Goal: Task Accomplishment & Management: Complete application form

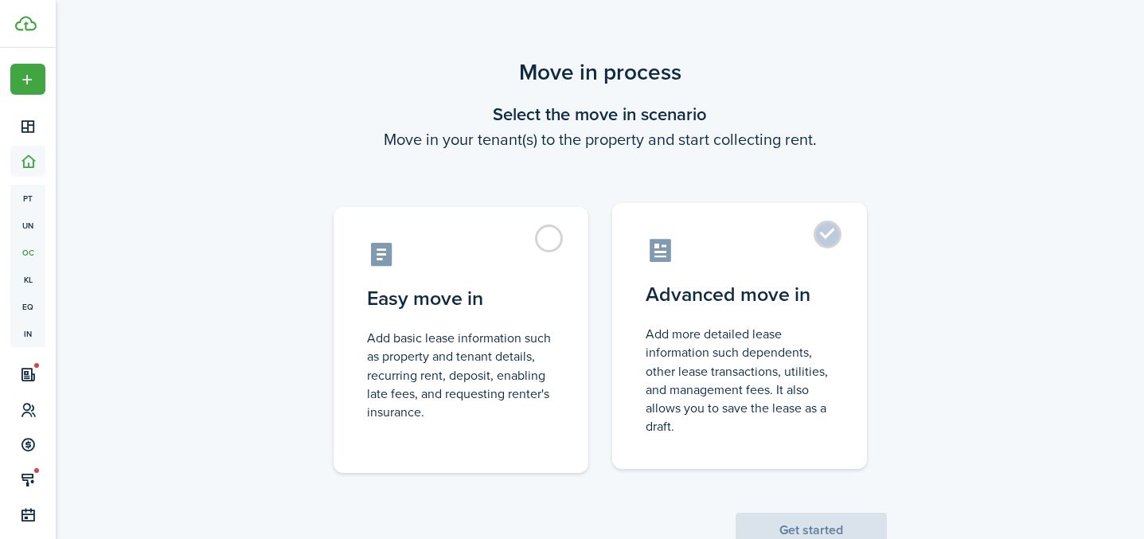
click at [832, 244] on label "Advanced move in Add more detailed lease information such dependents, other lea…" at bounding box center [739, 336] width 255 height 266
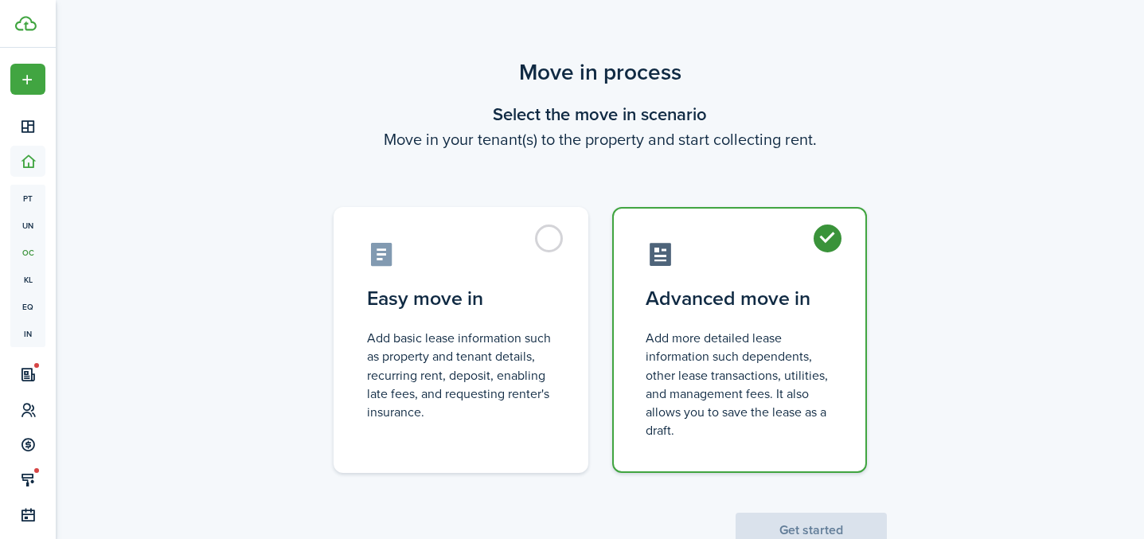
radio input "true"
click at [796, 522] on button "Get started" at bounding box center [811, 530] width 151 height 35
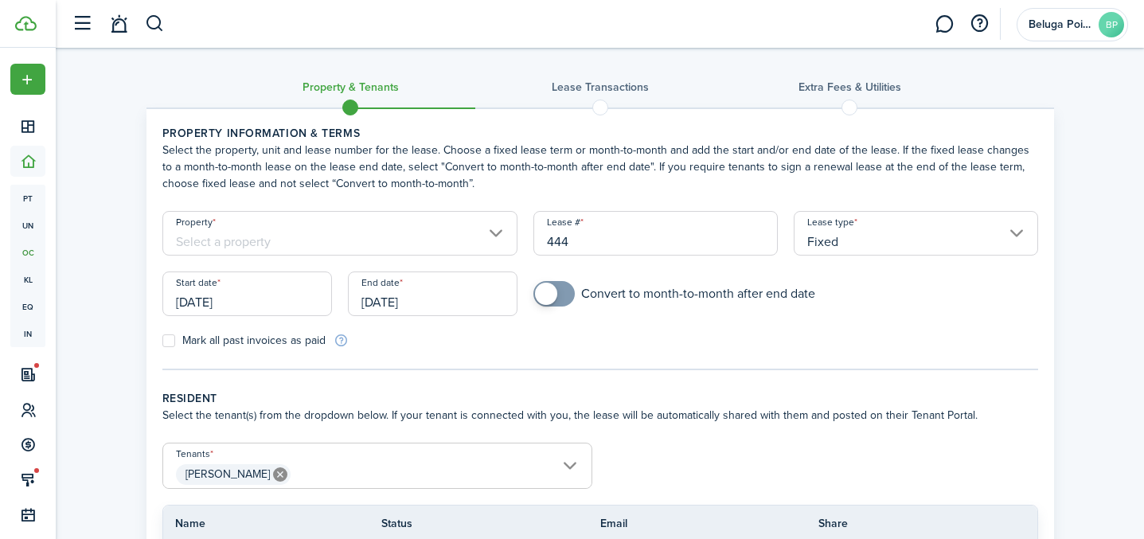
click at [284, 238] on input "Property" at bounding box center [340, 233] width 356 height 45
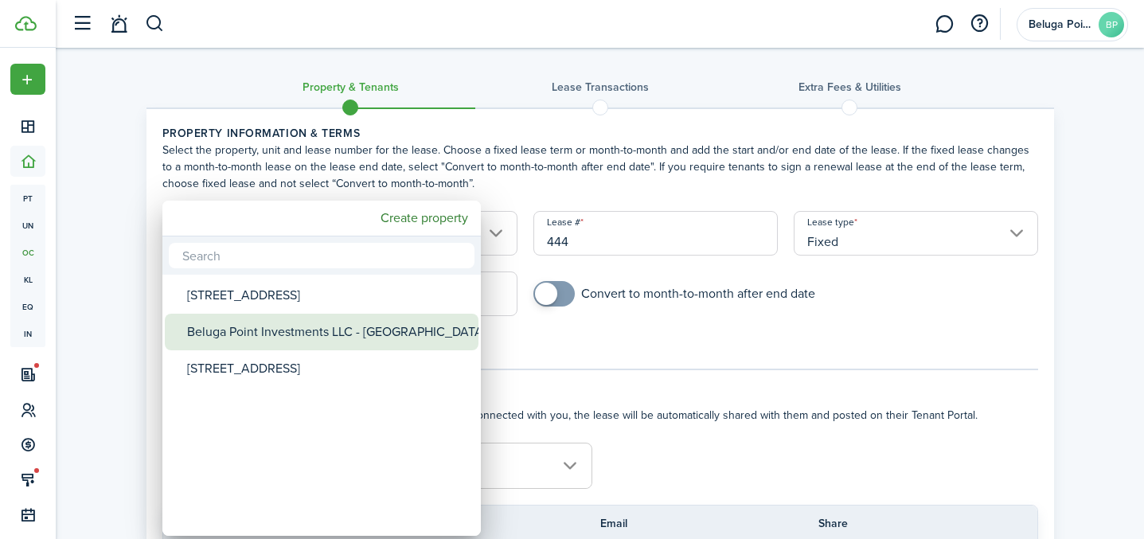
click at [313, 327] on div "Beluga Point Investments LLC - [GEOGRAPHIC_DATA]" at bounding box center [328, 332] width 282 height 37
type input "Beluga Point Investments LLC - [GEOGRAPHIC_DATA]"
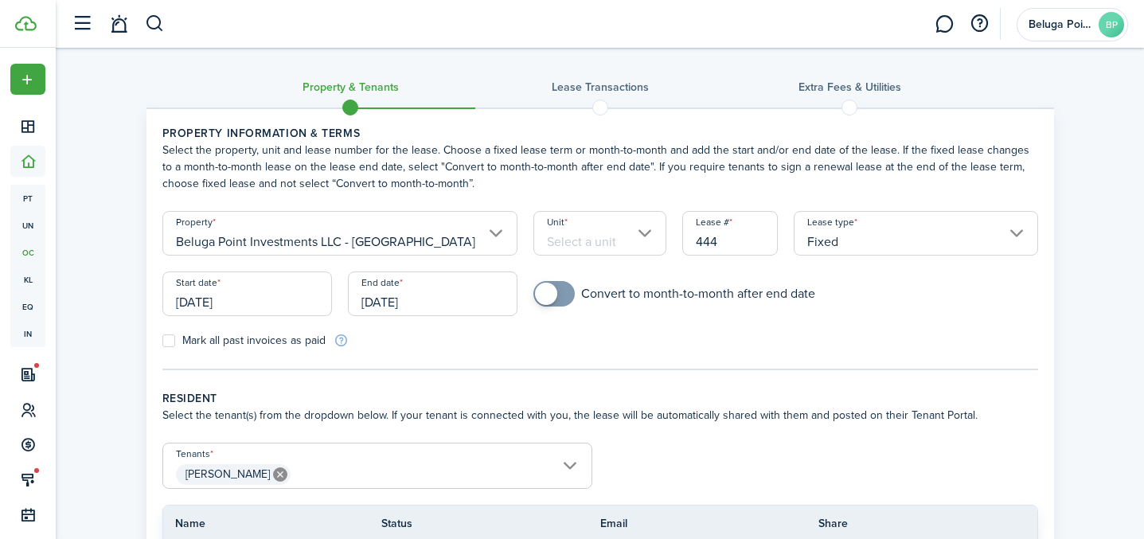
click at [548, 246] on input "Unit" at bounding box center [600, 233] width 133 height 45
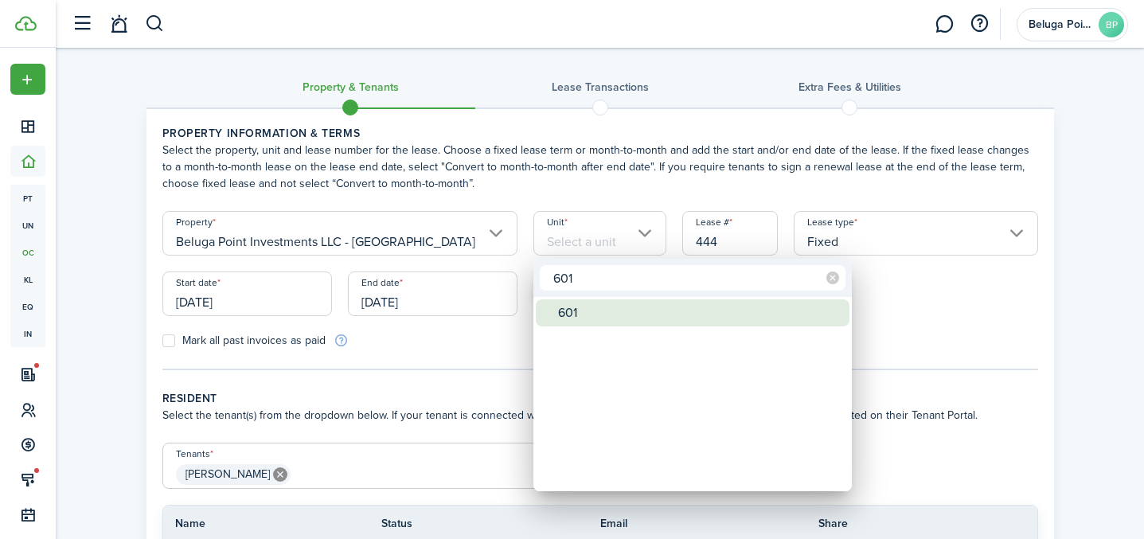
type input "601"
click at [623, 320] on div "601" at bounding box center [699, 312] width 282 height 27
type input "601"
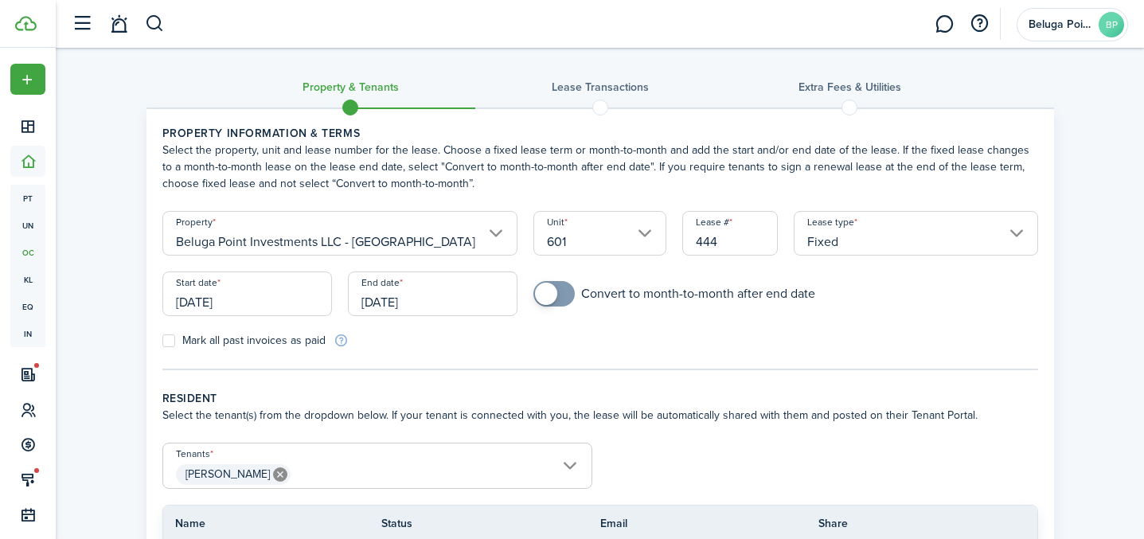
click at [256, 309] on input "[DATE]" at bounding box center [247, 294] width 170 height 45
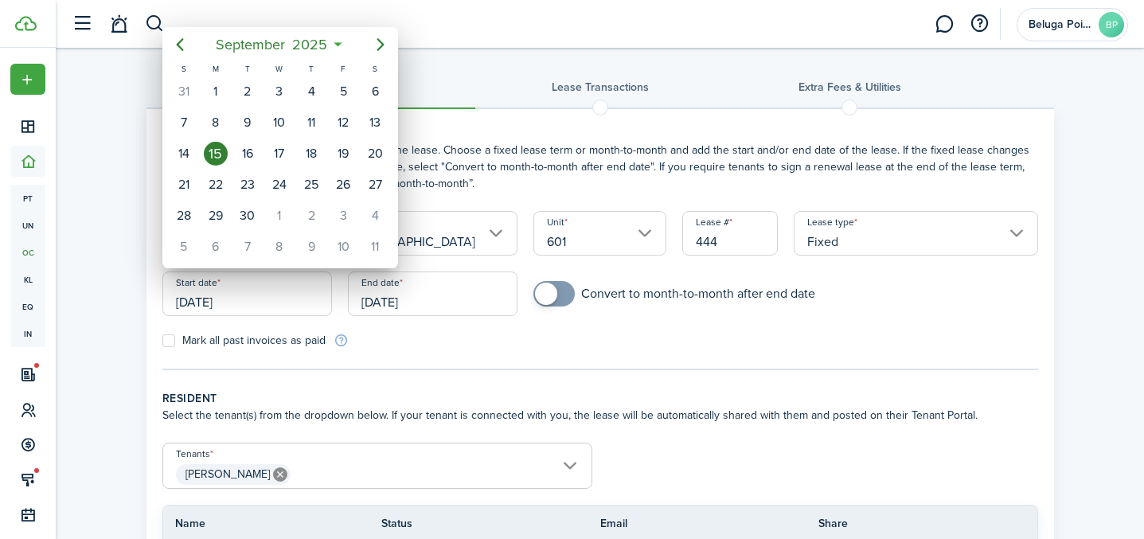
click at [213, 154] on div "15" at bounding box center [216, 154] width 24 height 24
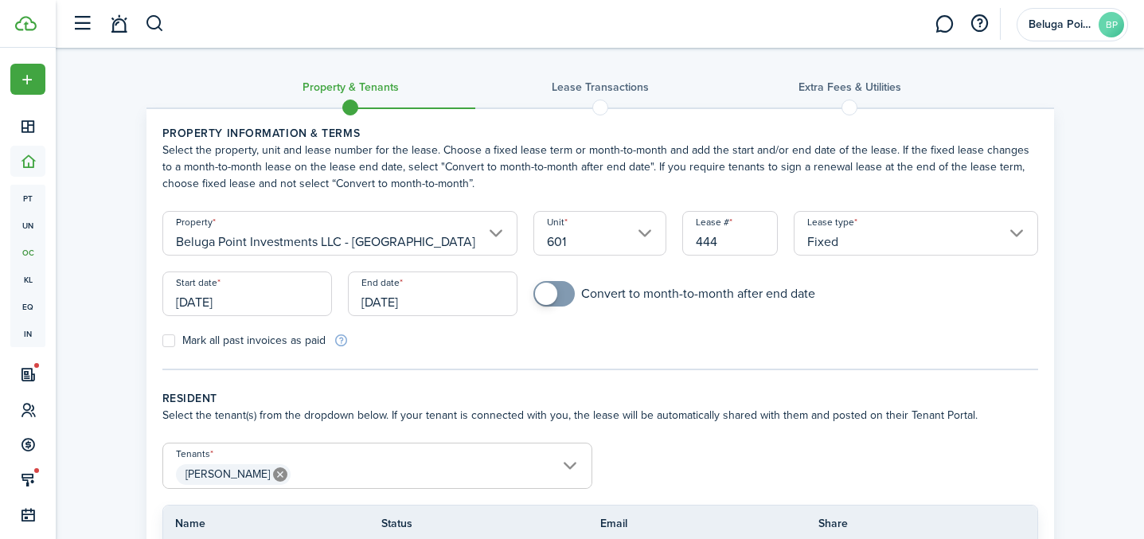
click at [435, 303] on input "[DATE]" at bounding box center [433, 294] width 170 height 45
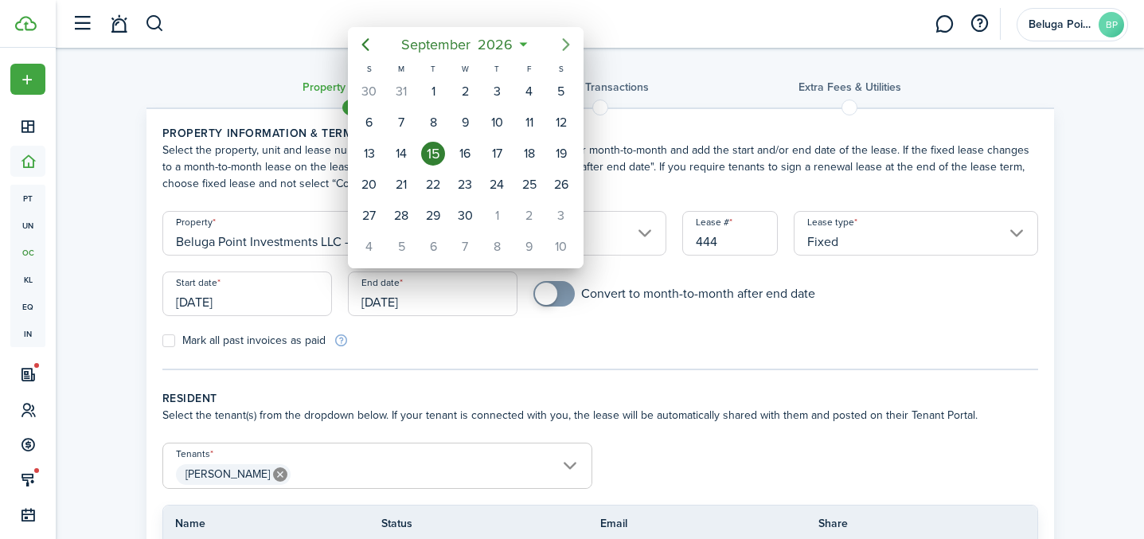
click at [561, 44] on icon "Next page" at bounding box center [566, 44] width 19 height 19
click at [553, 127] on div "10" at bounding box center [562, 123] width 24 height 24
type input "[DATE]"
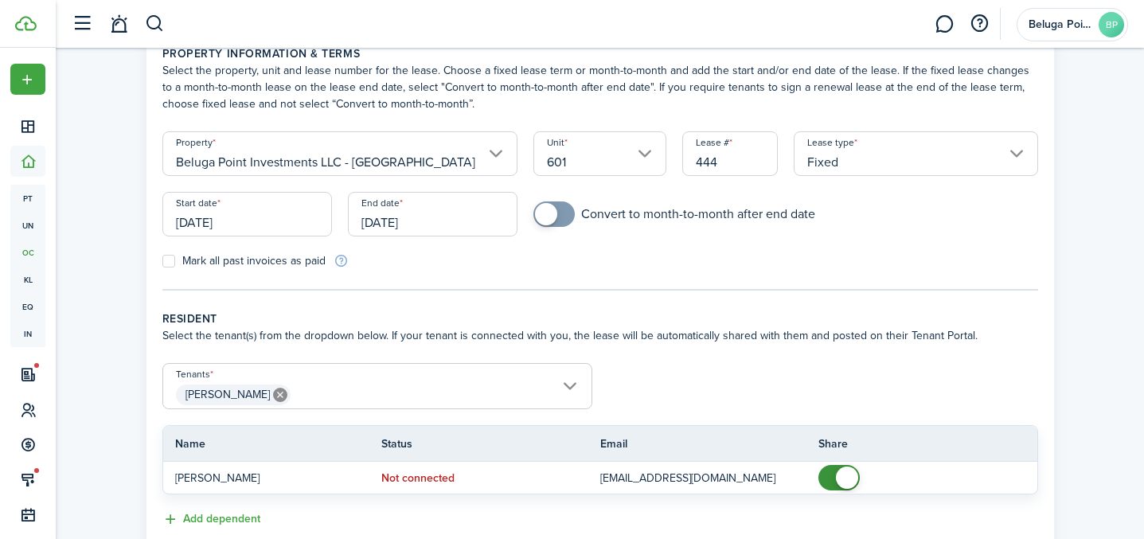
scroll to position [167, 0]
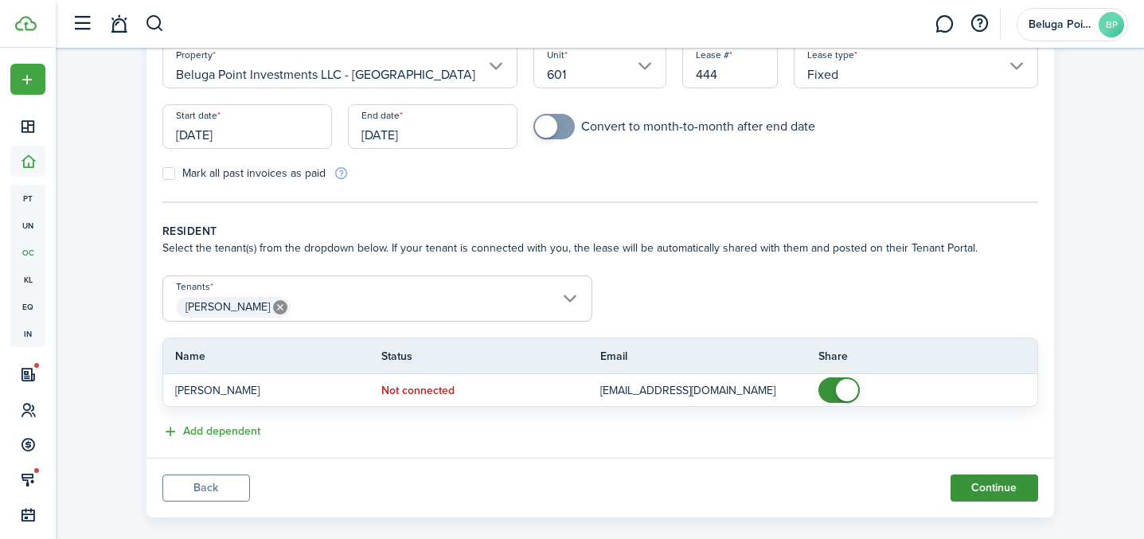
click at [999, 486] on button "Continue" at bounding box center [995, 488] width 88 height 27
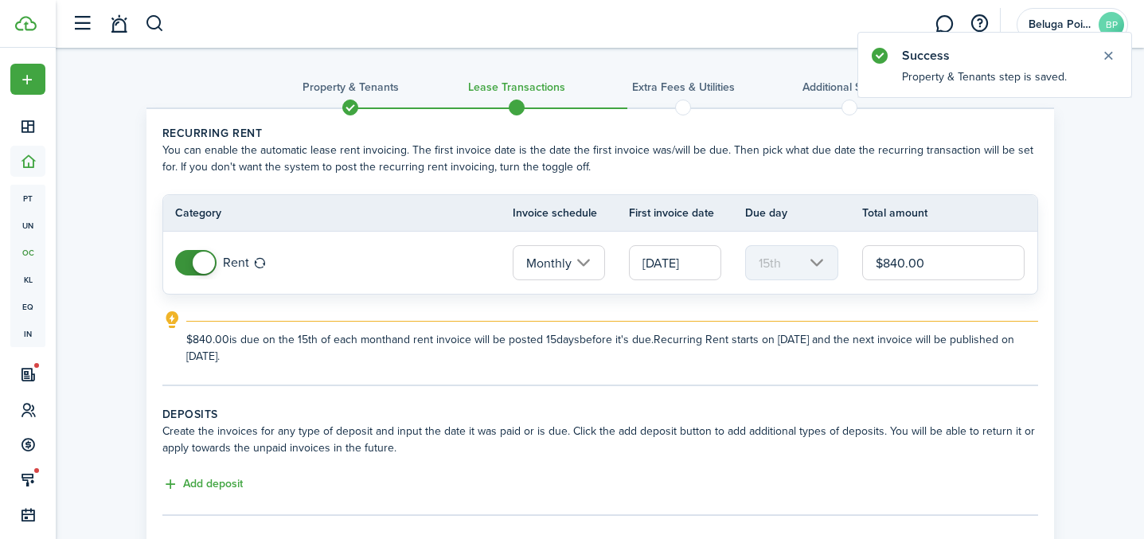
drag, startPoint x: 945, startPoint y: 263, endPoint x: 853, endPoint y: 264, distance: 91.6
click at [853, 264] on tr "Rent Monthly [DATE] 15th $840.00" at bounding box center [600, 263] width 874 height 62
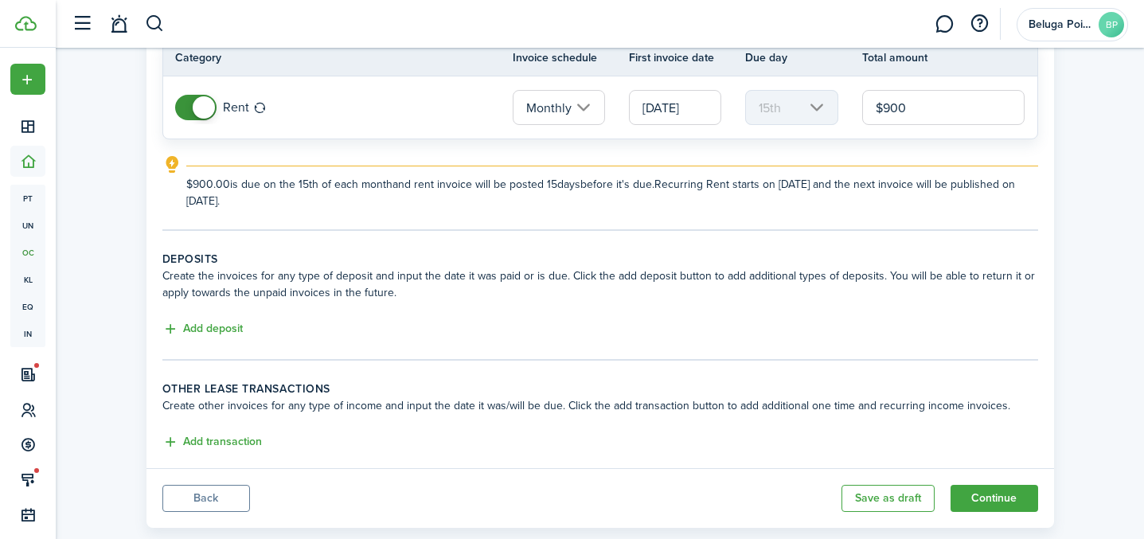
scroll to position [160, 0]
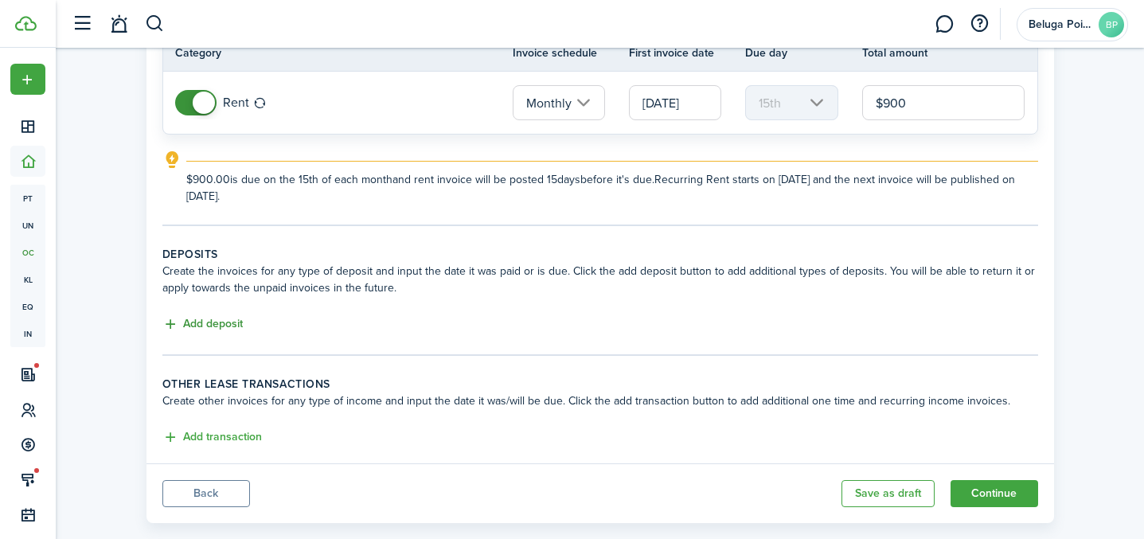
type input "$900.00"
drag, startPoint x: 220, startPoint y: 321, endPoint x: 235, endPoint y: 327, distance: 16.4
click at [221, 325] on button "Add deposit" at bounding box center [202, 324] width 80 height 18
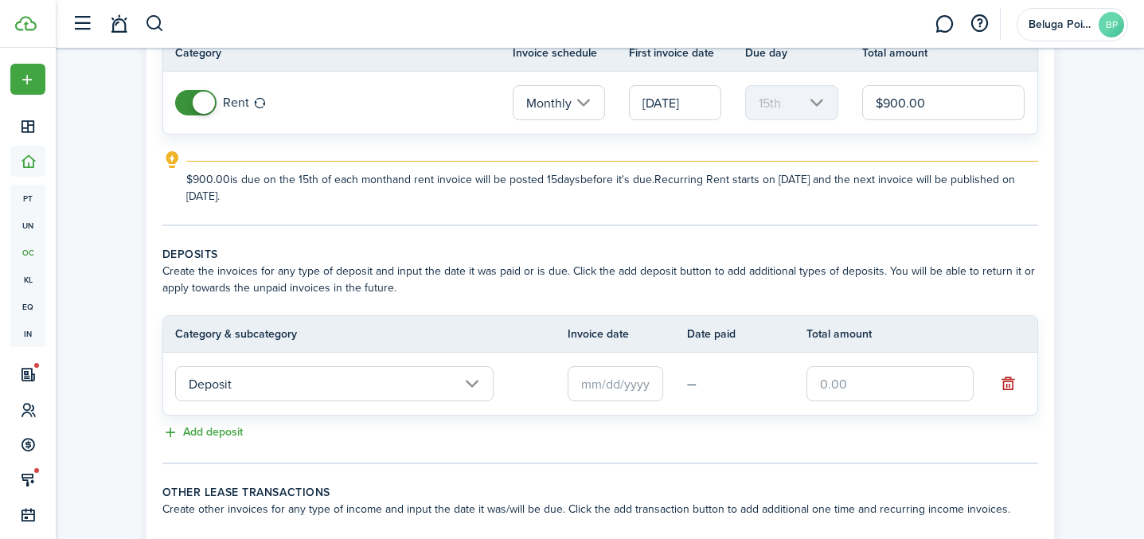
click at [619, 391] on input "text" at bounding box center [616, 383] width 96 height 35
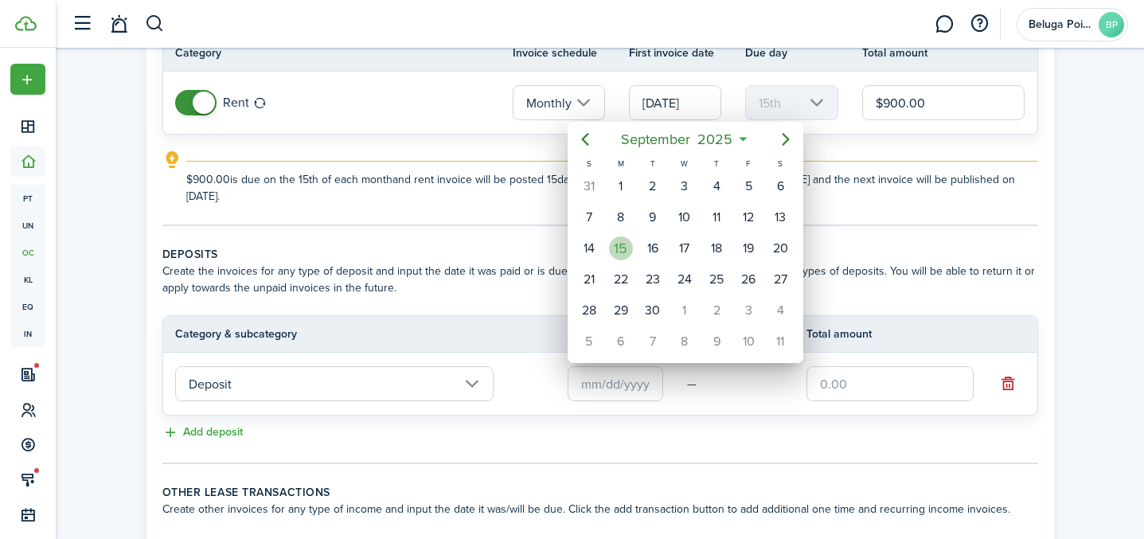
click at [631, 247] on div "15" at bounding box center [621, 249] width 24 height 24
type input "[DATE]"
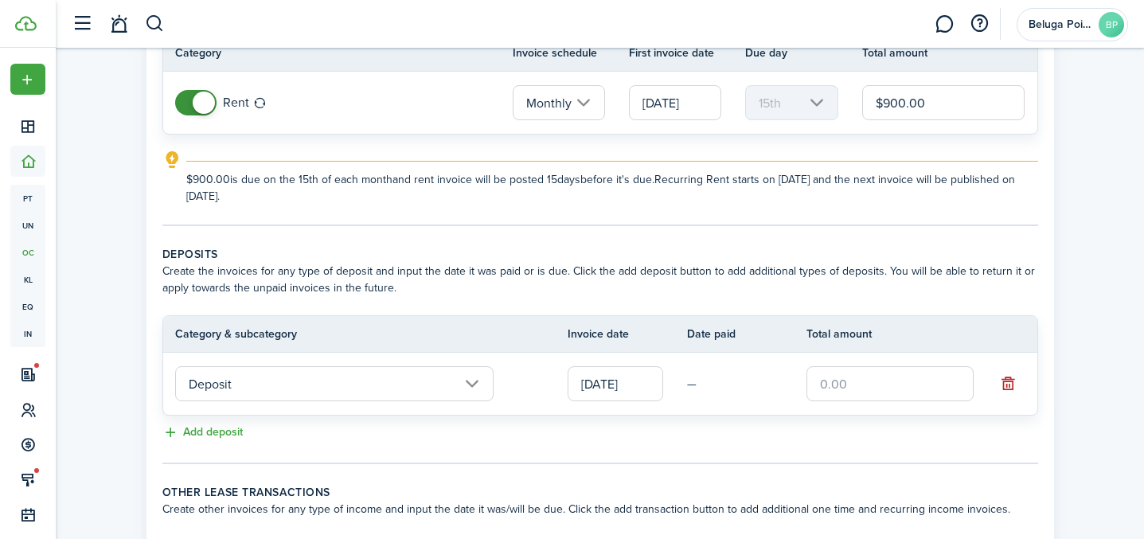
click at [866, 390] on input "text" at bounding box center [890, 383] width 167 height 35
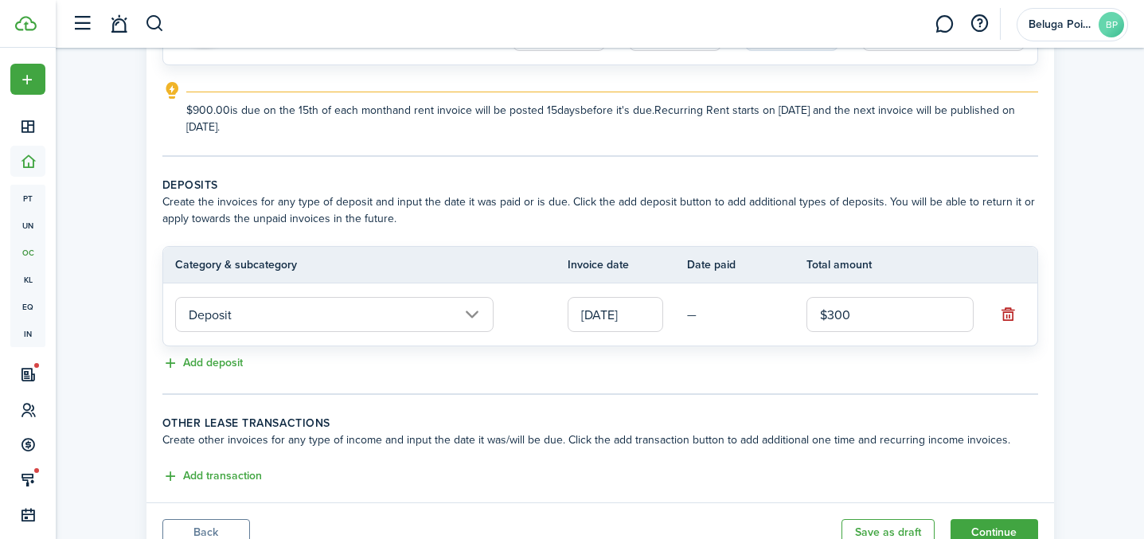
scroll to position [296, 0]
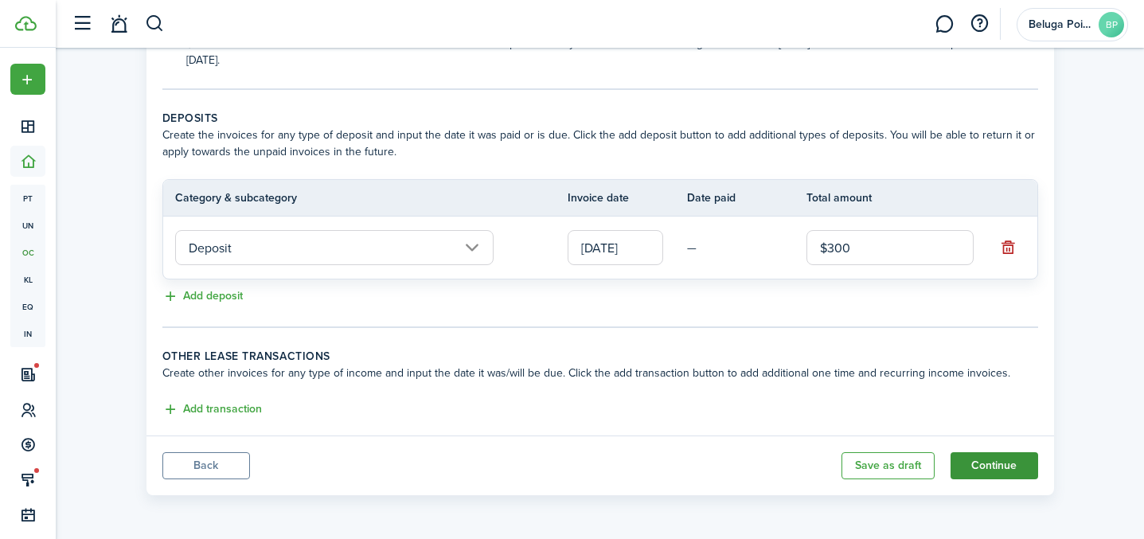
type input "$300.00"
click at [999, 467] on button "Continue" at bounding box center [995, 465] width 88 height 27
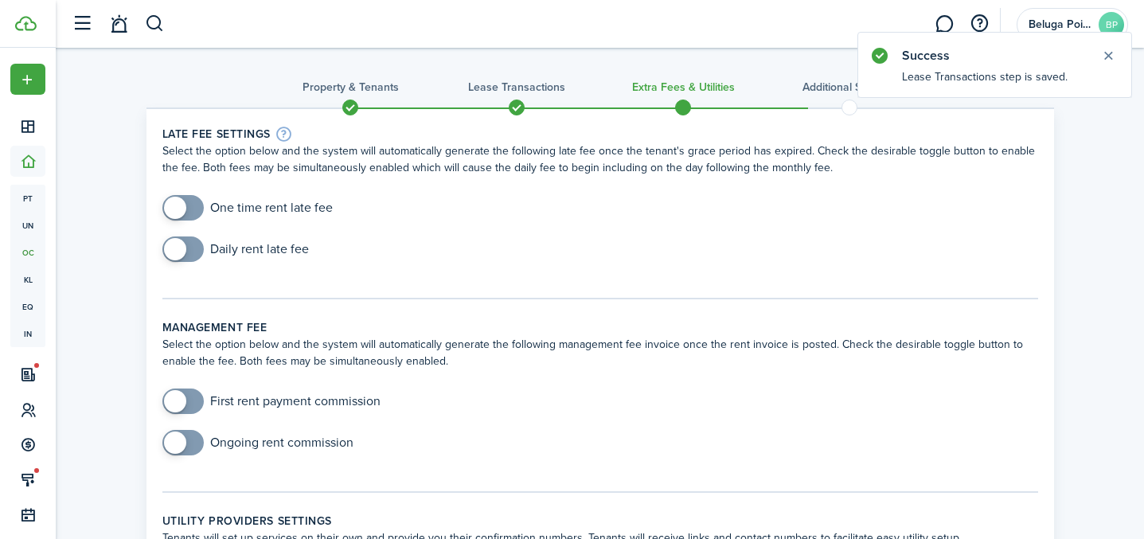
click at [191, 205] on span at bounding box center [183, 207] width 16 height 25
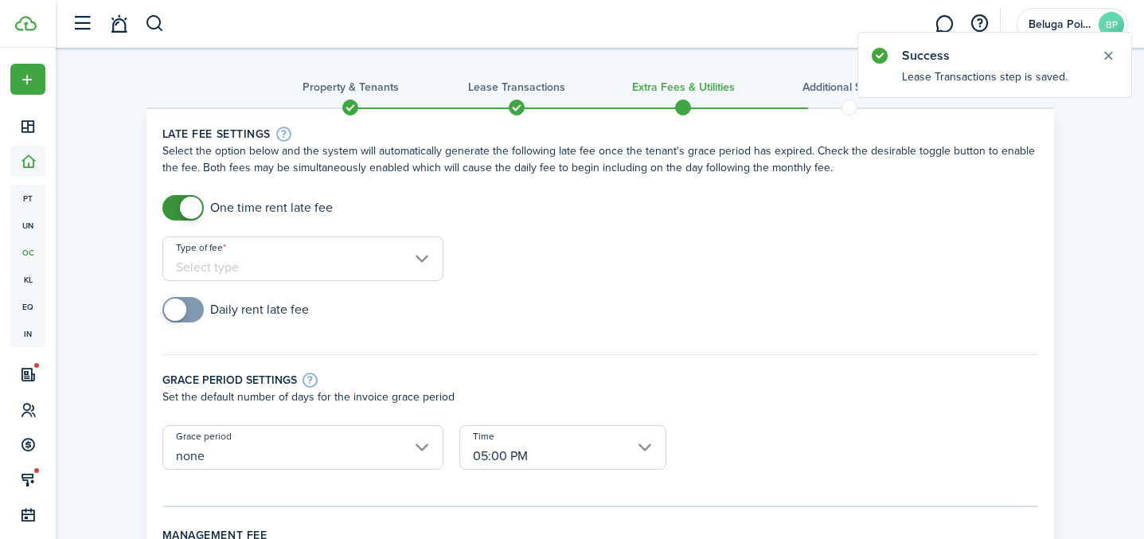
click at [177, 205] on span at bounding box center [183, 207] width 16 height 25
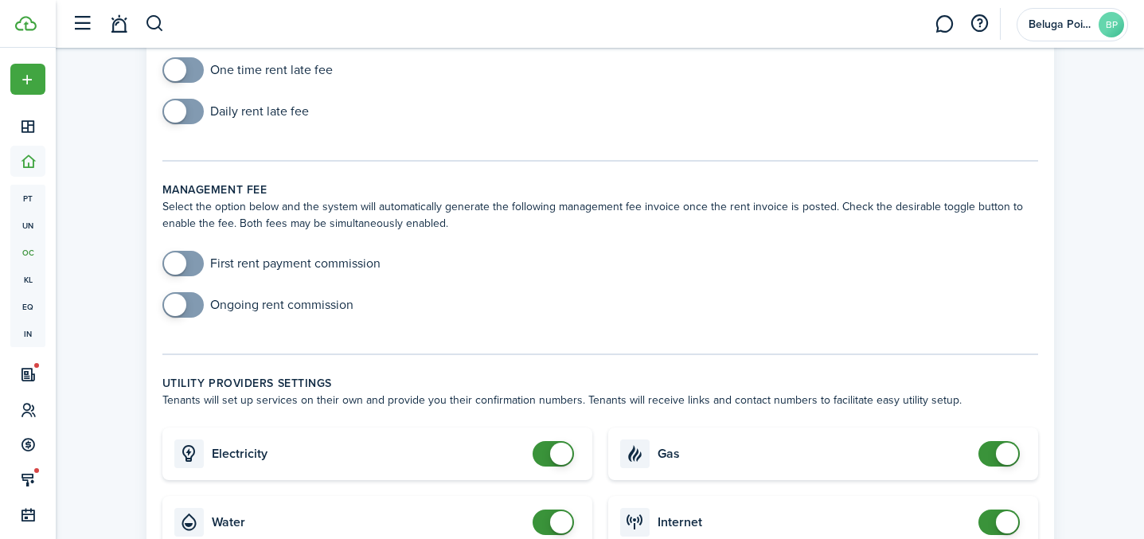
scroll to position [92, 0]
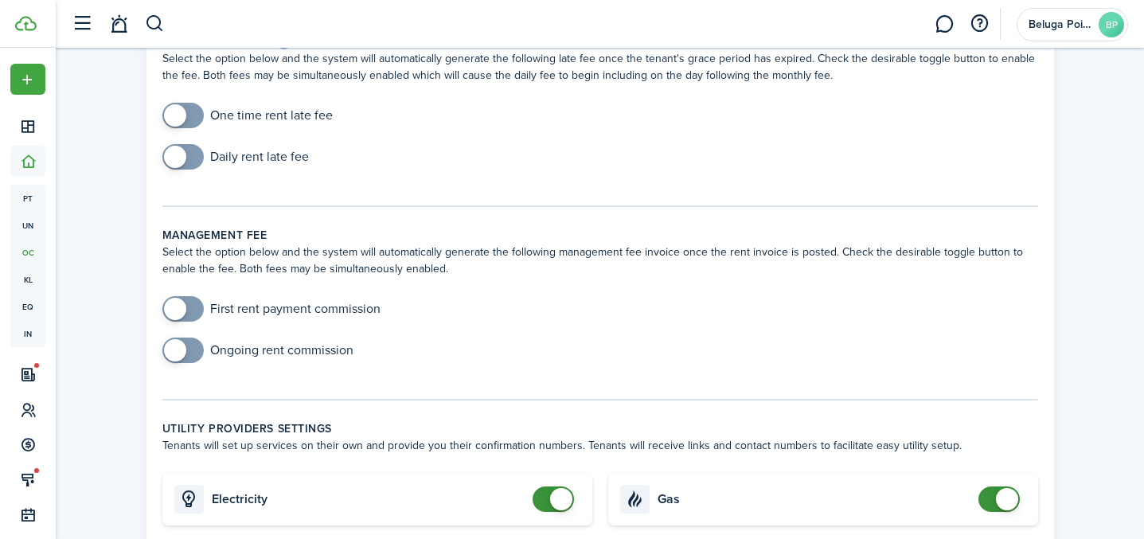
checkbox input "true"
click at [191, 114] on span at bounding box center [183, 115] width 16 height 25
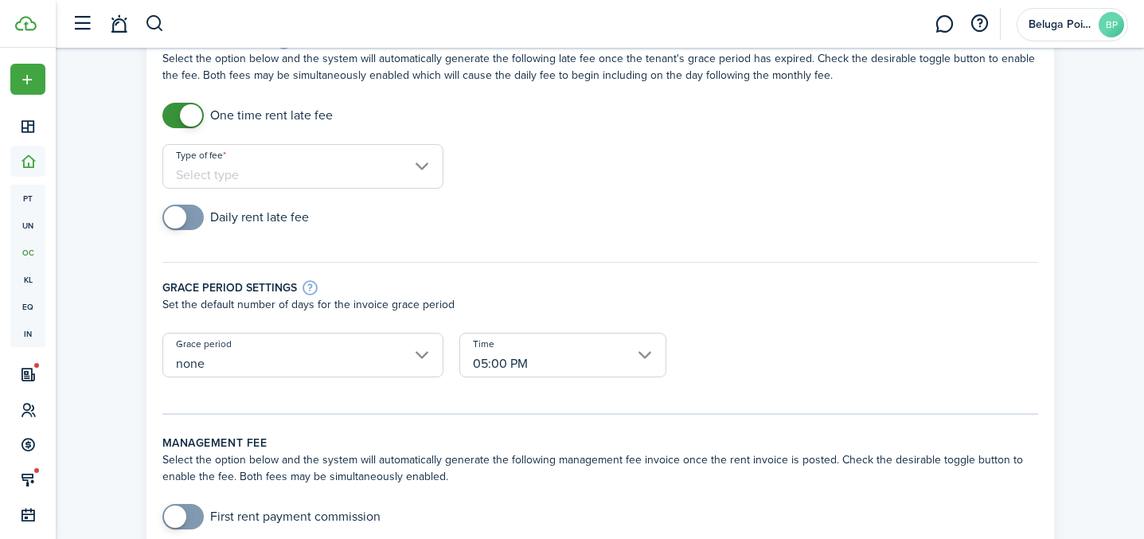
click at [321, 182] on input "Type of fee" at bounding box center [302, 166] width 281 height 45
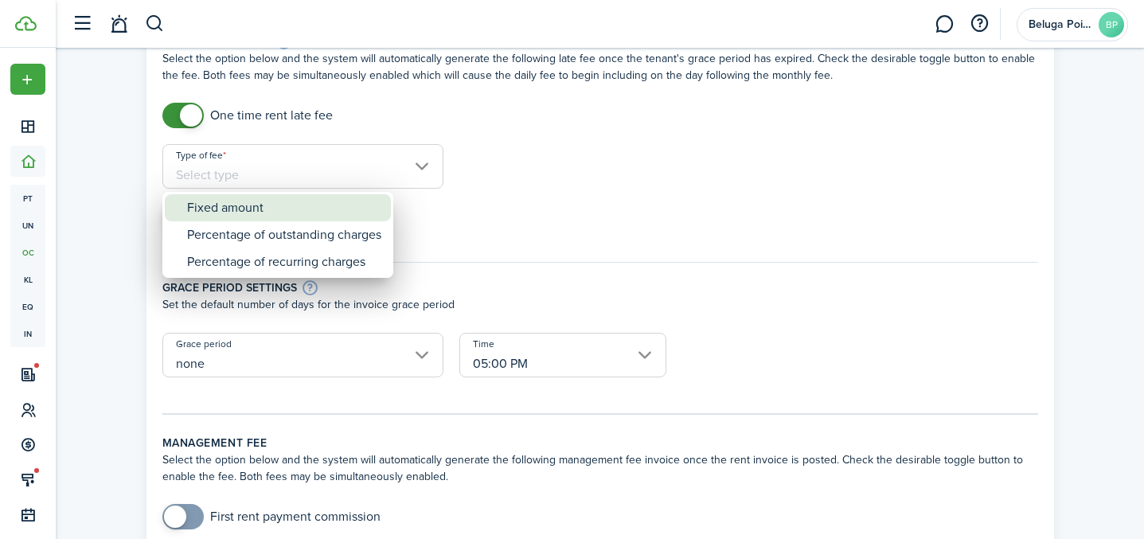
click at [322, 217] on div "Fixed amount" at bounding box center [284, 207] width 194 height 27
type input "Fixed amount"
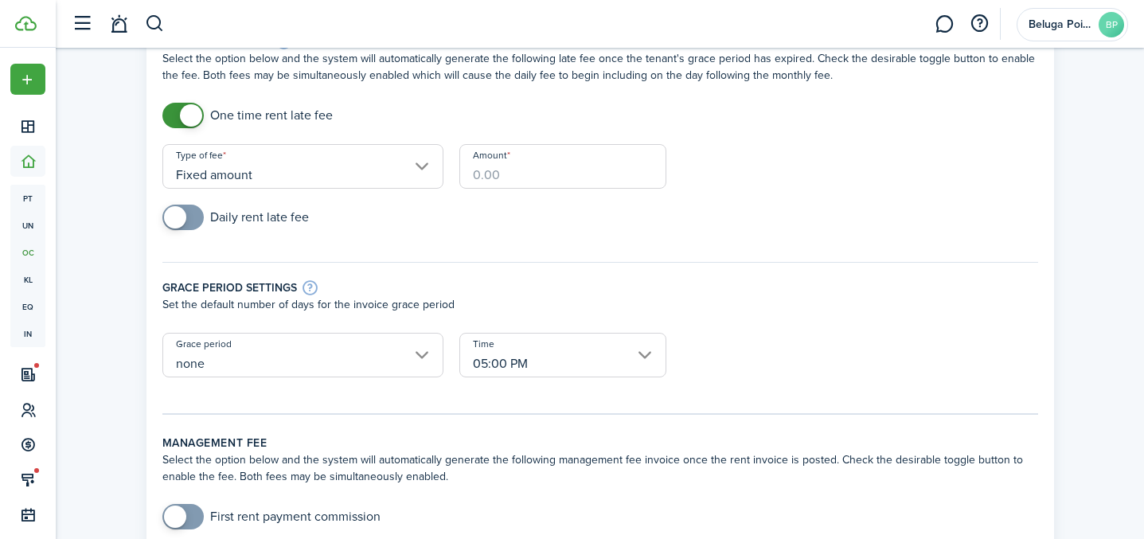
click at [551, 181] on input "Amount" at bounding box center [563, 166] width 207 height 45
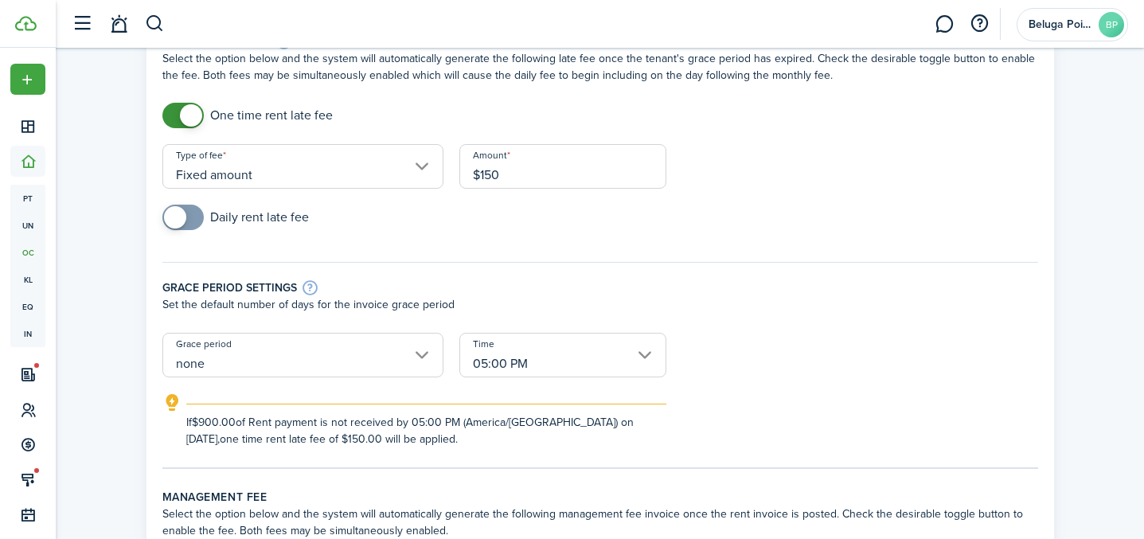
click at [254, 346] on input "none" at bounding box center [302, 355] width 281 height 45
type input "$150.00"
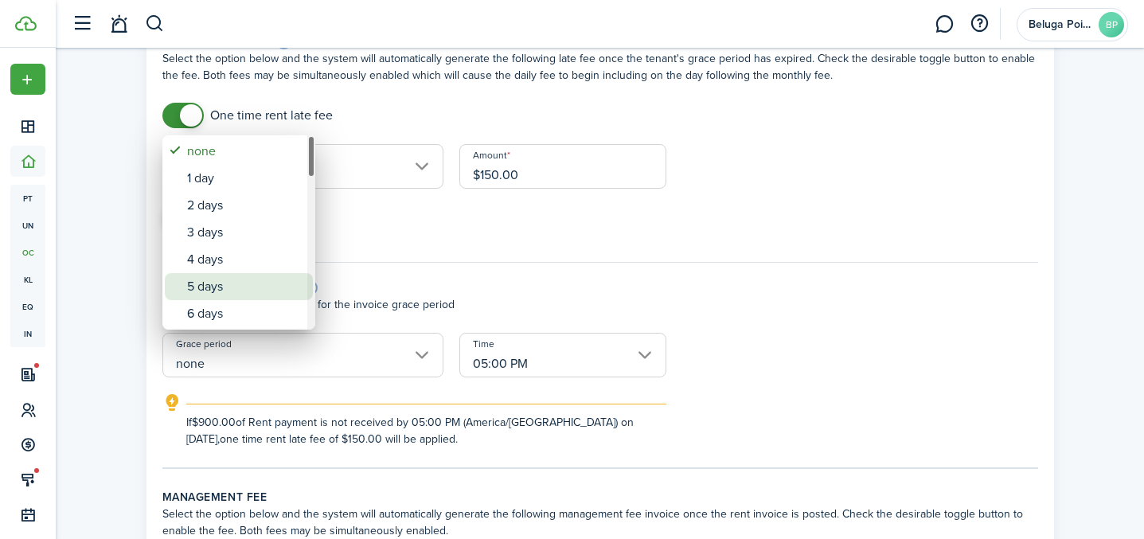
click at [225, 276] on div "5 days" at bounding box center [245, 286] width 116 height 27
type input "5 days"
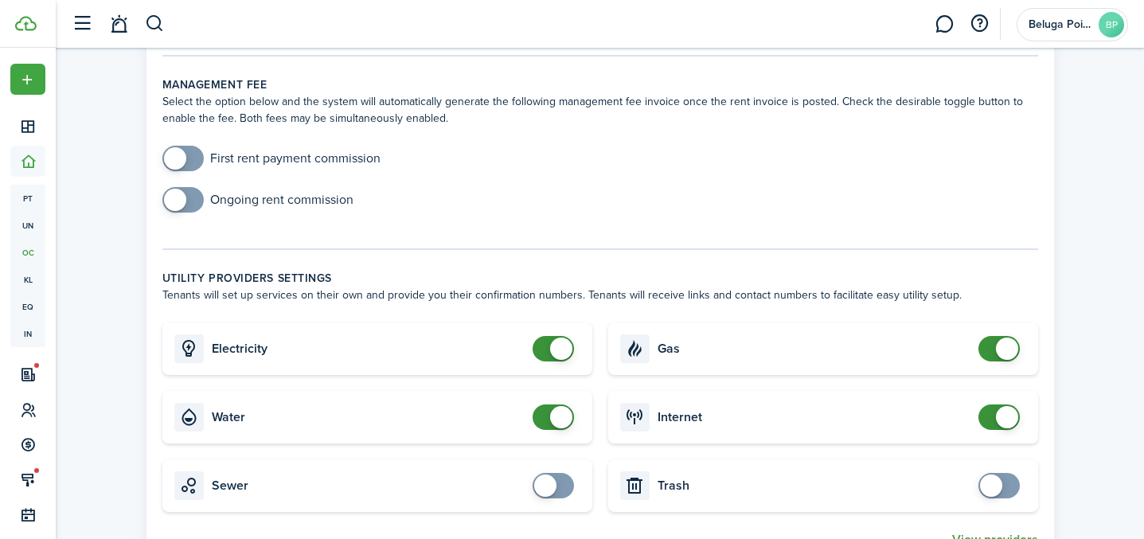
scroll to position [548, 0]
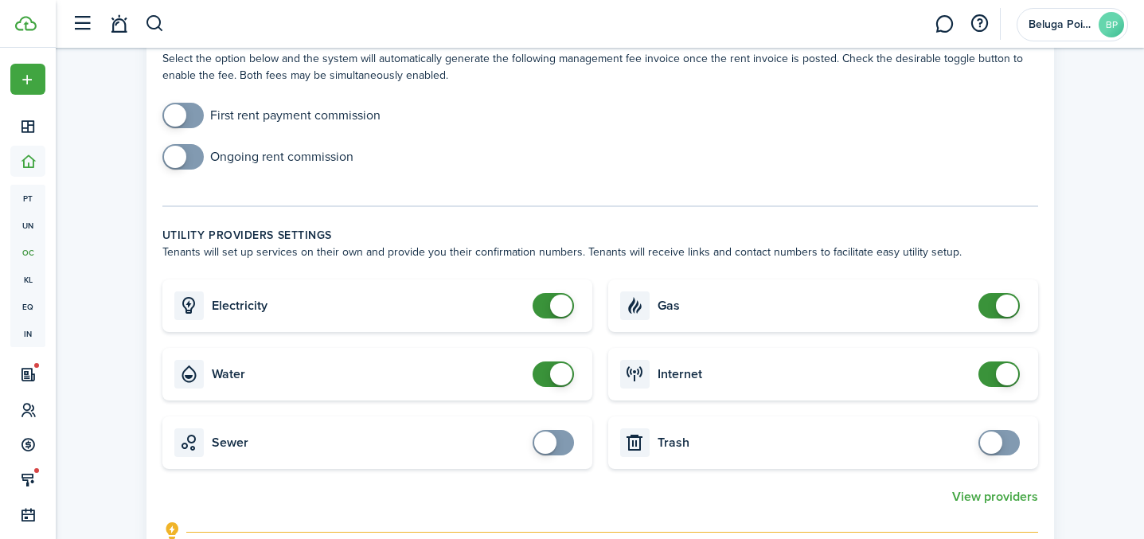
checkbox input "false"
click at [546, 310] on span at bounding box center [554, 305] width 16 height 25
checkbox input "false"
click at [550, 377] on span at bounding box center [554, 374] width 16 height 25
checkbox input "false"
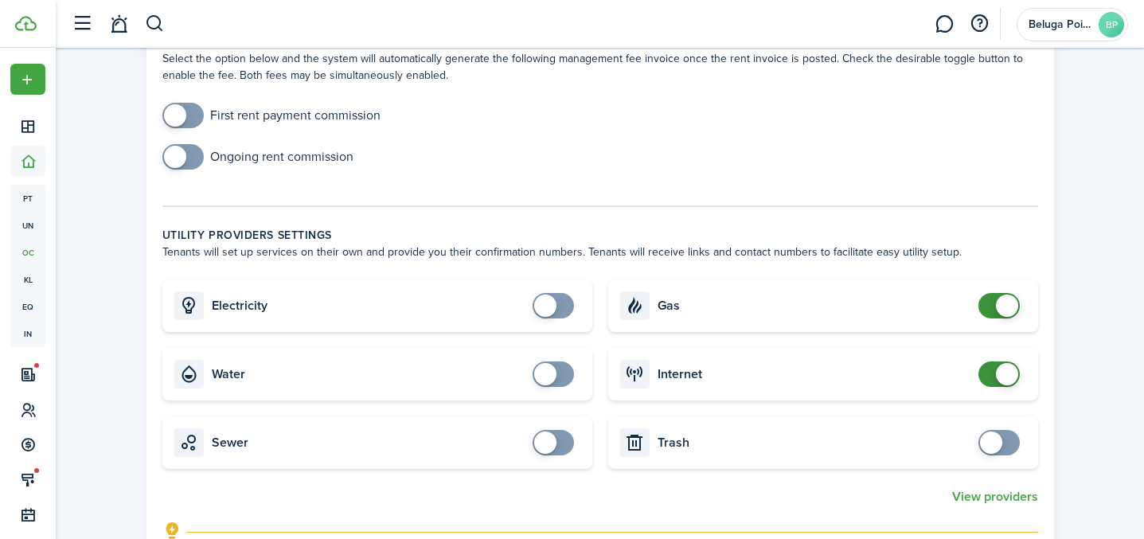
click at [1000, 307] on span at bounding box center [1007, 306] width 22 height 22
checkbox input "false"
click at [993, 380] on span at bounding box center [999, 374] width 16 height 25
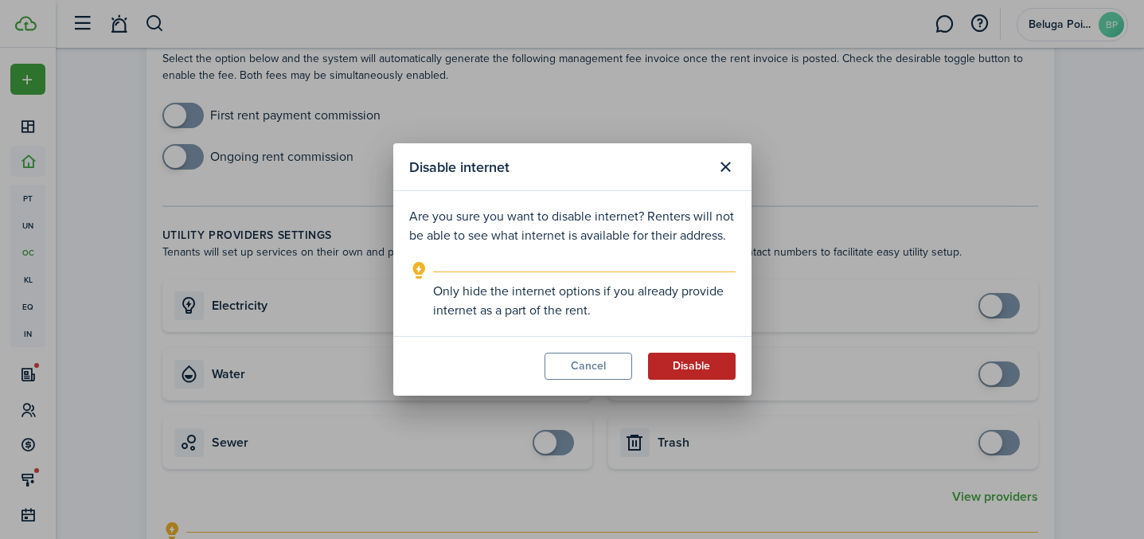
click at [706, 366] on button "Disable" at bounding box center [692, 366] width 88 height 27
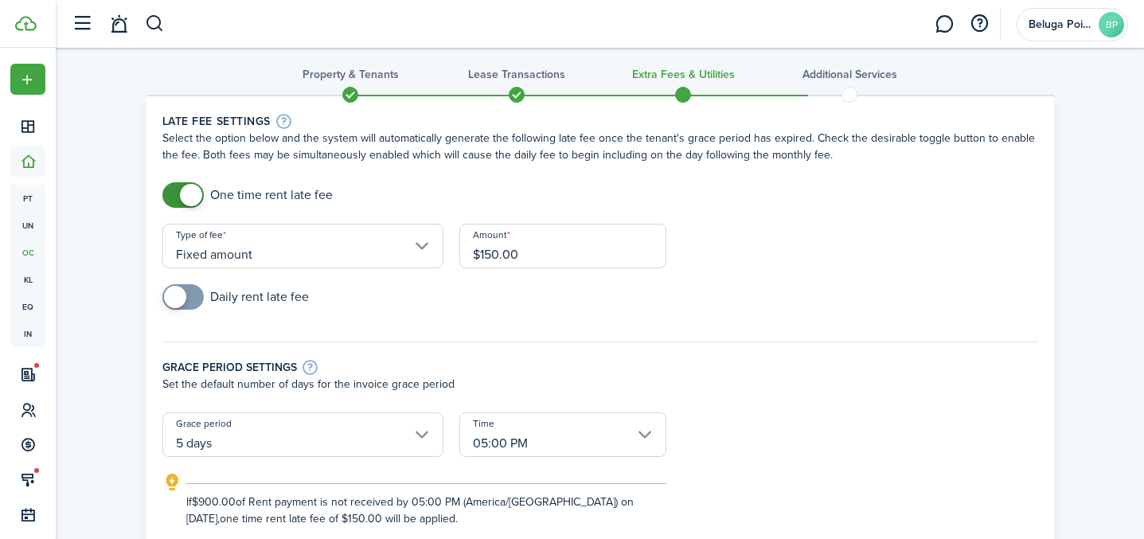
scroll to position [0, 0]
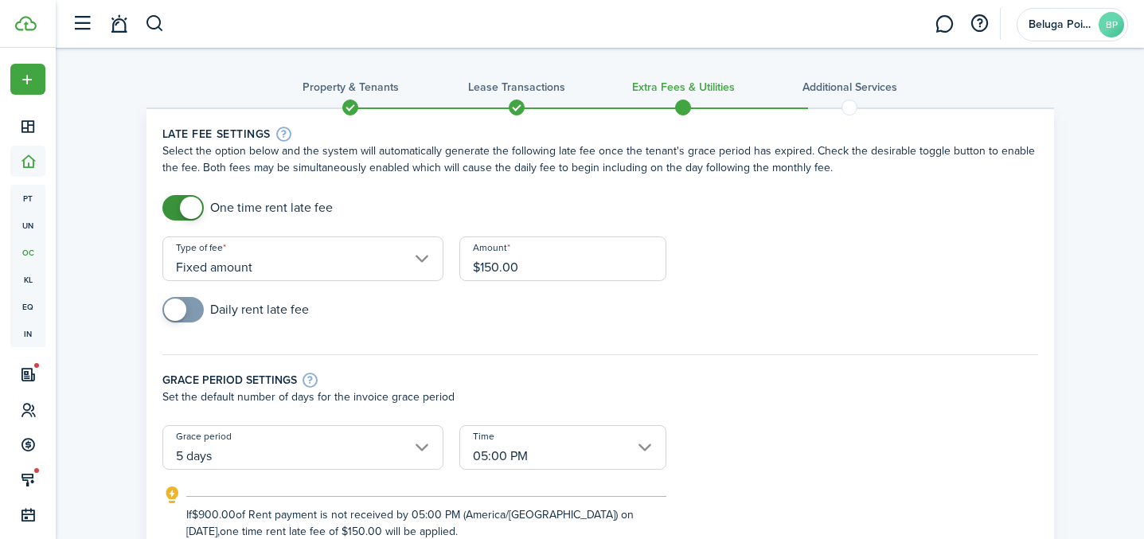
click at [518, 109] on span at bounding box center [517, 108] width 24 height 24
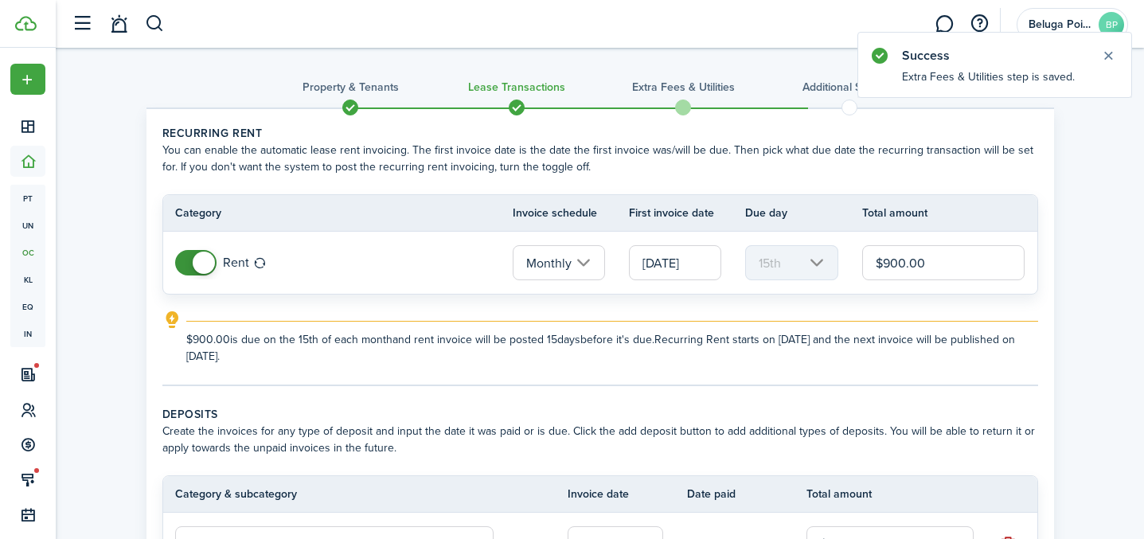
drag, startPoint x: 934, startPoint y: 260, endPoint x: 851, endPoint y: 261, distance: 83.6
click at [851, 261] on tr "Rent Monthly [DATE] 15th $900.00" at bounding box center [600, 263] width 874 height 62
click at [688, 104] on span at bounding box center [683, 108] width 24 height 24
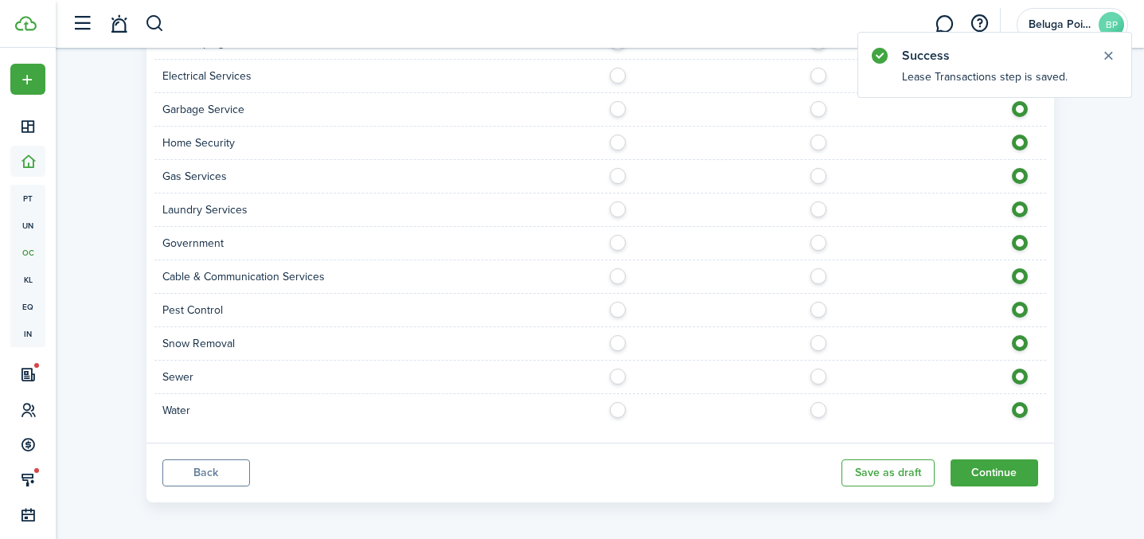
scroll to position [1410, 0]
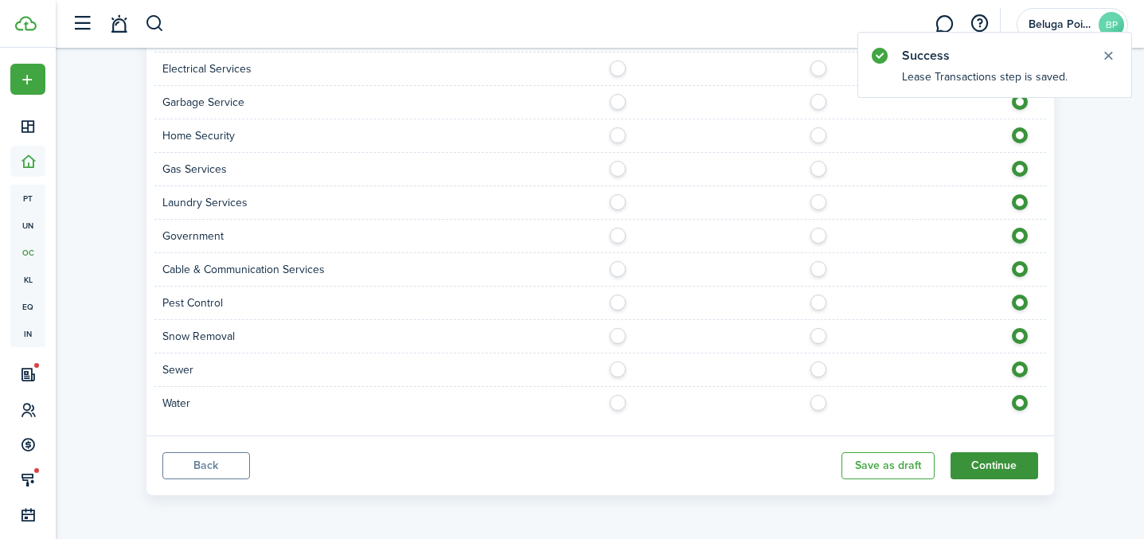
click at [1008, 460] on button "Continue" at bounding box center [995, 465] width 88 height 27
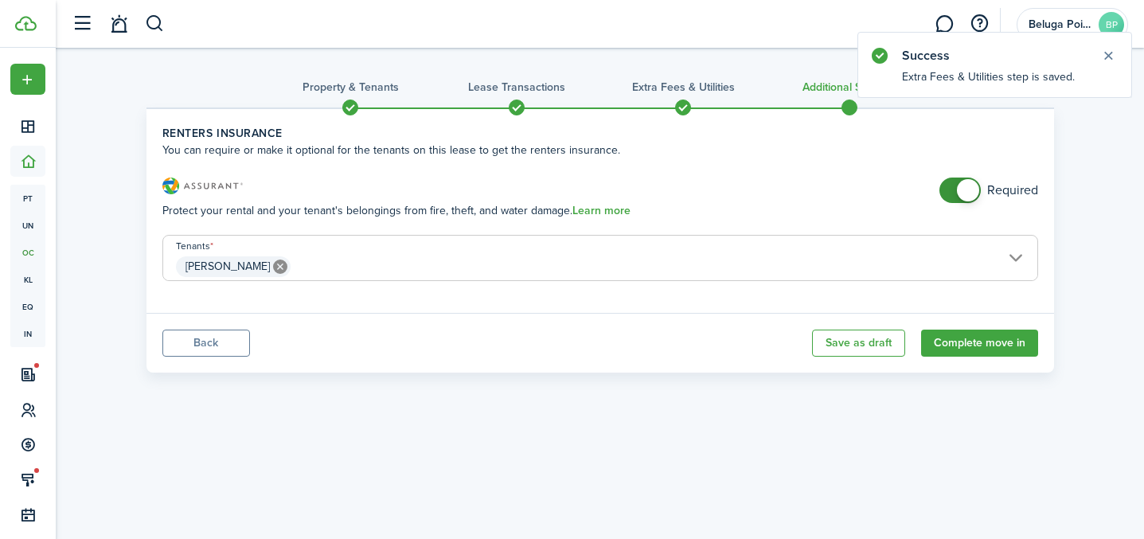
checkbox input "false"
click at [952, 190] on span at bounding box center [960, 190] width 16 height 25
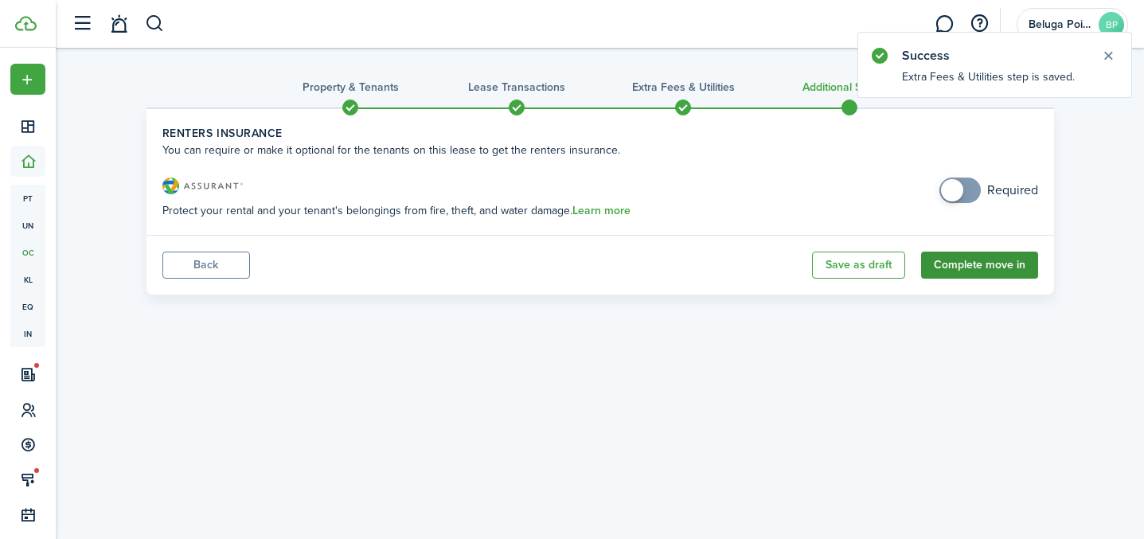
click at [959, 267] on button "Complete move in" at bounding box center [979, 265] width 117 height 27
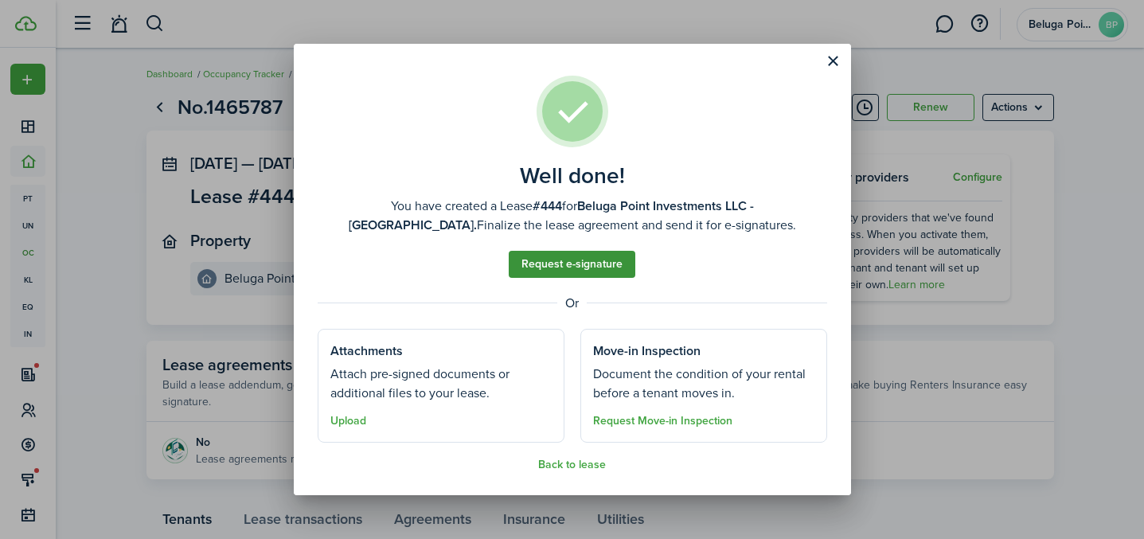
click at [585, 264] on link "Request e-signature" at bounding box center [572, 264] width 127 height 27
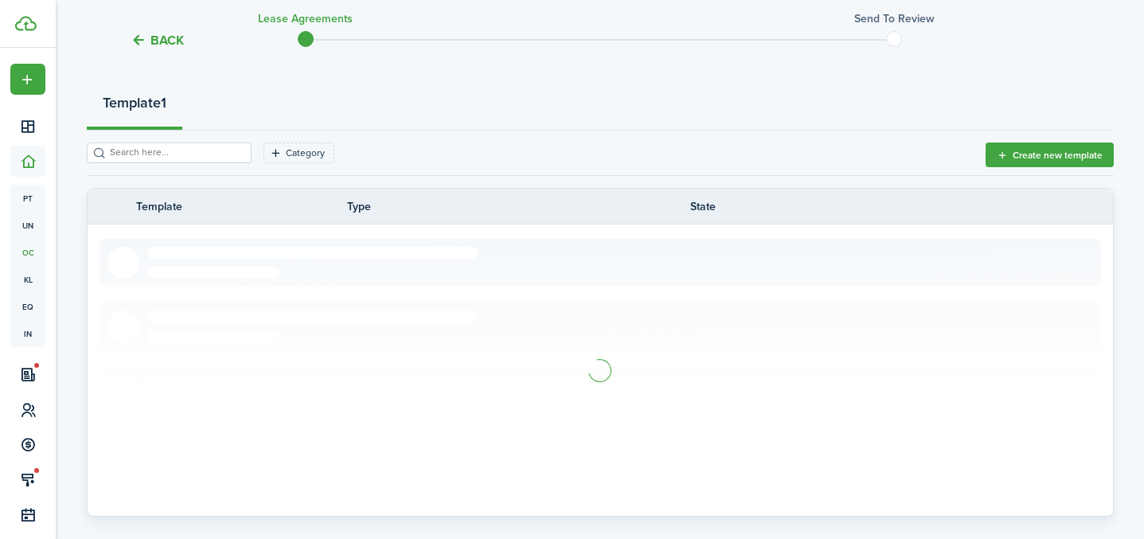
scroll to position [204, 0]
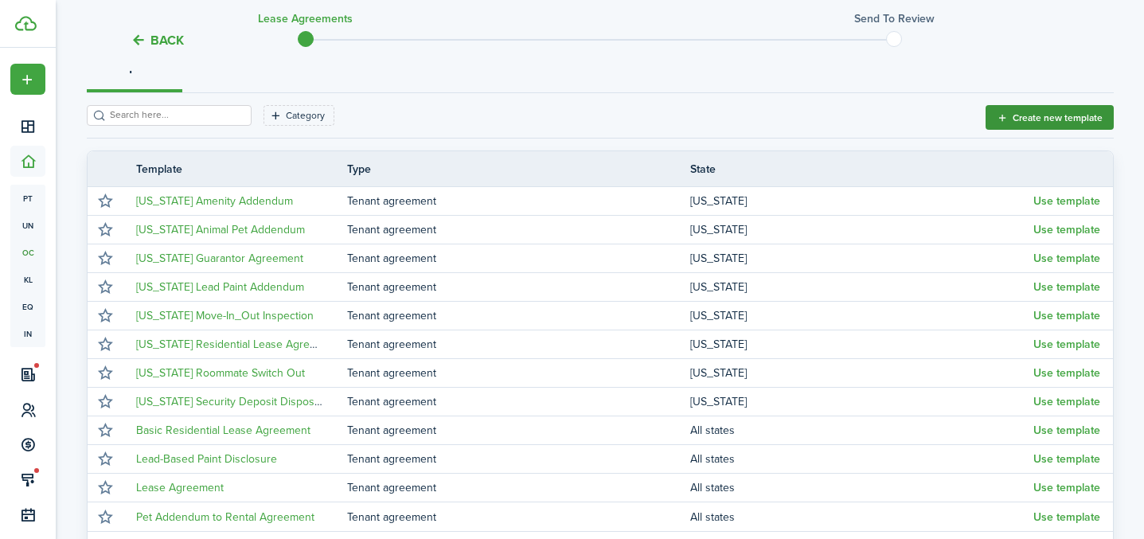
click at [1043, 123] on button "Create new template" at bounding box center [1050, 117] width 128 height 25
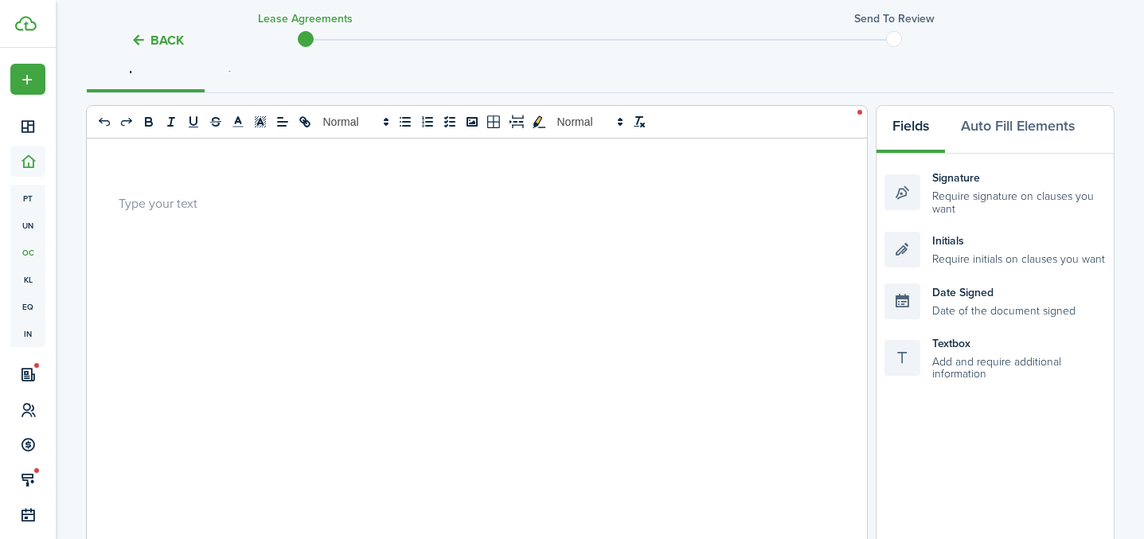
click at [241, 197] on p at bounding box center [471, 202] width 705 height 17
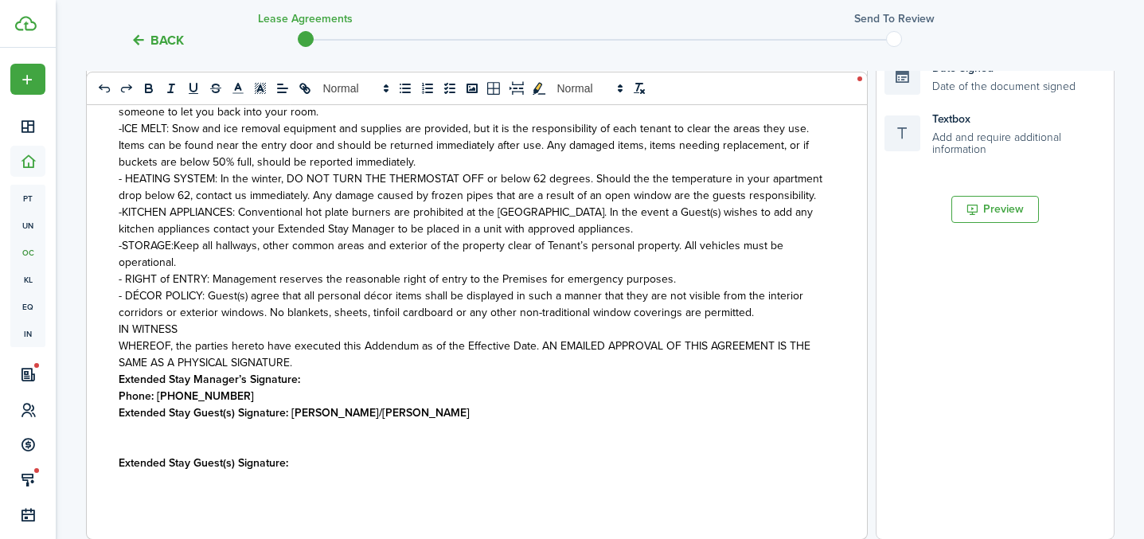
scroll to position [1948, 0]
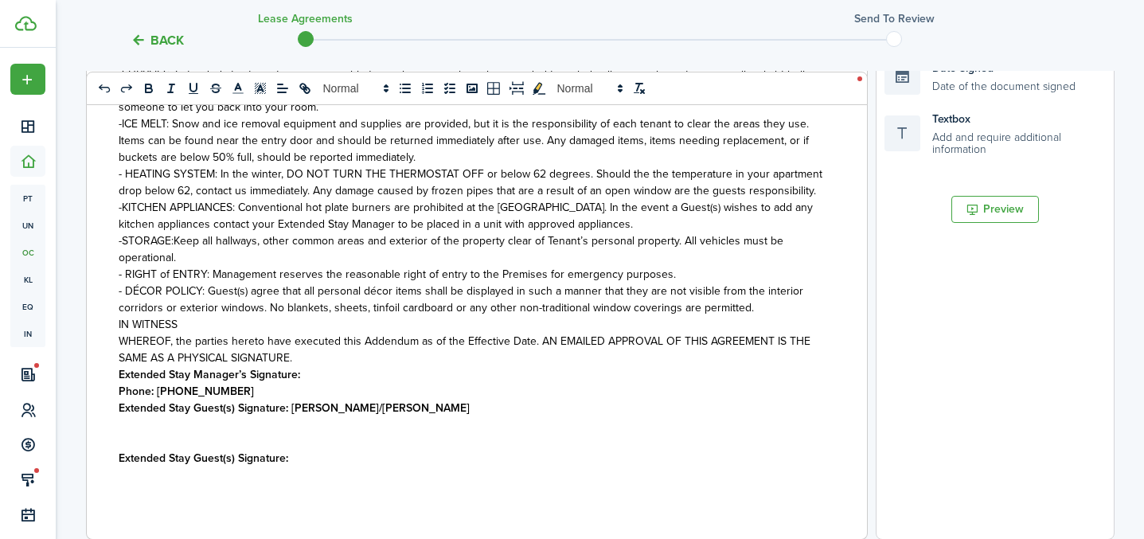
drag, startPoint x: 244, startPoint y: 390, endPoint x: 280, endPoint y: 394, distance: 36.8
click at [248, 392] on p "Phone: [PHONE_NUMBER]" at bounding box center [471, 391] width 705 height 17
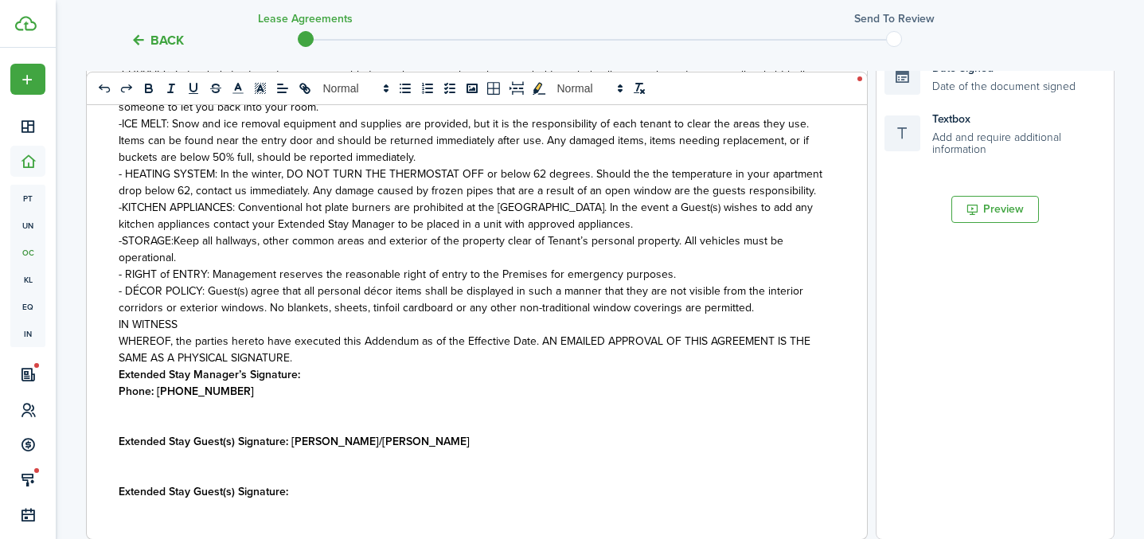
click at [337, 377] on p "Extended Stay Manager’s Signature:" at bounding box center [471, 374] width 705 height 17
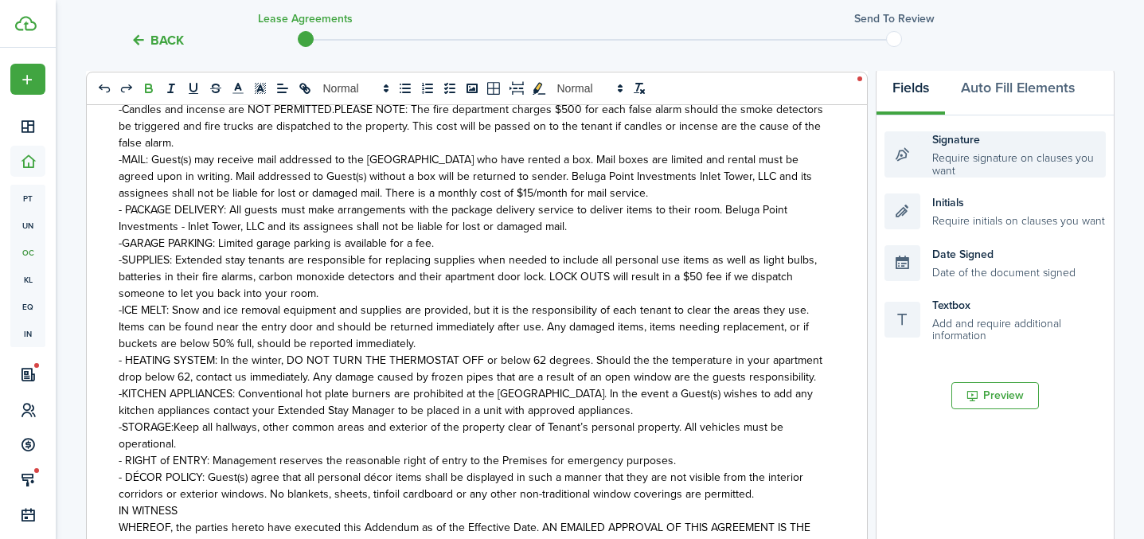
click at [942, 159] on div "Signature Require signature on clauses you want" at bounding box center [995, 154] width 221 height 46
click at [942, 160] on div "Signature Require signature on clauses you want" at bounding box center [995, 154] width 221 height 46
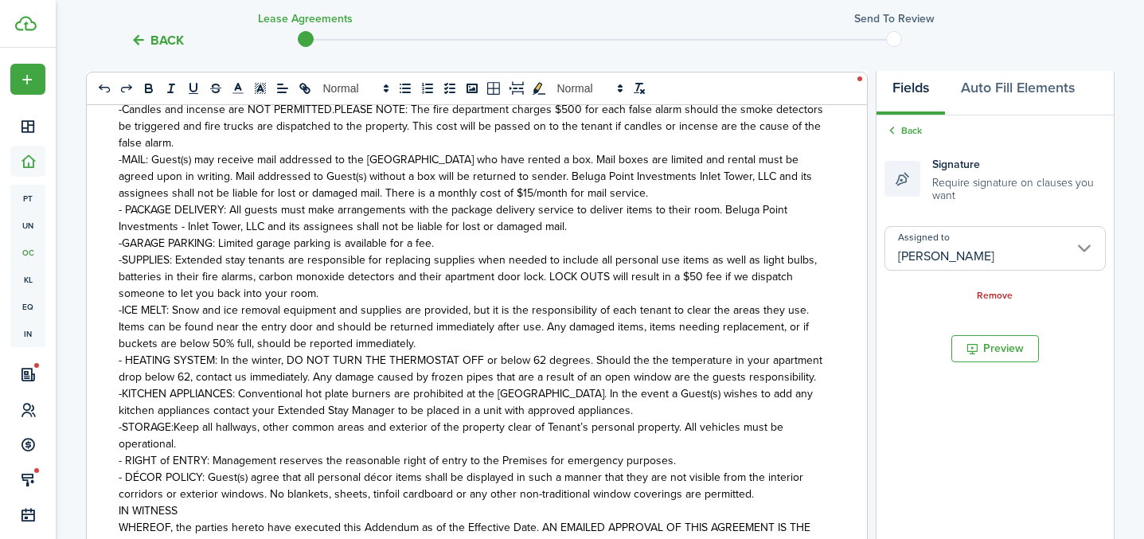
scroll to position [272, 0]
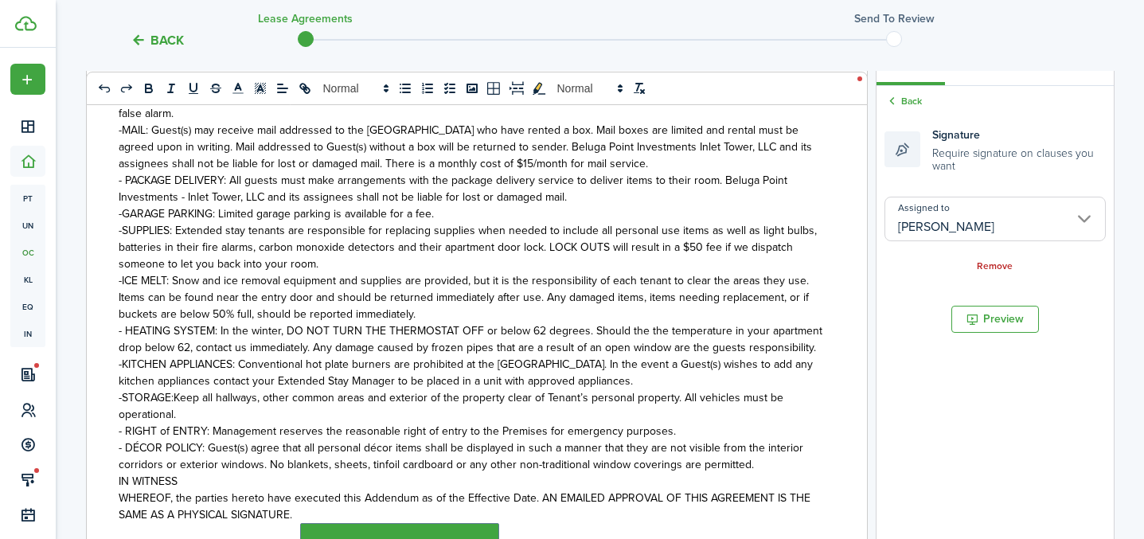
click at [907, 102] on link "Back" at bounding box center [903, 101] width 37 height 14
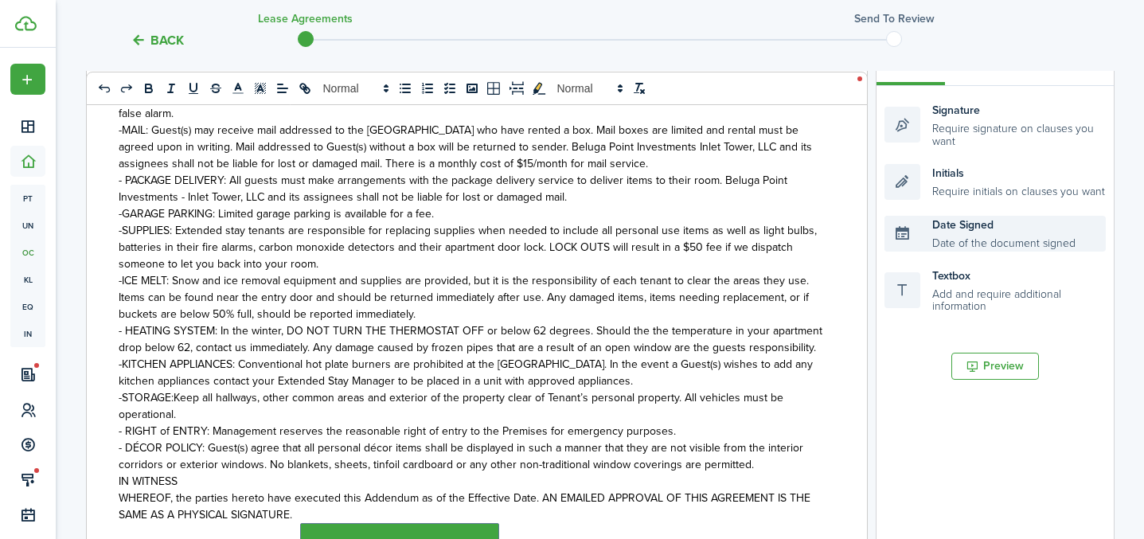
click at [925, 244] on div "Date Signed Date of the document signed" at bounding box center [995, 234] width 221 height 36
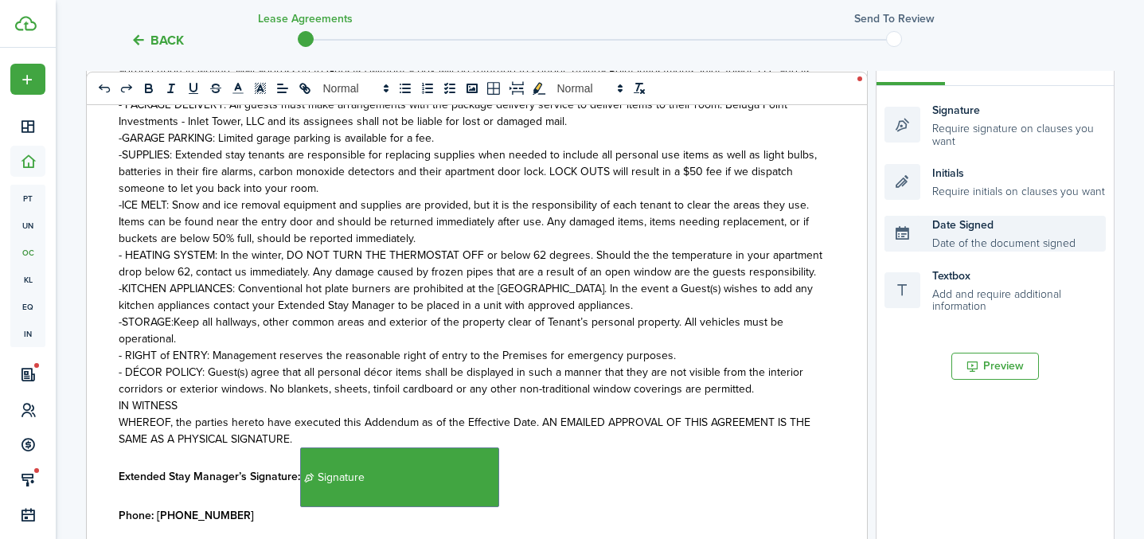
scroll to position [2024, 0]
click at [928, 235] on div "Date Signed Date of the document signed" at bounding box center [995, 234] width 221 height 36
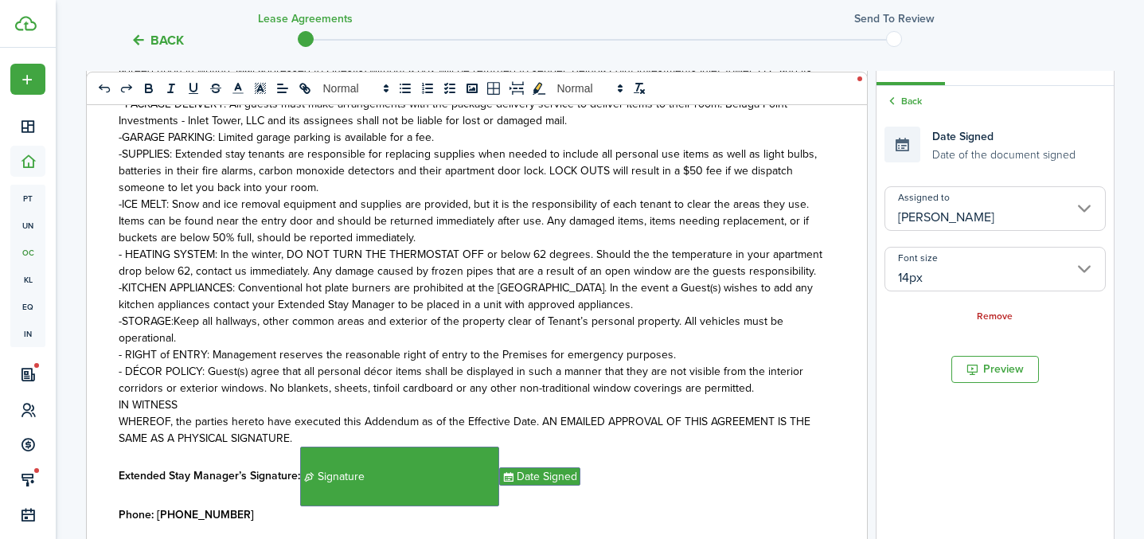
click at [957, 213] on input "[PERSON_NAME]" at bounding box center [995, 208] width 221 height 45
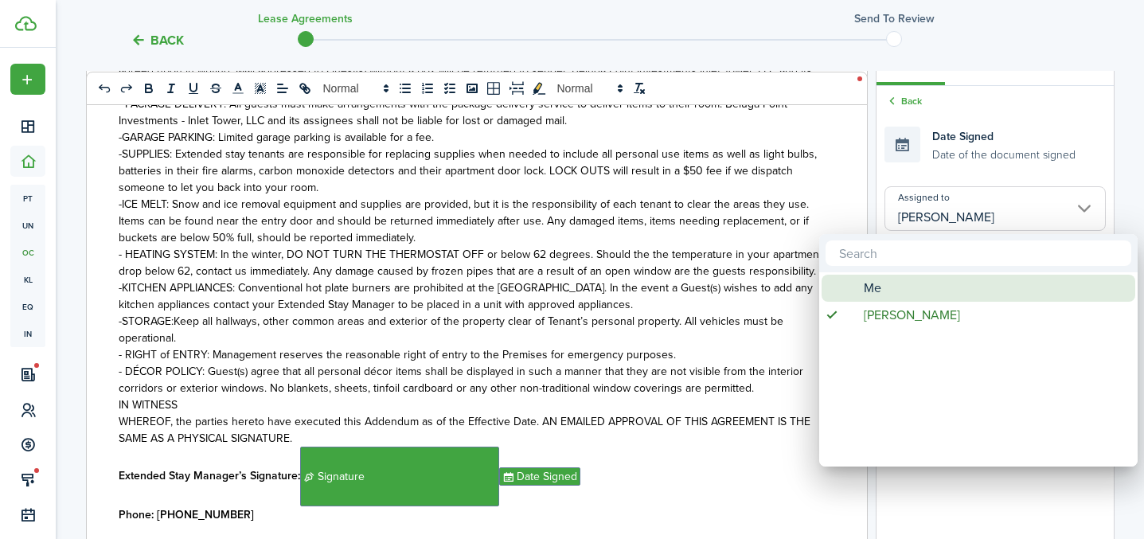
click at [927, 287] on div "Me" at bounding box center [985, 288] width 282 height 27
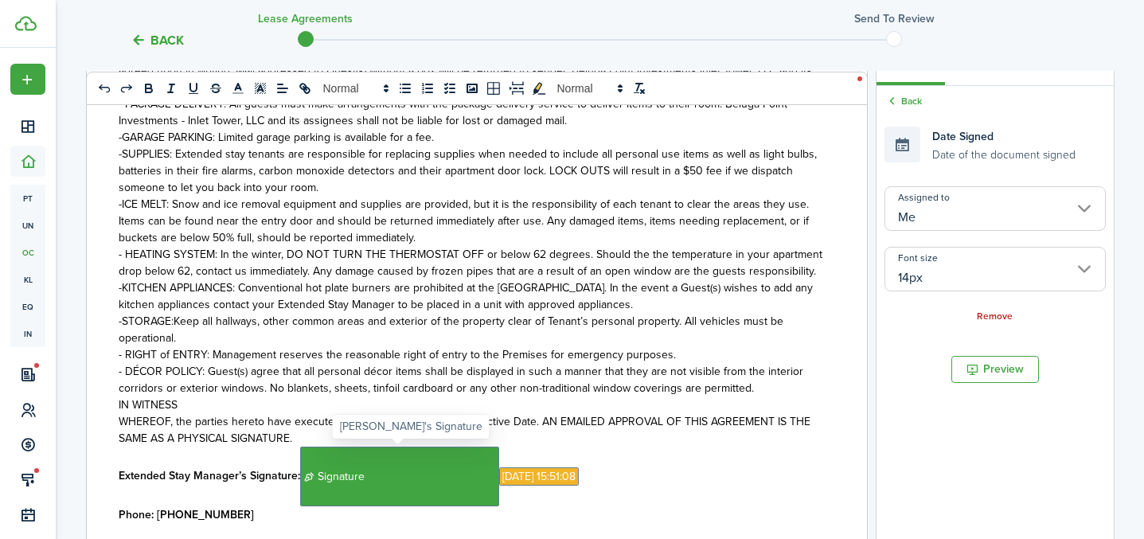
click at [432, 483] on span "Signature" at bounding box center [399, 477] width 199 height 60
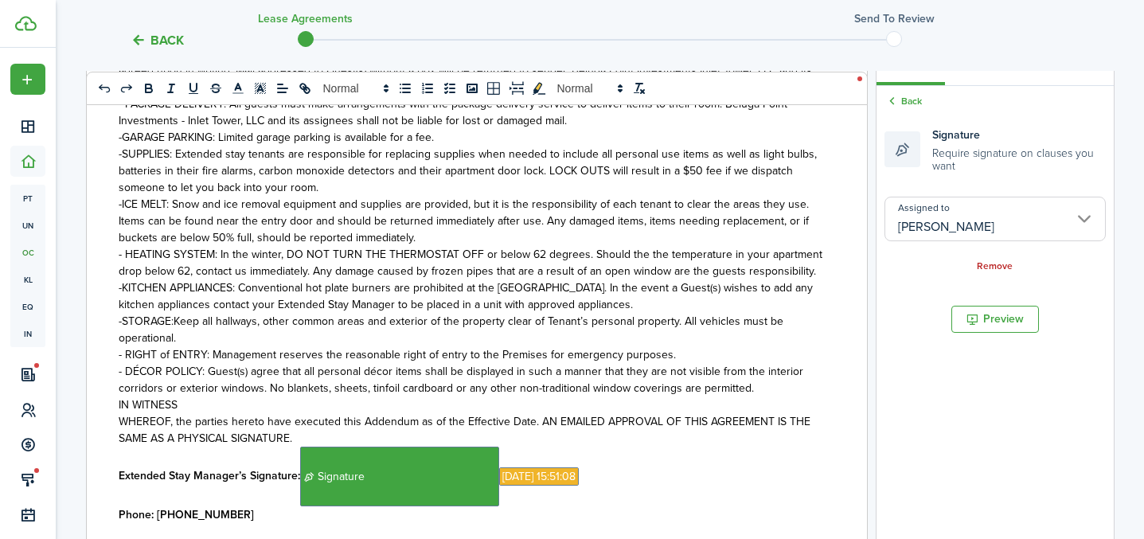
click at [945, 233] on input "[PERSON_NAME]" at bounding box center [995, 219] width 221 height 45
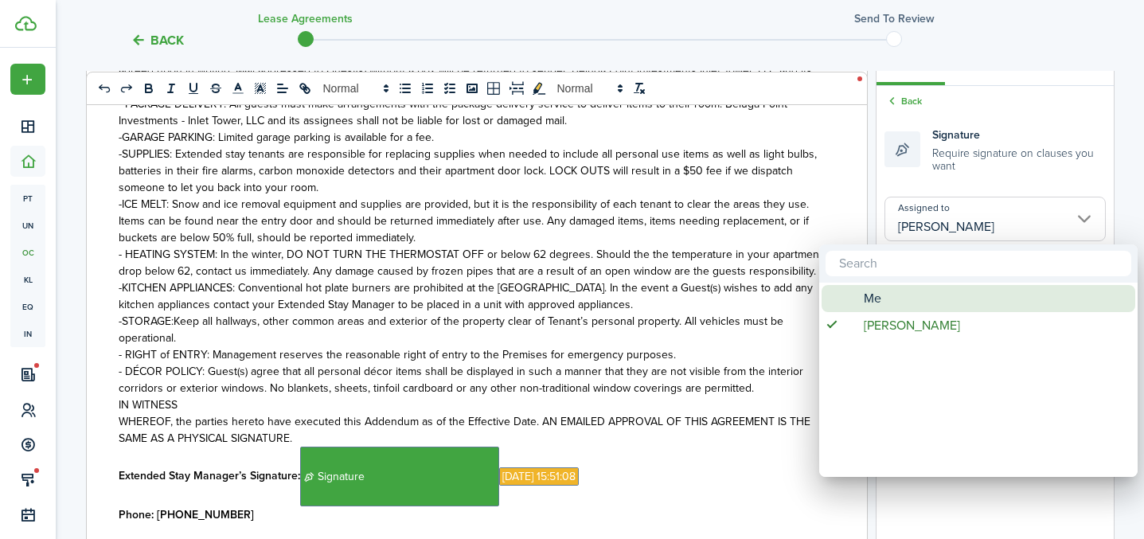
click at [864, 295] on span "Me" at bounding box center [873, 298] width 18 height 27
type input "Me"
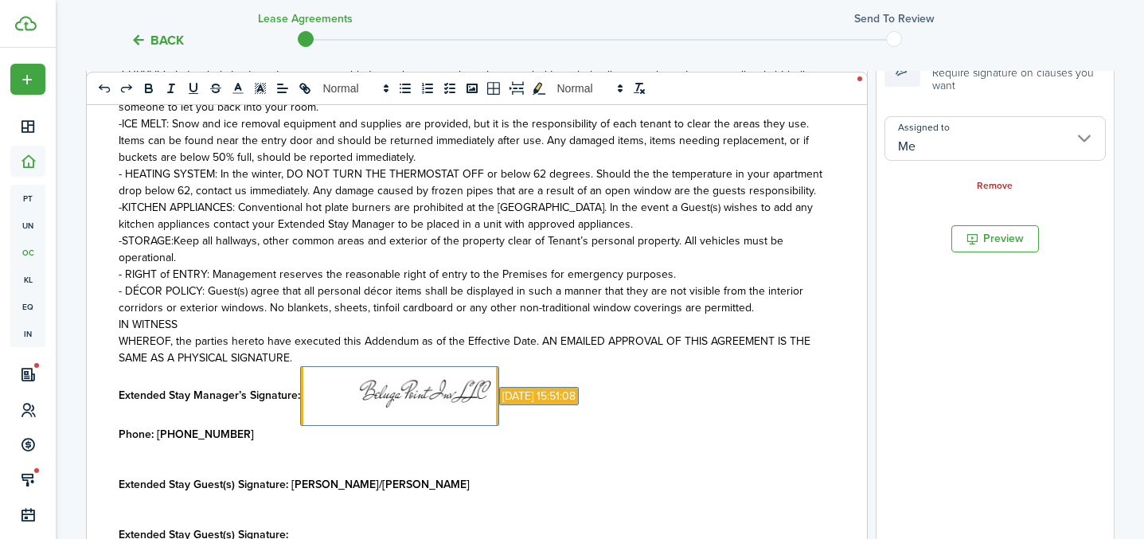
scroll to position [353, 0]
drag, startPoint x: 438, startPoint y: 484, endPoint x: 448, endPoint y: 482, distance: 10.6
click at [439, 485] on p "Extended Stay Guest(s) Signature: [PERSON_NAME]/[PERSON_NAME]" at bounding box center [471, 483] width 705 height 17
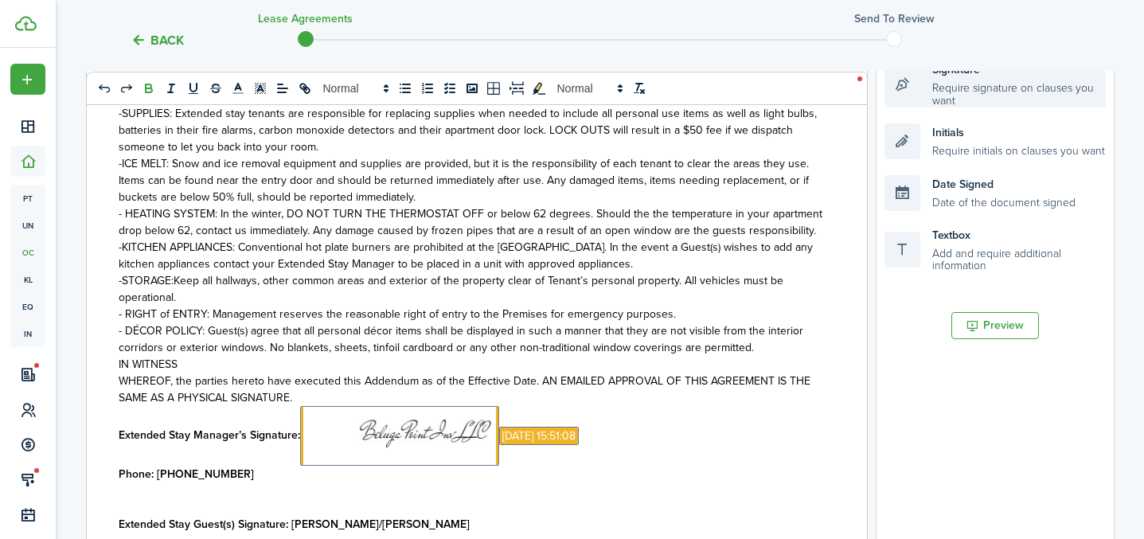
scroll to position [310, 0]
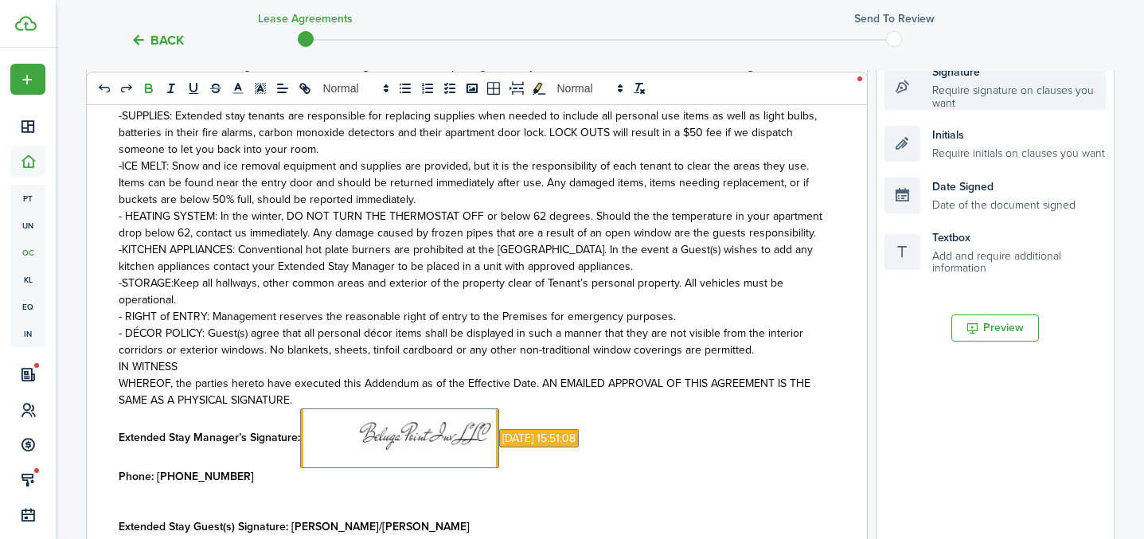
click at [956, 95] on div "Signature Require signature on clauses you want" at bounding box center [995, 87] width 221 height 46
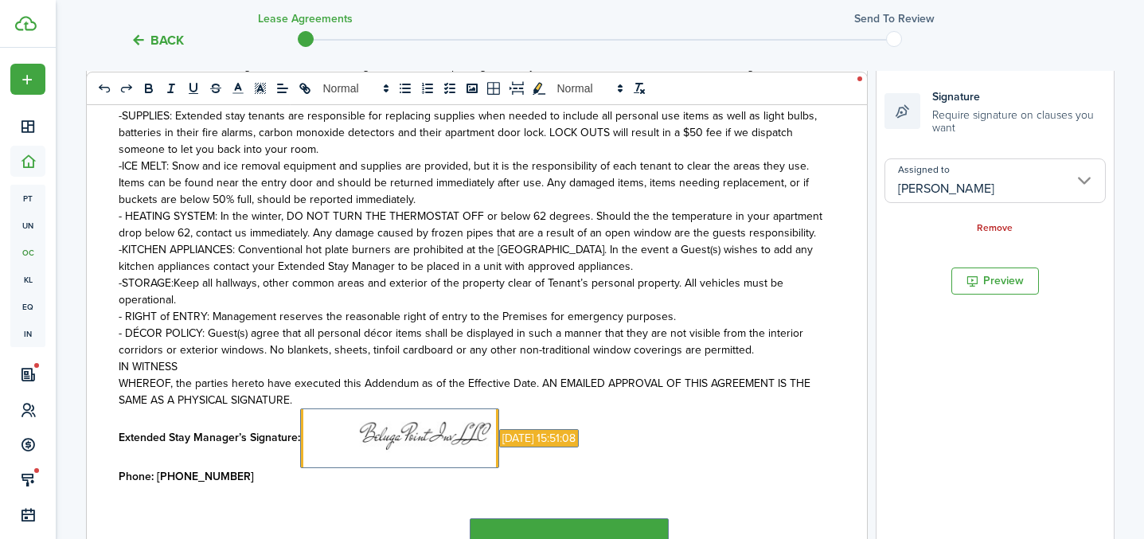
scroll to position [280, 0]
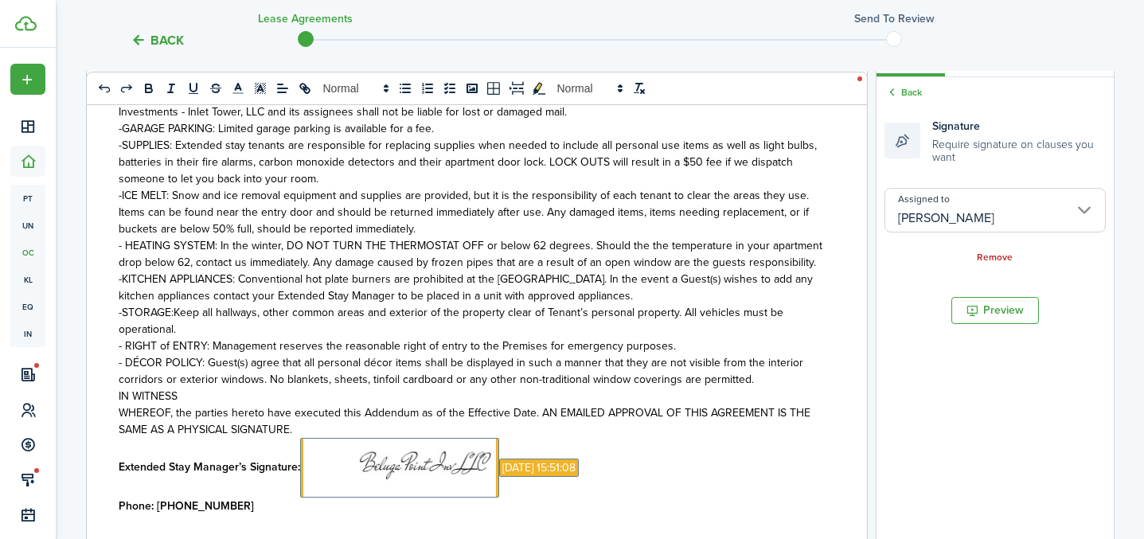
click at [902, 97] on link "Back" at bounding box center [903, 92] width 37 height 14
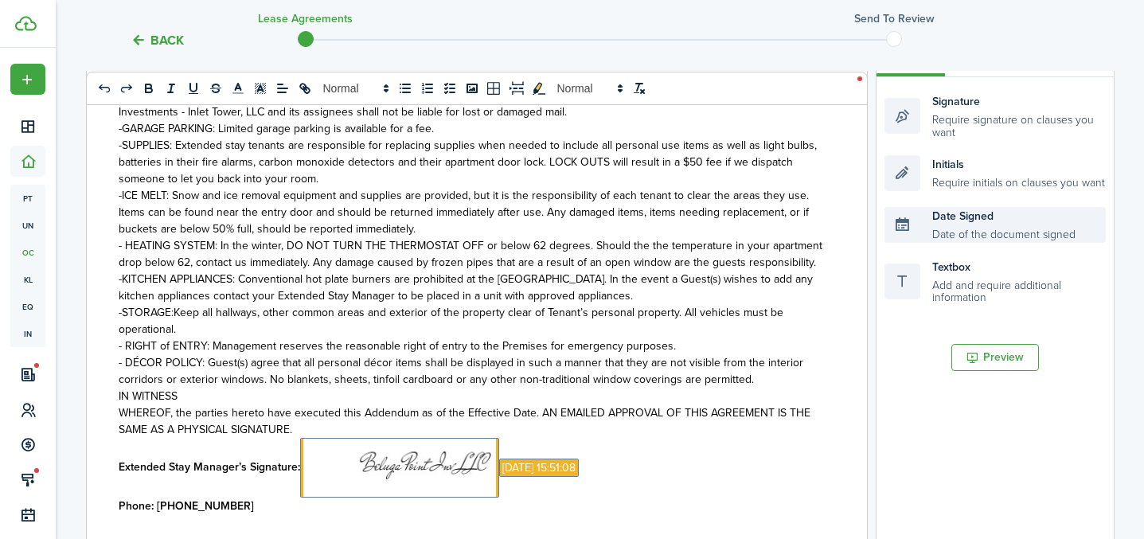
click at [940, 225] on div "Date Signed Date of the document signed" at bounding box center [995, 225] width 221 height 36
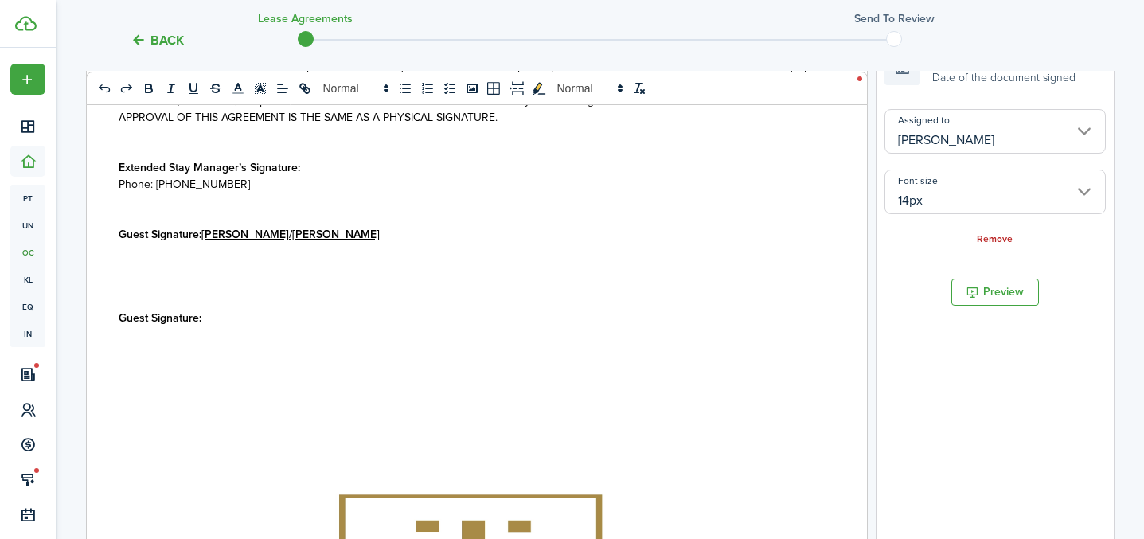
scroll to position [894, 0]
click at [303, 172] on p "Extended Stay Manager’s Signature:" at bounding box center [471, 168] width 705 height 17
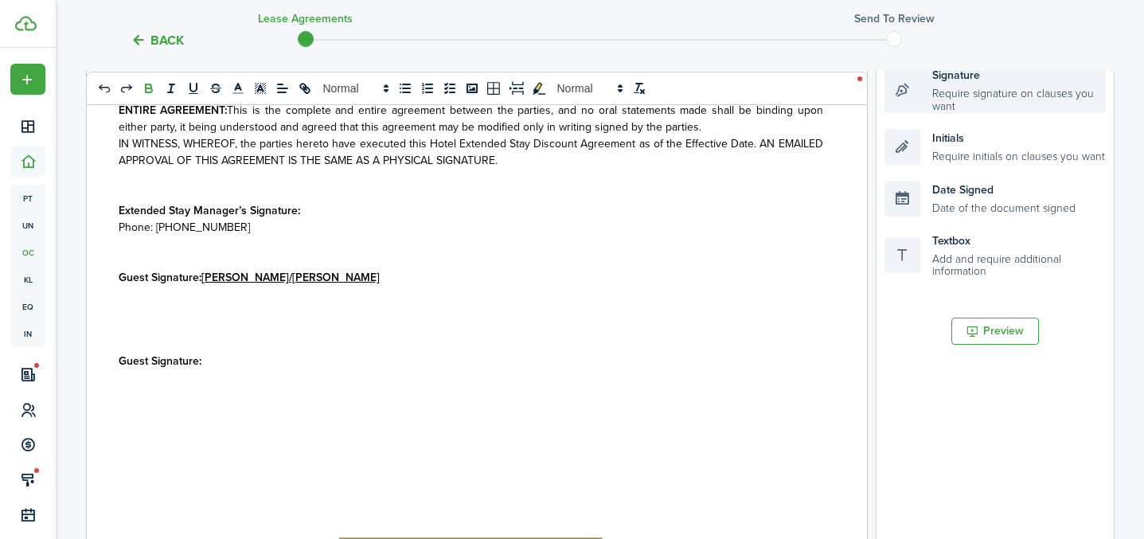
scroll to position [277, 0]
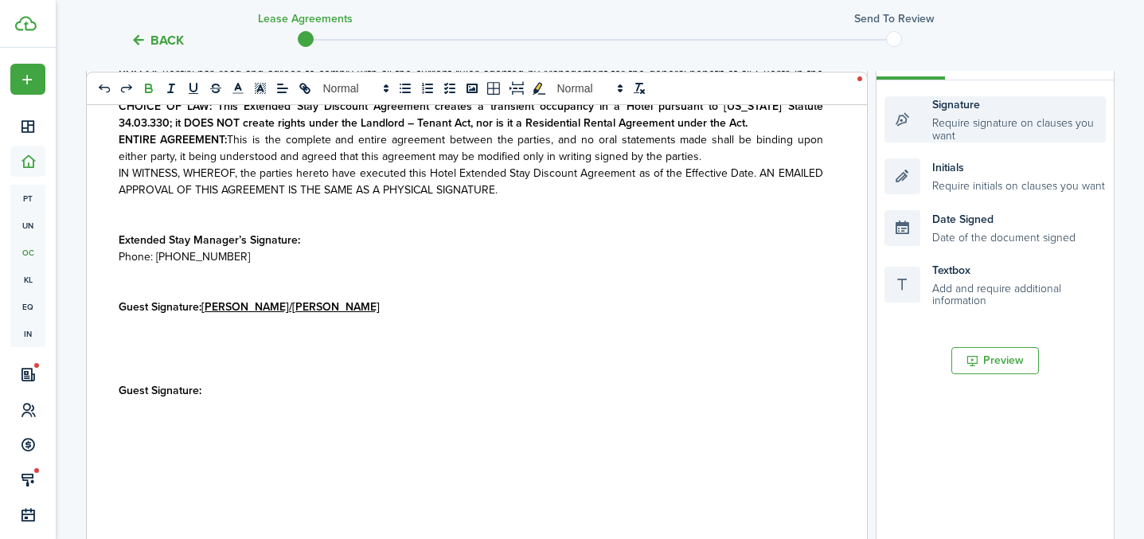
click at [947, 108] on div "Signature Require signature on clauses you want" at bounding box center [995, 119] width 221 height 46
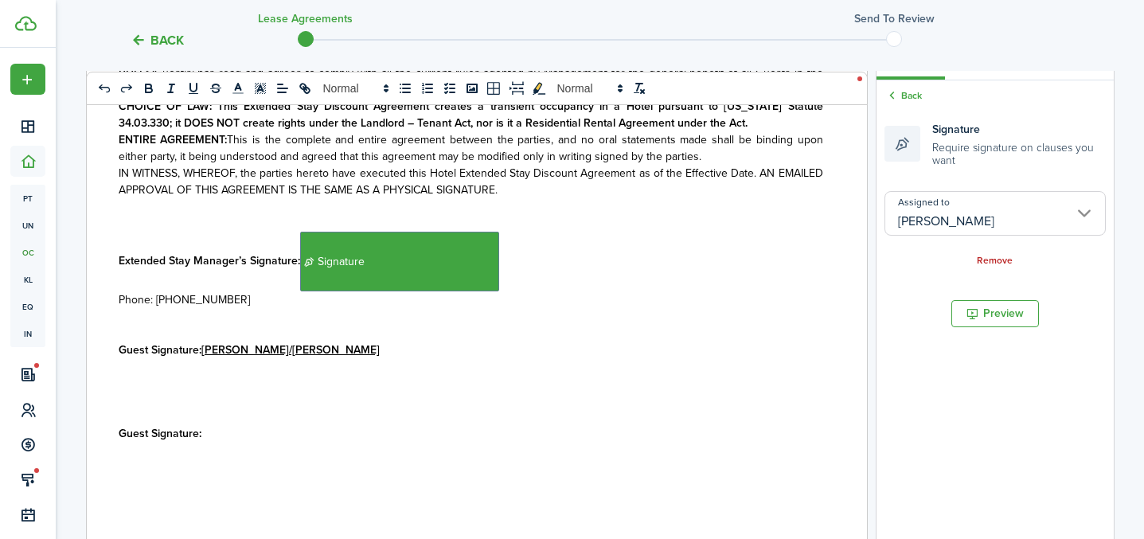
click at [504, 260] on p "Extended Stay Manager’s Signature: ﻿ Signature ﻿" at bounding box center [471, 262] width 705 height 60
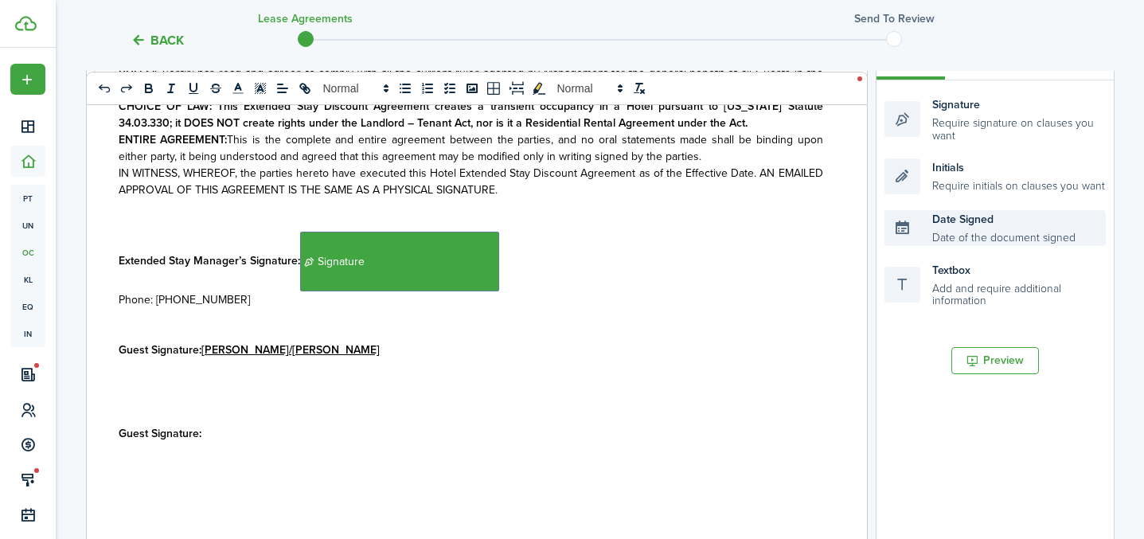
click at [949, 236] on div "Date Signed Date of the document signed" at bounding box center [995, 228] width 221 height 36
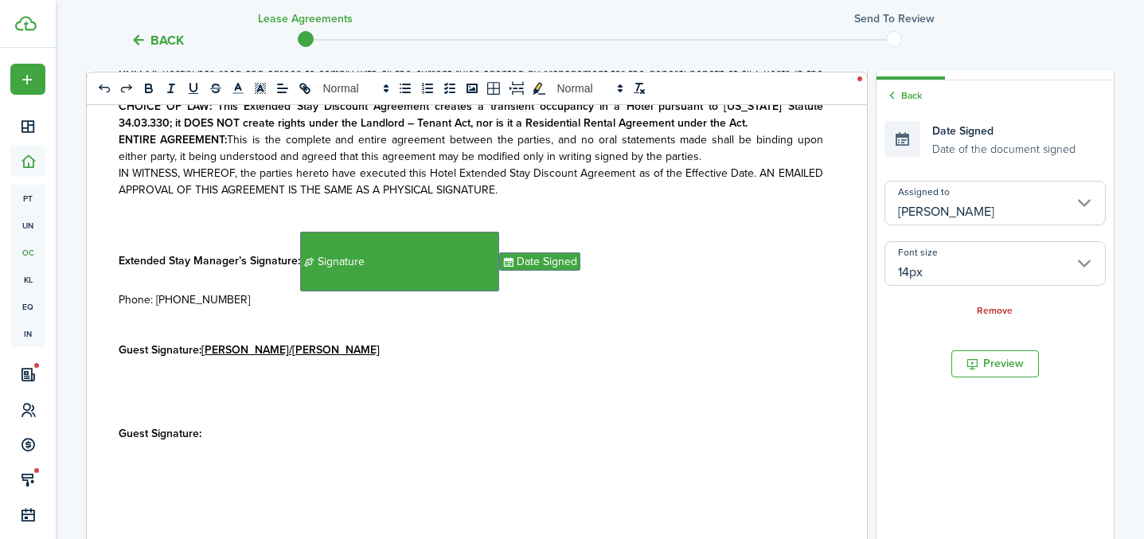
drag, startPoint x: 346, startPoint y: 354, endPoint x: 371, endPoint y: 350, distance: 25.9
click at [346, 354] on p "Guest Signature: [PERSON_NAME]/[PERSON_NAME]" at bounding box center [471, 350] width 705 height 17
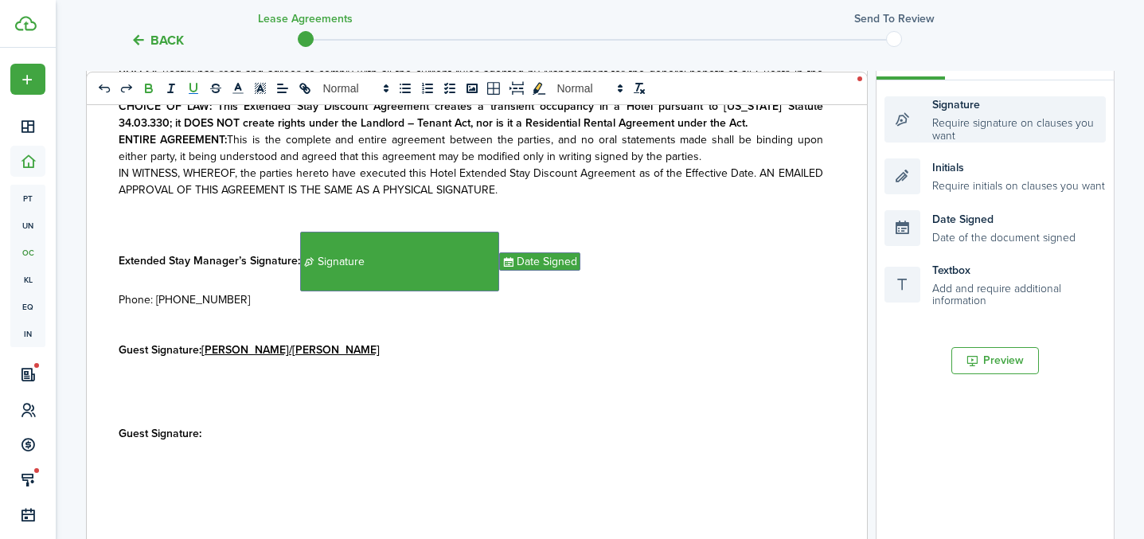
click at [976, 137] on div "Signature Require signature on clauses you want" at bounding box center [995, 119] width 221 height 46
click at [976, 138] on div "Signature Require signature on clauses you want" at bounding box center [995, 119] width 221 height 46
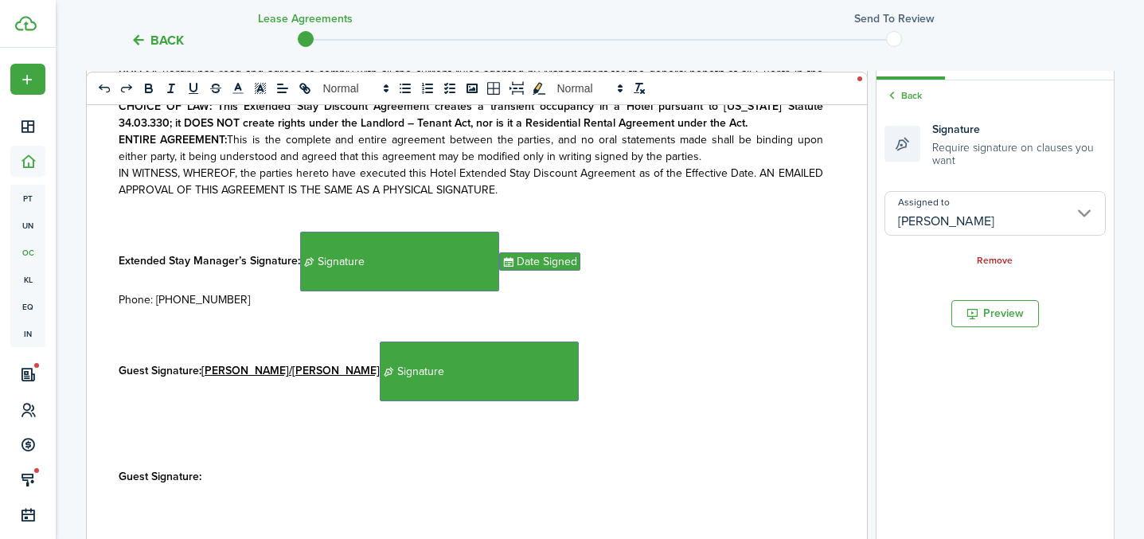
click at [536, 361] on p "Guest Signature: [PERSON_NAME]/[PERSON_NAME] ﻿ Signature ﻿" at bounding box center [471, 372] width 705 height 60
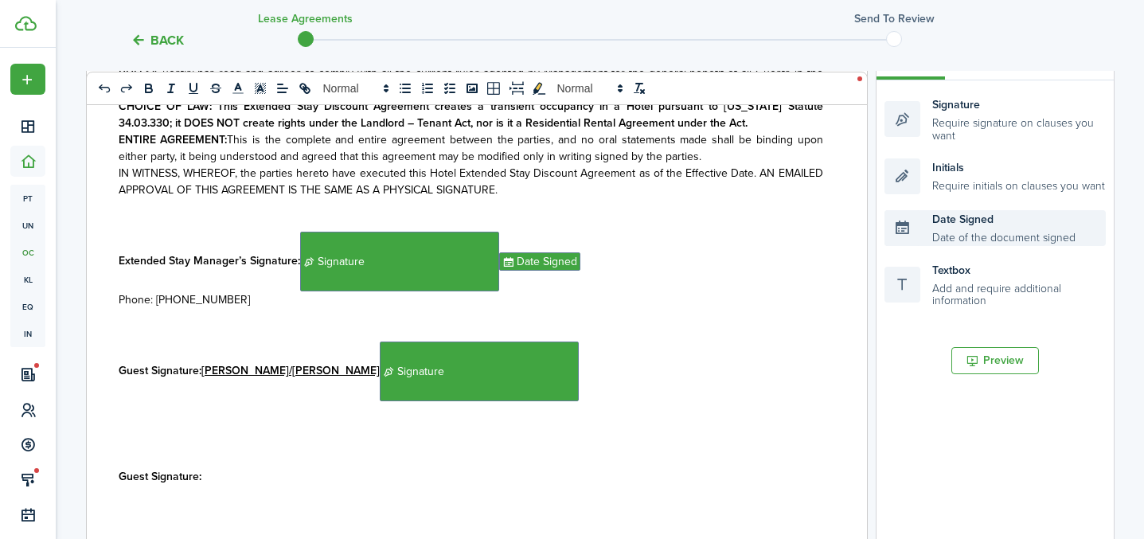
click at [963, 229] on div "Date Signed Date of the document signed" at bounding box center [995, 228] width 221 height 36
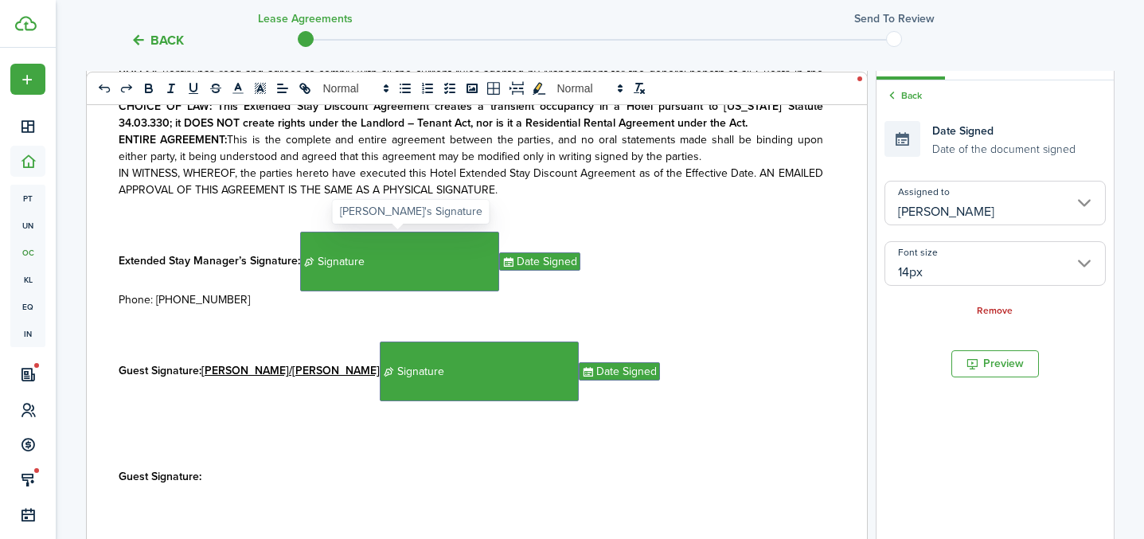
click at [459, 265] on span "Signature" at bounding box center [399, 262] width 199 height 60
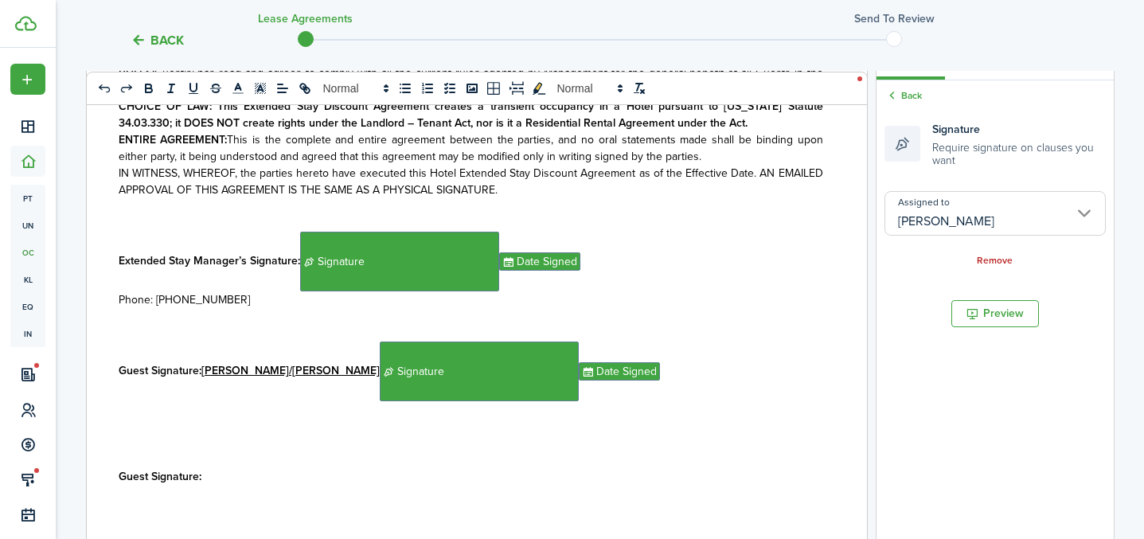
click at [977, 213] on input "[PERSON_NAME]" at bounding box center [995, 213] width 221 height 45
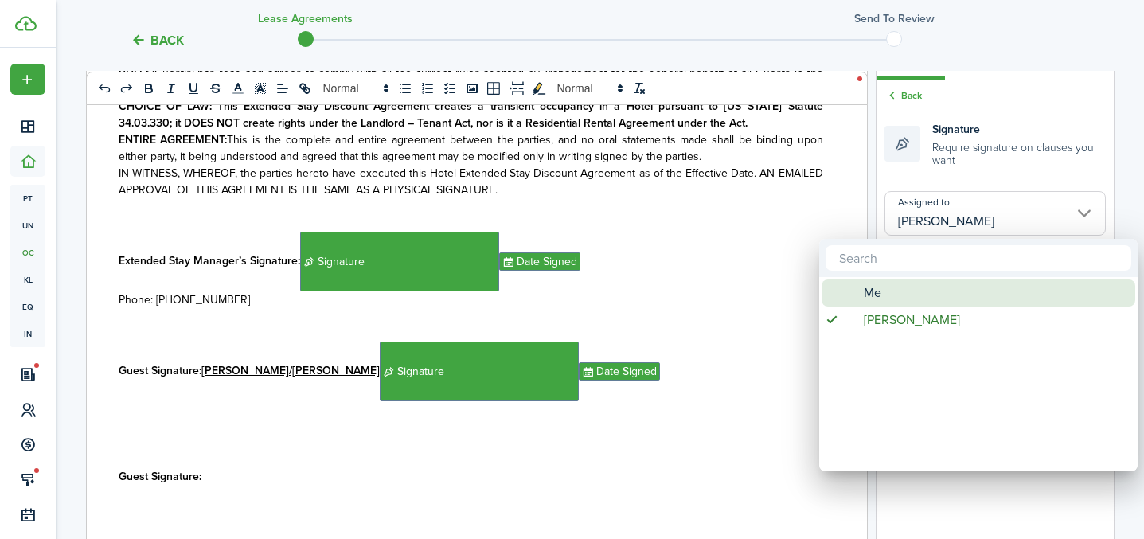
click at [932, 286] on div "Me" at bounding box center [985, 293] width 282 height 27
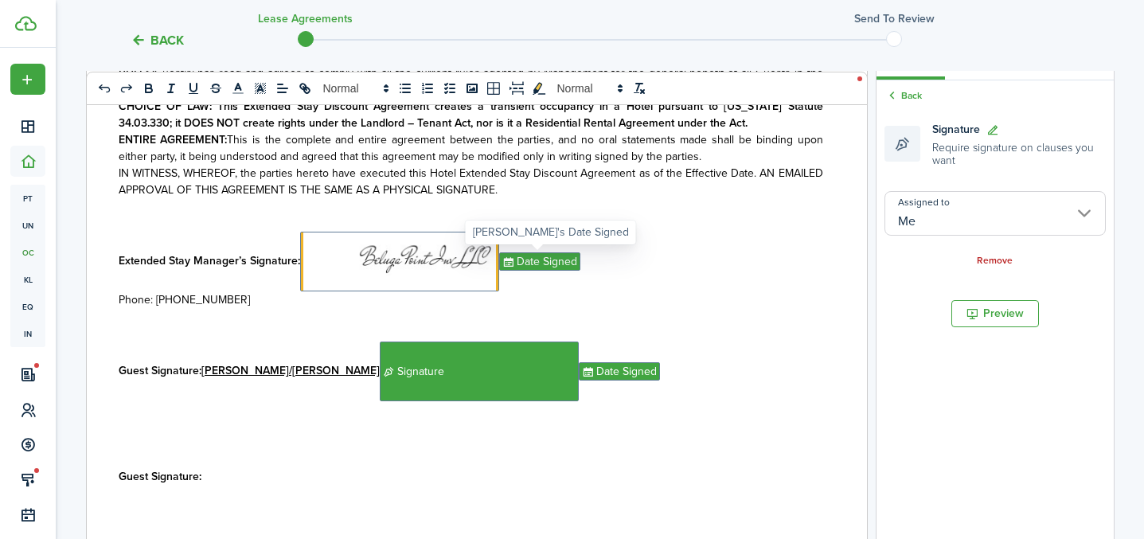
click at [542, 264] on span "Date Signed" at bounding box center [539, 261] width 81 height 18
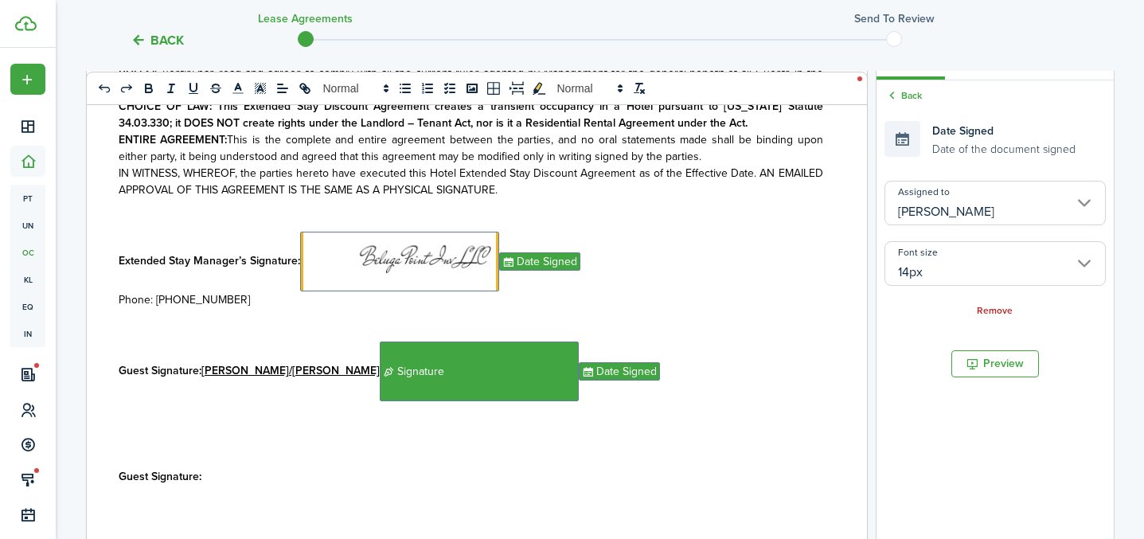
click at [929, 209] on input "[PERSON_NAME]" at bounding box center [995, 203] width 221 height 45
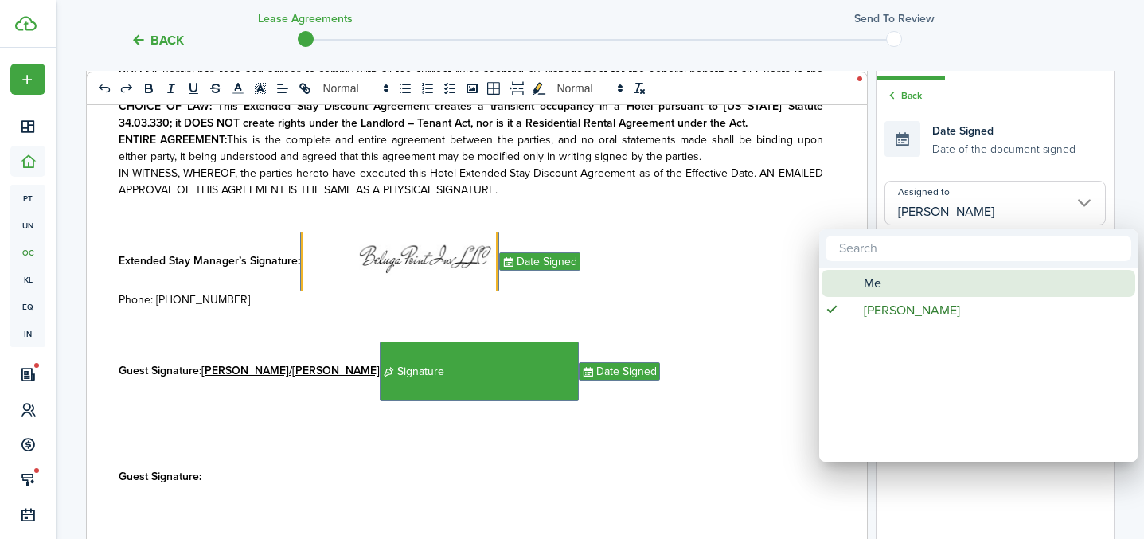
click at [892, 273] on div "Me" at bounding box center [985, 283] width 282 height 27
type input "Me"
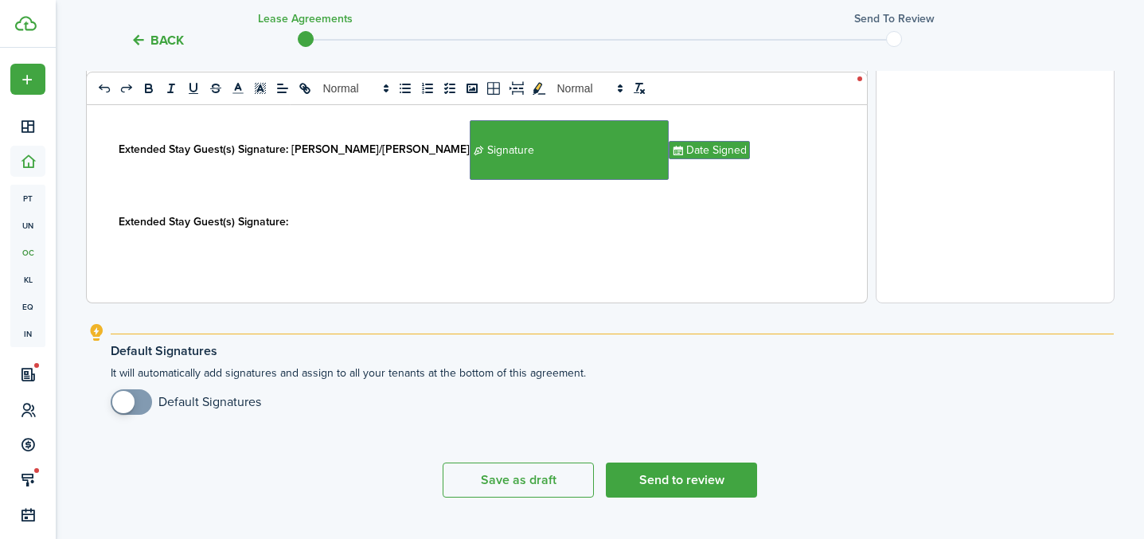
scroll to position [699, 0]
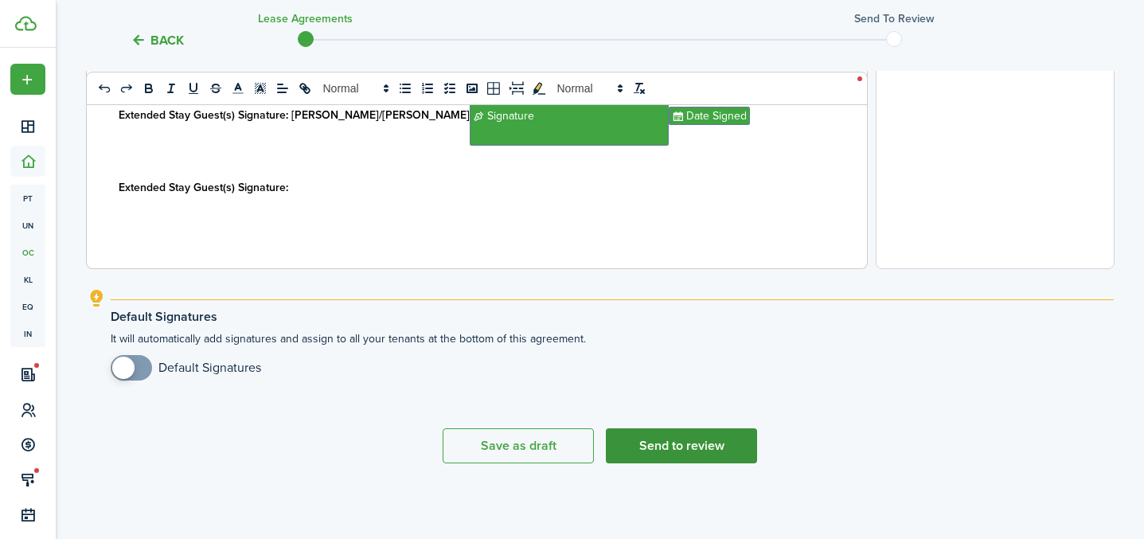
click at [690, 444] on button "Send to review" at bounding box center [681, 445] width 151 height 35
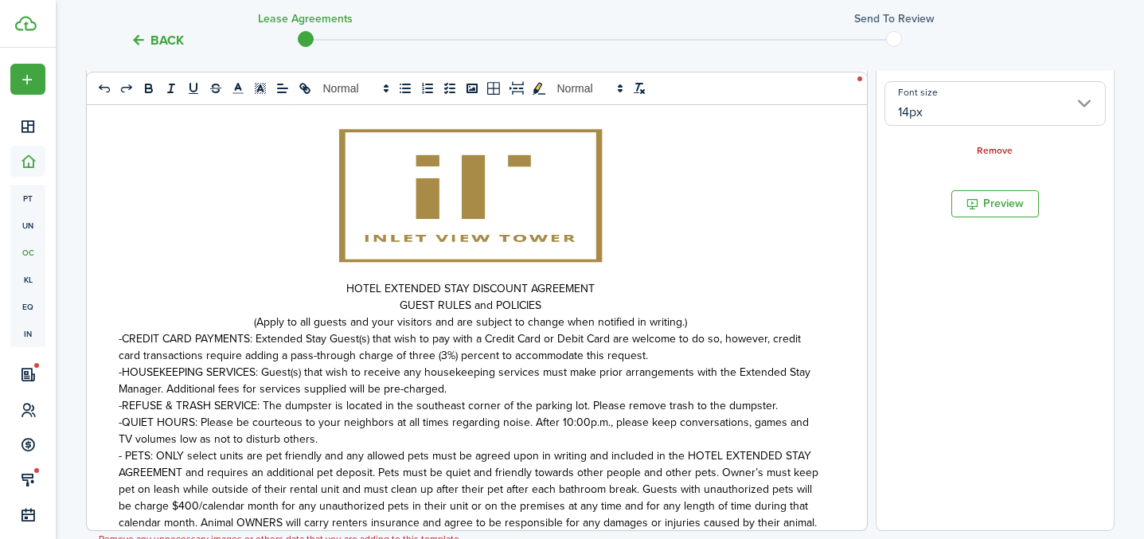
scroll to position [1164, 0]
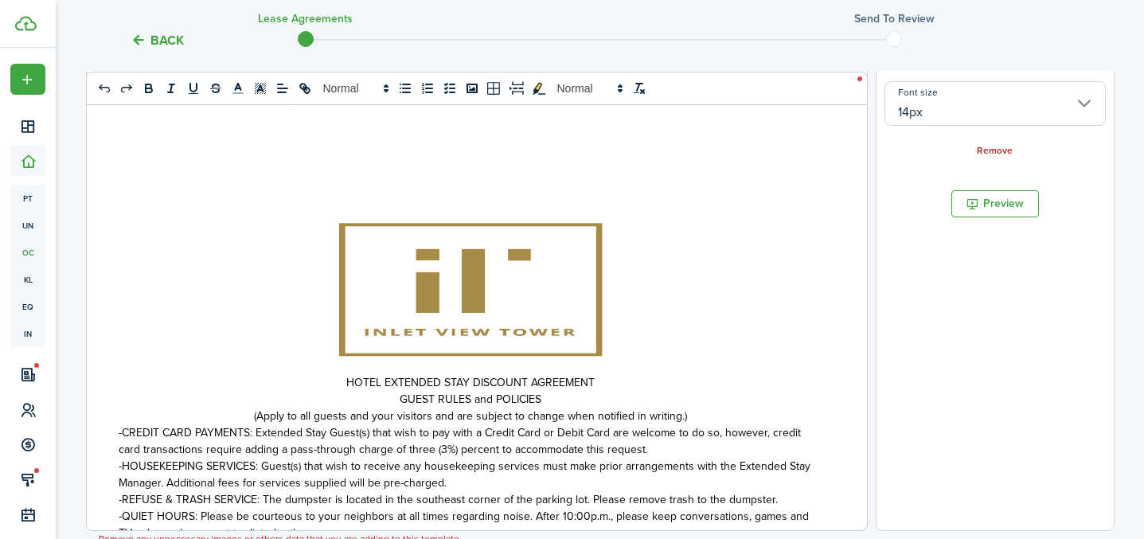
click at [650, 260] on p at bounding box center [471, 289] width 705 height 169
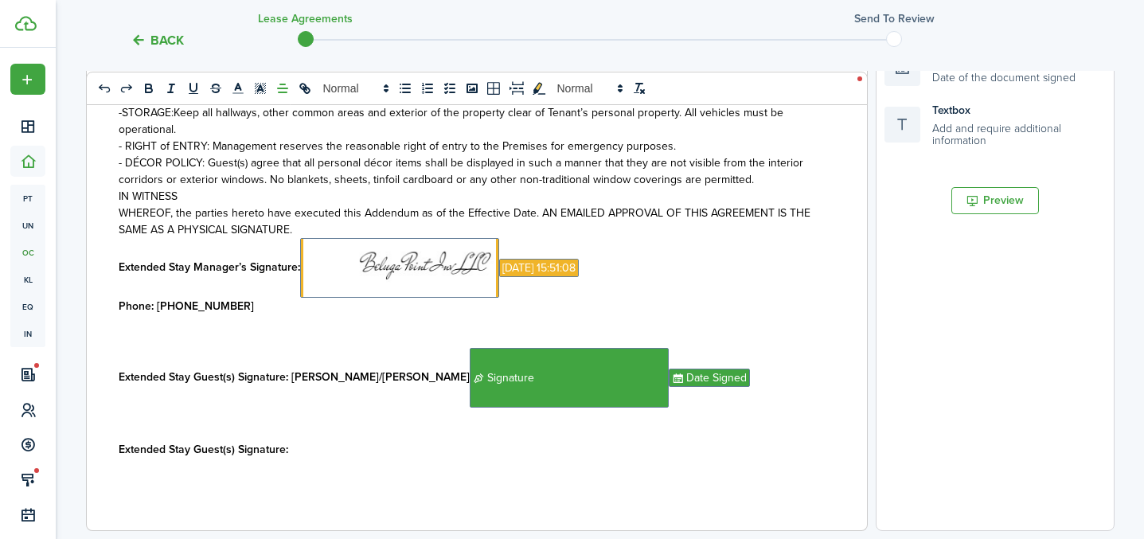
scroll to position [699, 0]
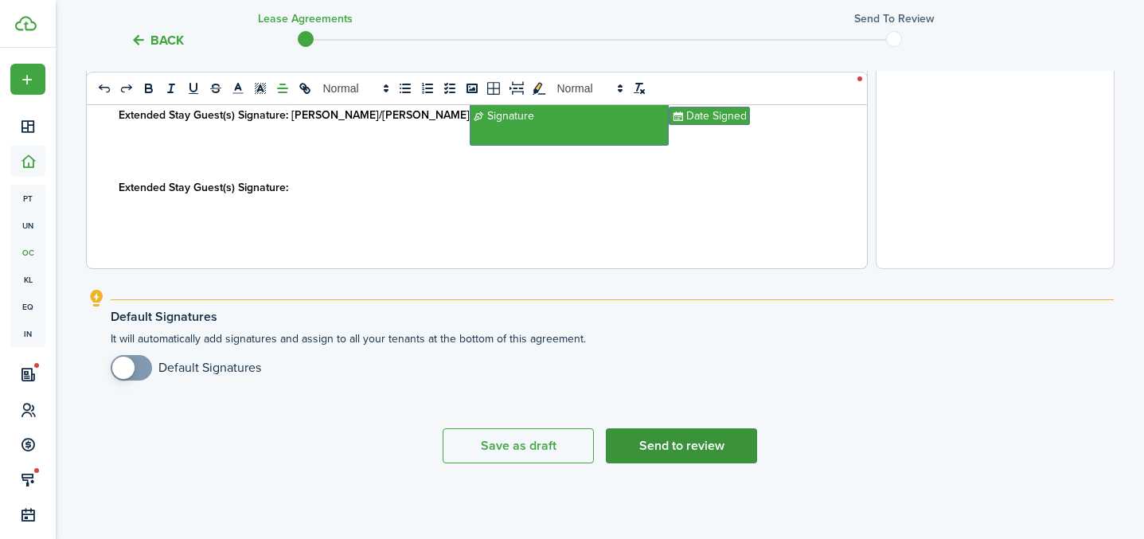
click at [655, 439] on button "Send to review" at bounding box center [681, 445] width 151 height 35
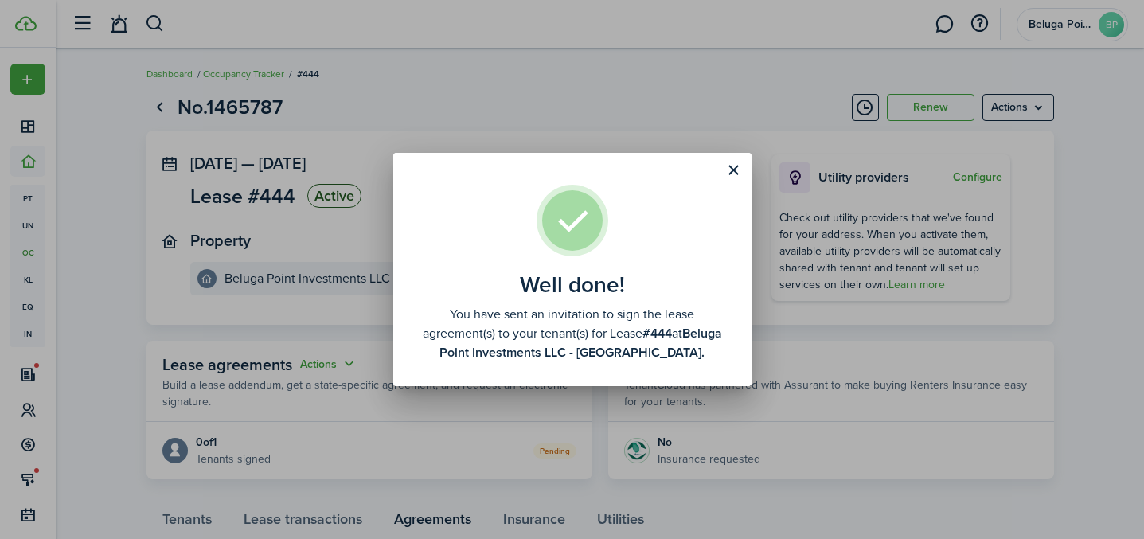
click at [570, 62] on div "Well done! You have sent an invitation to sign the lease agreement(s) to your t…" at bounding box center [572, 269] width 1144 height 539
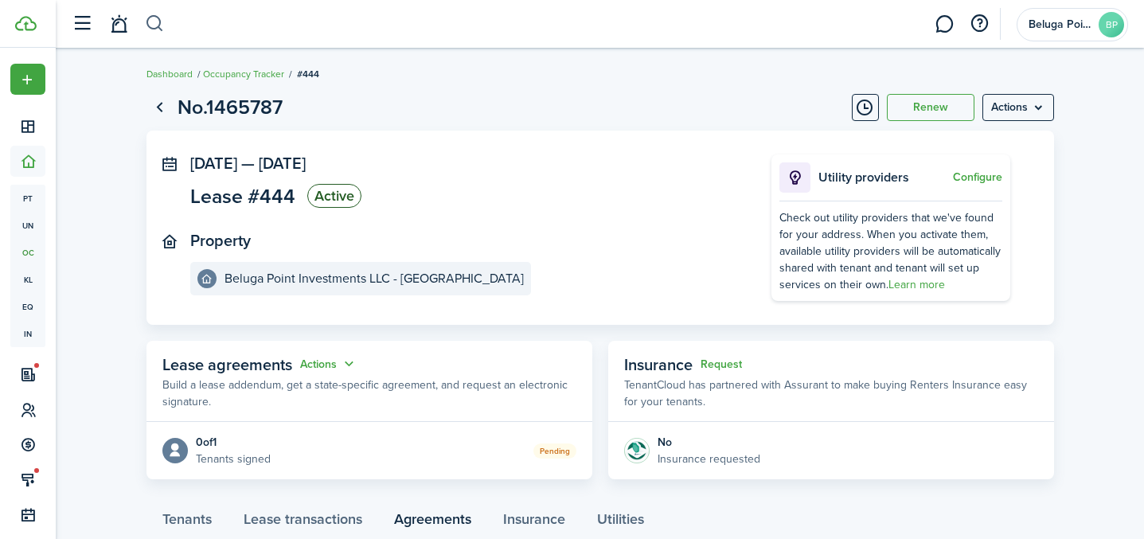
click at [157, 22] on button "button" at bounding box center [155, 23] width 20 height 27
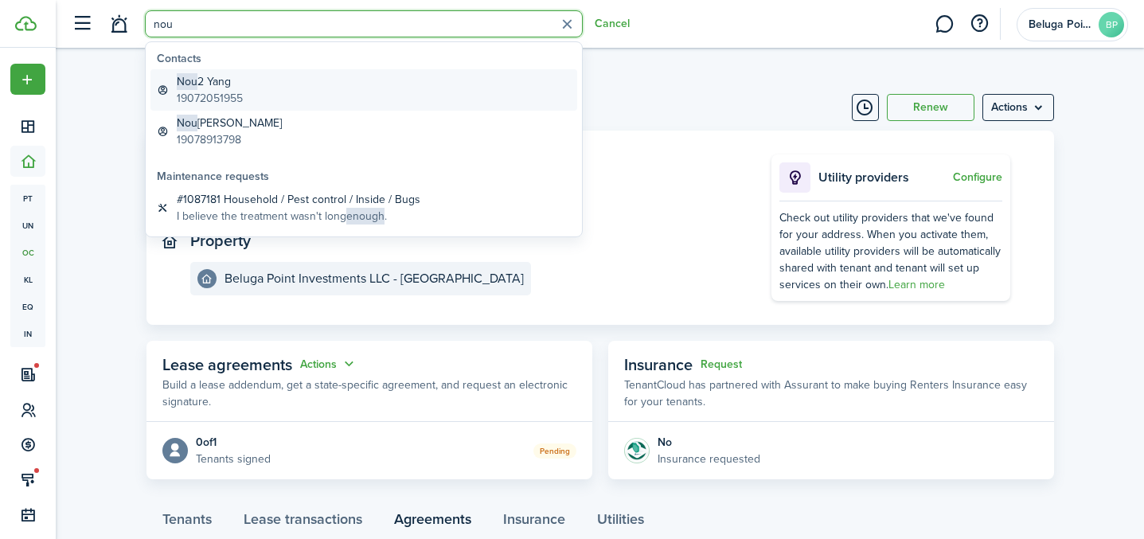
type input "nou"
click at [251, 94] on link "Nou 2 Yang 19072051955" at bounding box center [364, 89] width 427 height 41
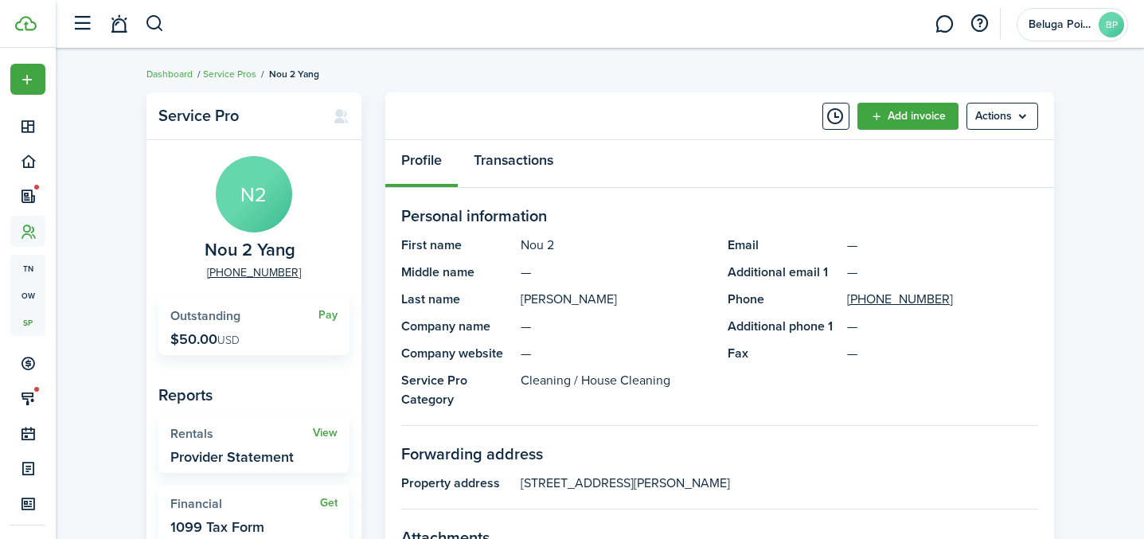
click at [509, 167] on link "Transactions" at bounding box center [513, 164] width 111 height 48
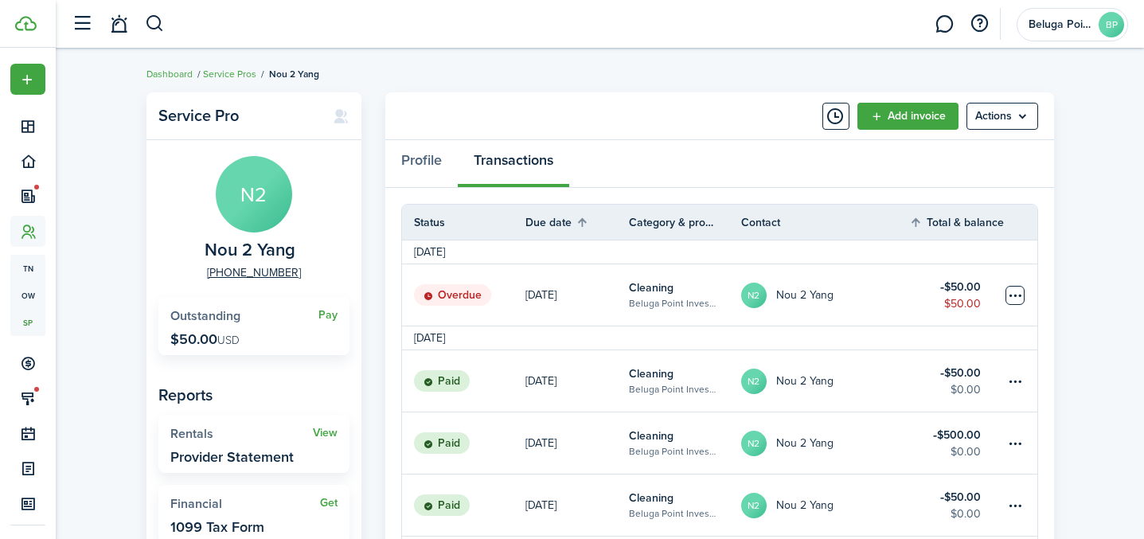
click at [1021, 295] on table-menu-btn-icon at bounding box center [1015, 295] width 19 height 19
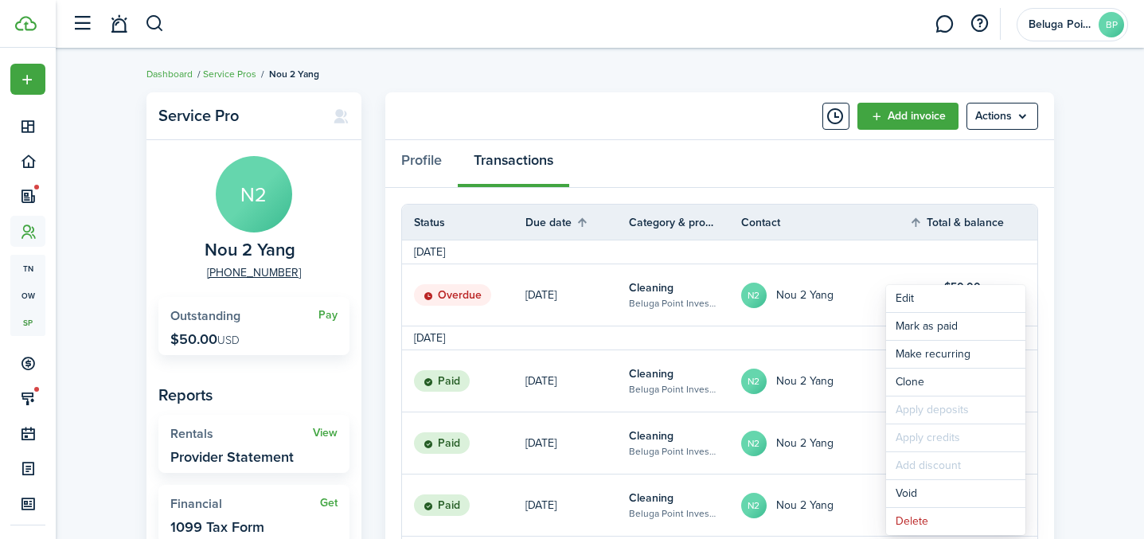
click at [781, 305] on table-profile-info "N2 Nou 2 Yang" at bounding box center [787, 295] width 92 height 25
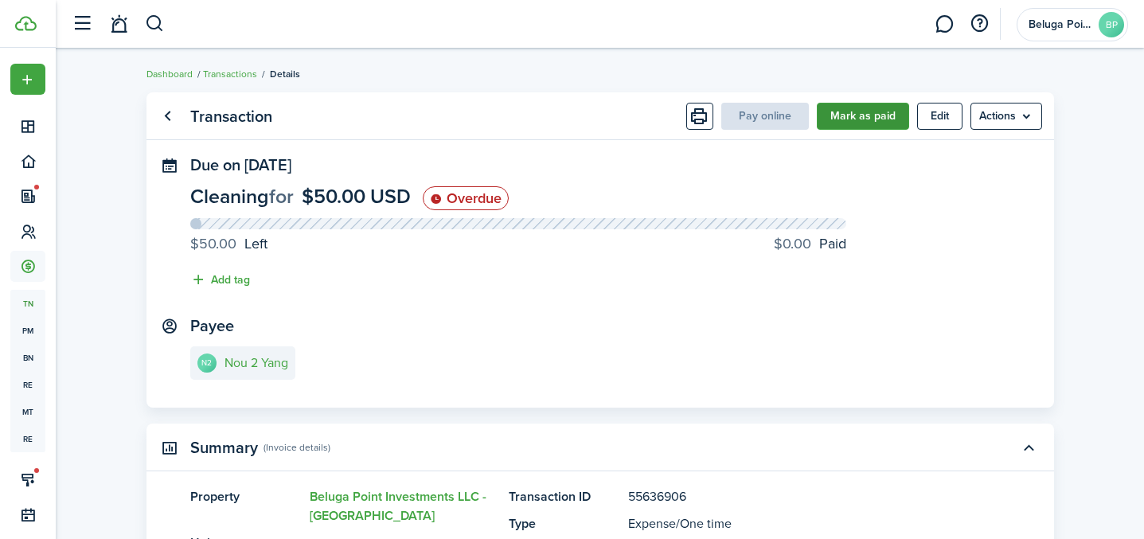
click at [855, 115] on button "Mark as paid" at bounding box center [863, 116] width 92 height 27
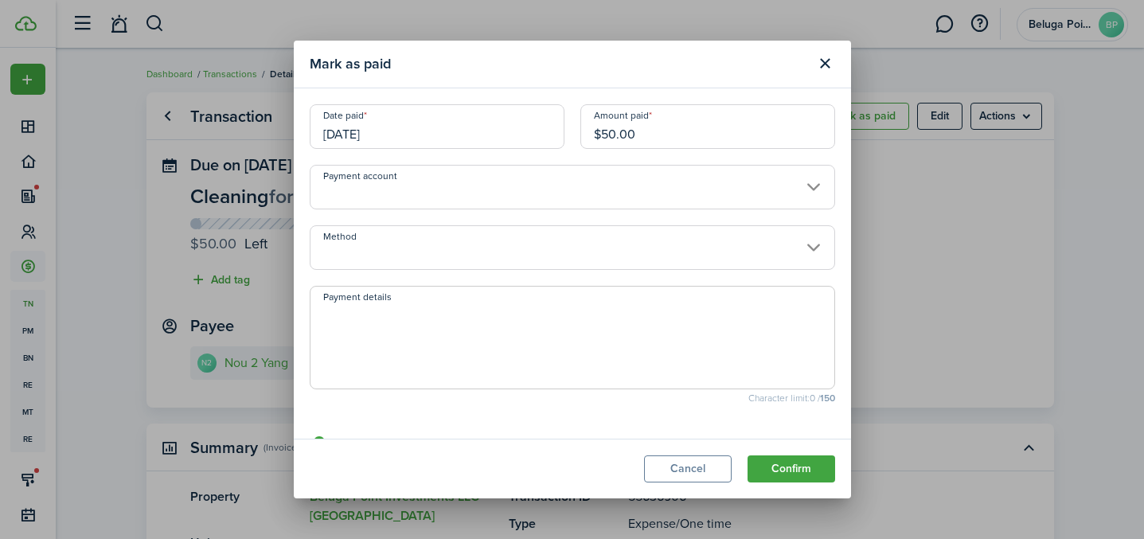
click at [797, 463] on button "Confirm" at bounding box center [792, 469] width 88 height 27
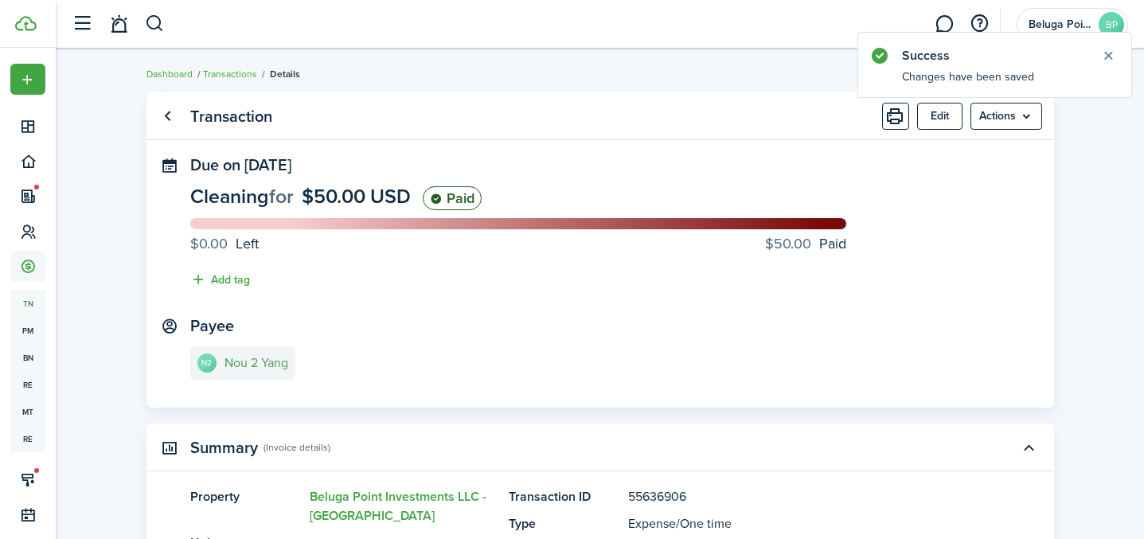
click at [252, 366] on e-details-info-title "Nou 2 Yang" at bounding box center [257, 363] width 64 height 14
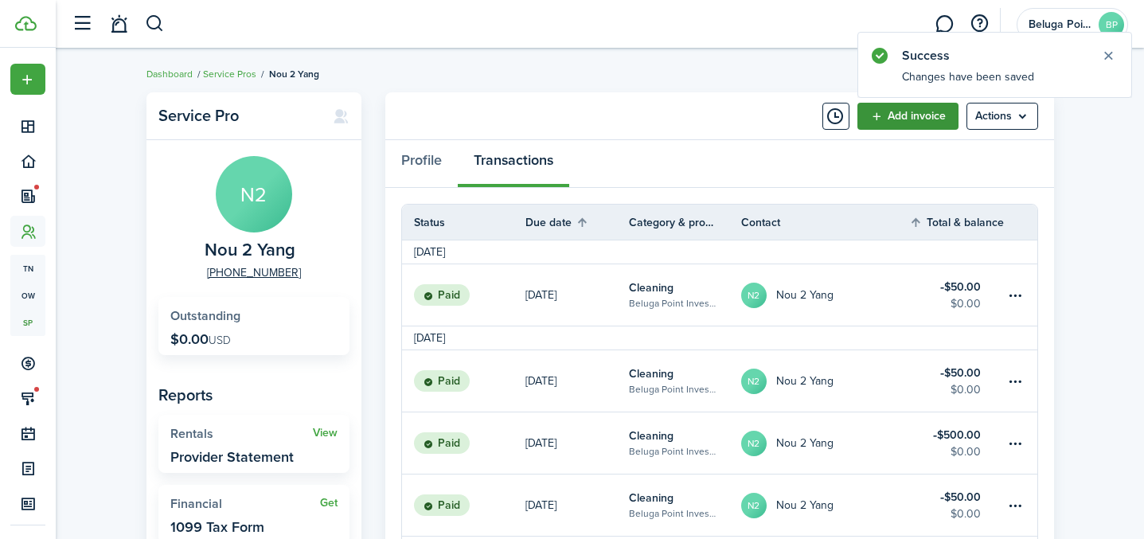
click at [909, 119] on link "Add invoice" at bounding box center [908, 116] width 101 height 27
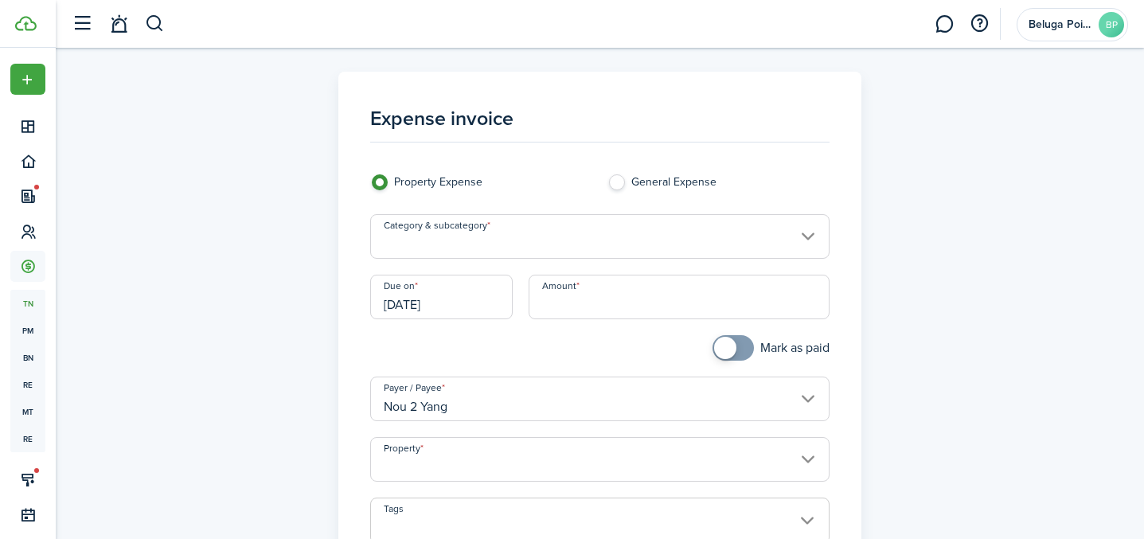
click at [538, 244] on input "Category & subcategory" at bounding box center [600, 236] width 460 height 45
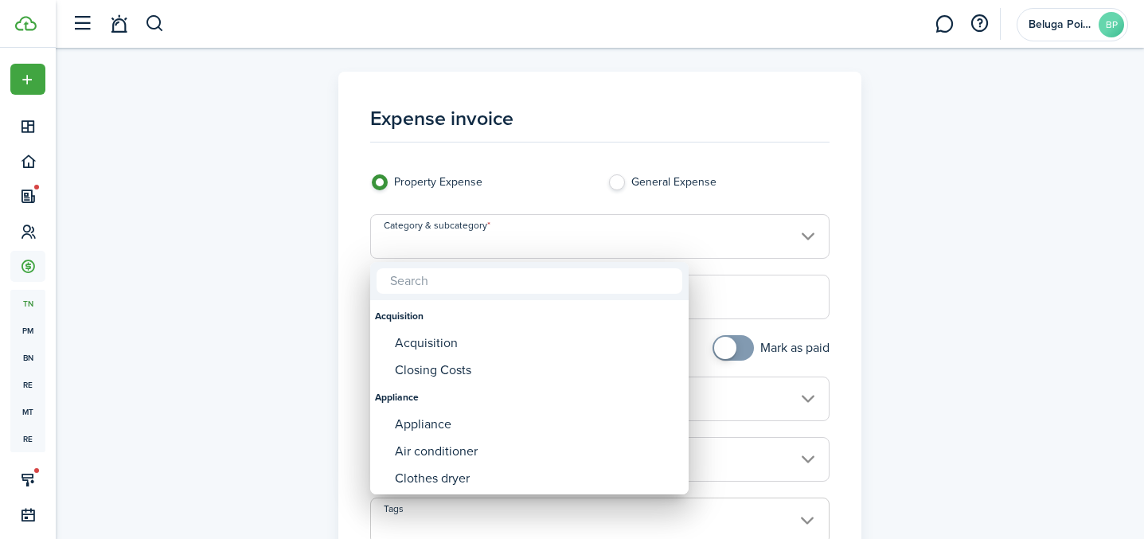
click at [518, 285] on input "text" at bounding box center [530, 280] width 306 height 25
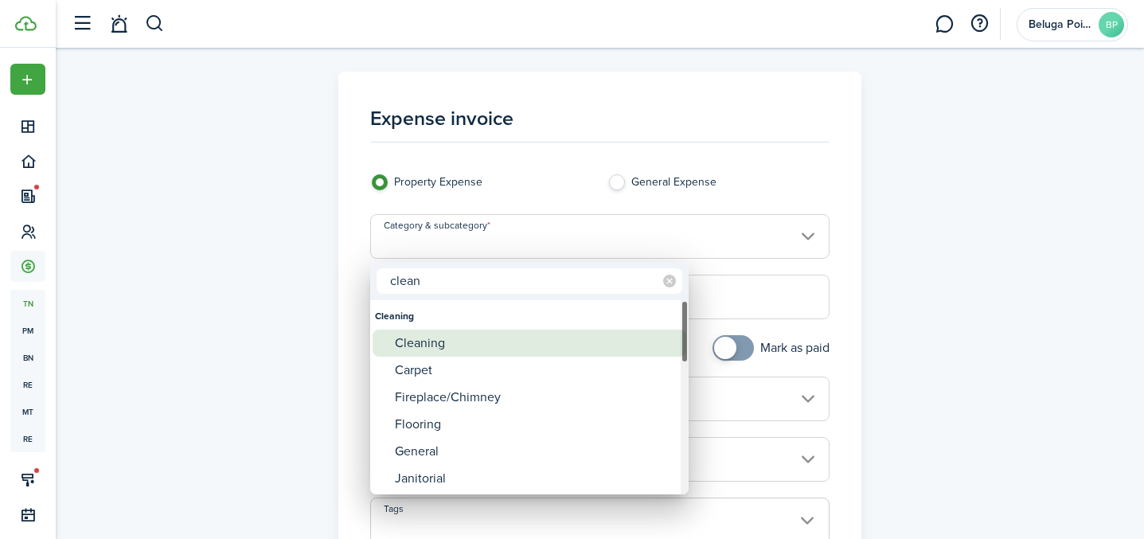
type input "clean"
click at [528, 341] on div "Cleaning" at bounding box center [536, 343] width 282 height 27
type input "Cleaning"
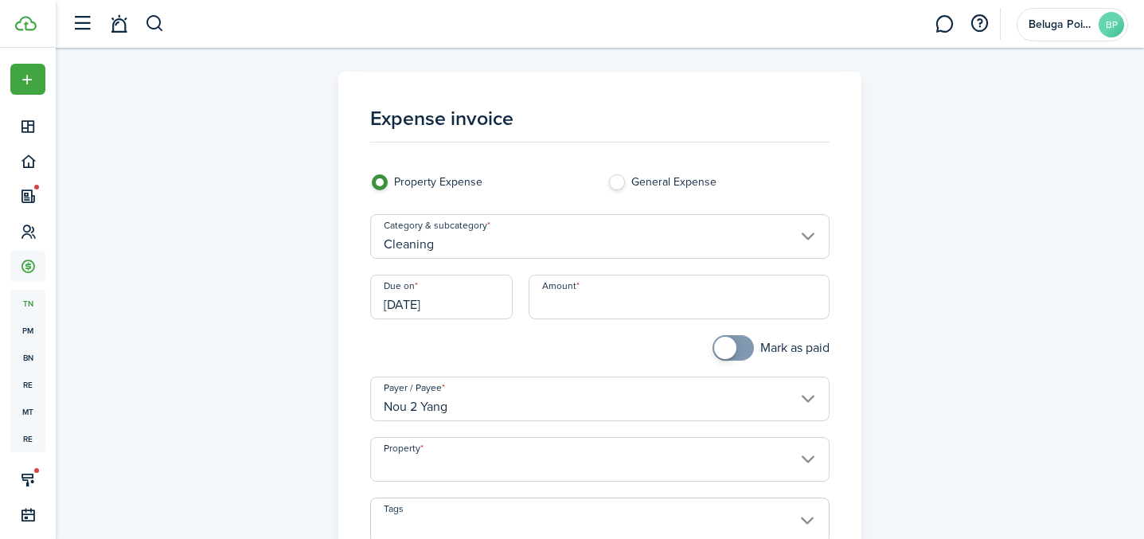
click at [575, 298] on input "Amount" at bounding box center [679, 297] width 301 height 45
type input "$100.00"
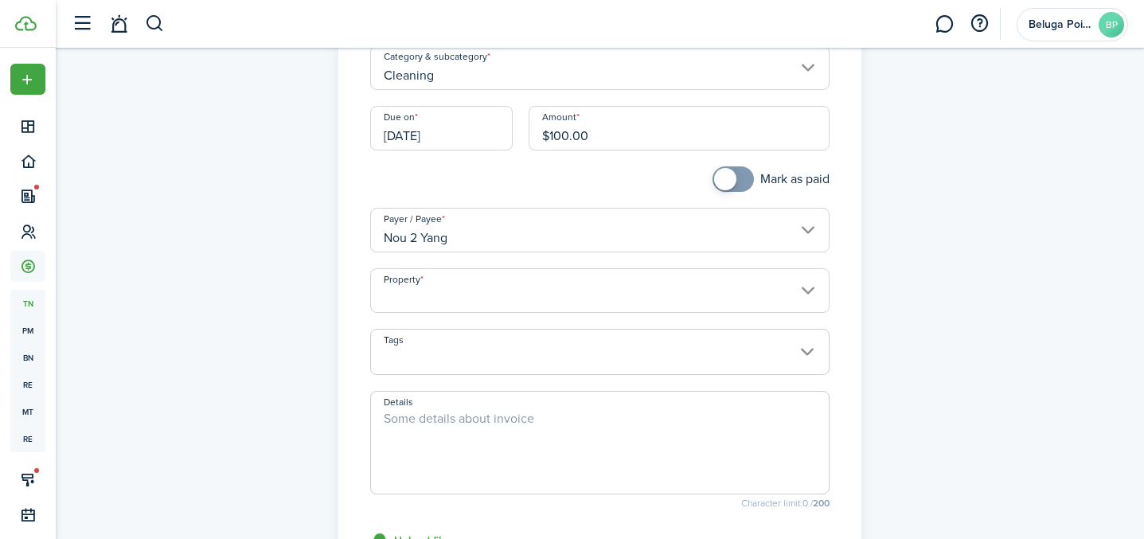
scroll to position [180, 0]
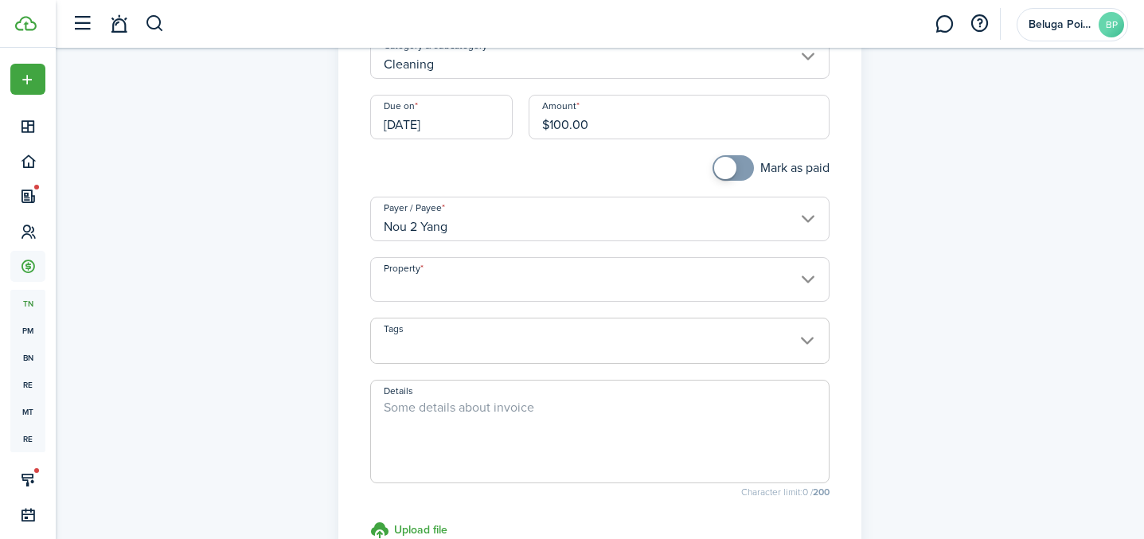
click at [474, 281] on input "Property" at bounding box center [600, 279] width 460 height 45
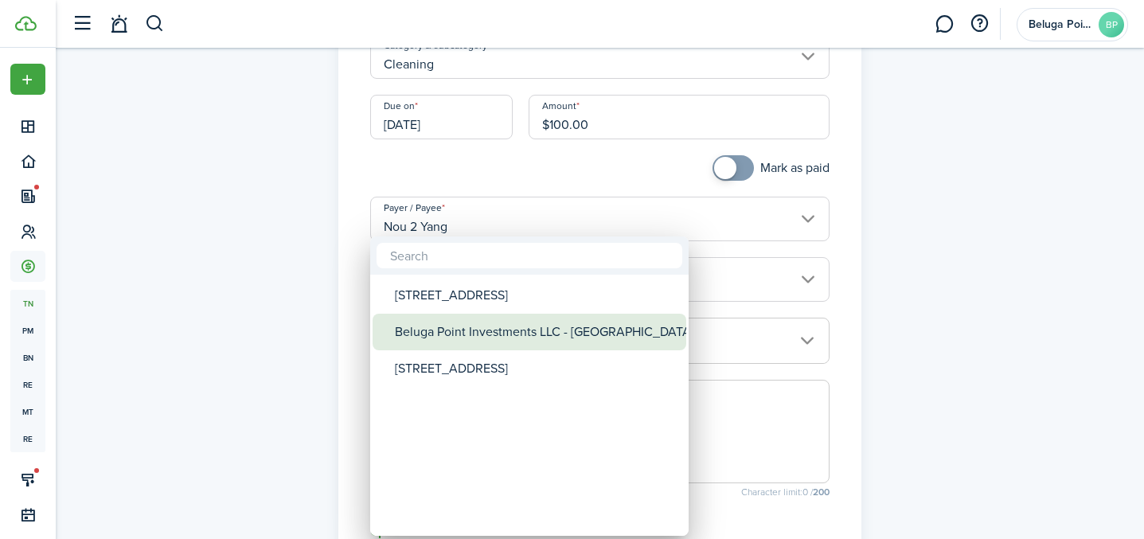
click at [510, 340] on div "Beluga Point Investments LLC - [GEOGRAPHIC_DATA]" at bounding box center [536, 332] width 282 height 37
type input "Beluga Point Investments LLC - [GEOGRAPHIC_DATA]"
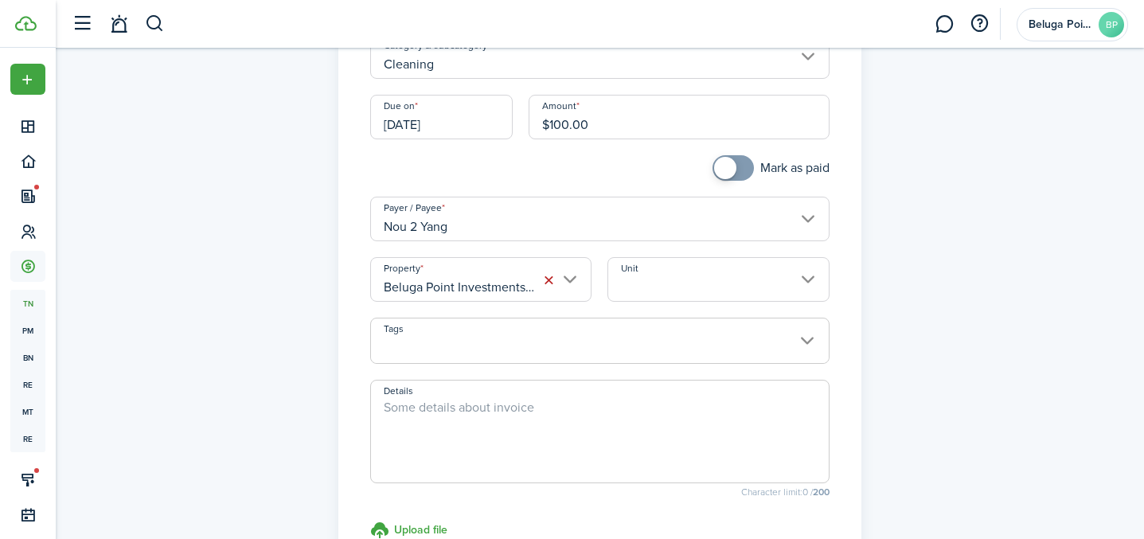
scroll to position [0, 85]
click at [479, 422] on textarea "Details" at bounding box center [600, 436] width 458 height 76
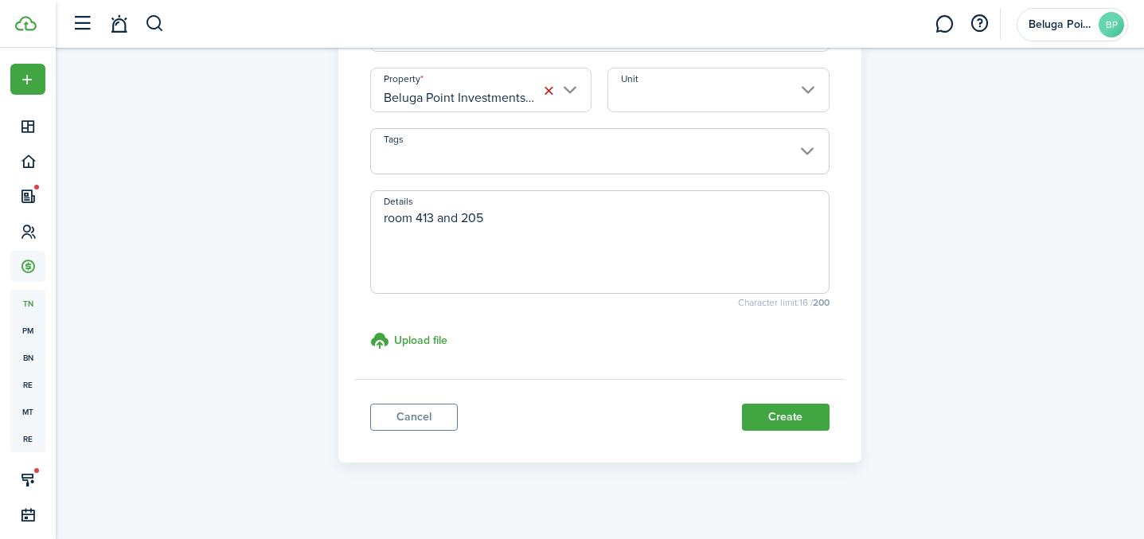
scroll to position [385, 0]
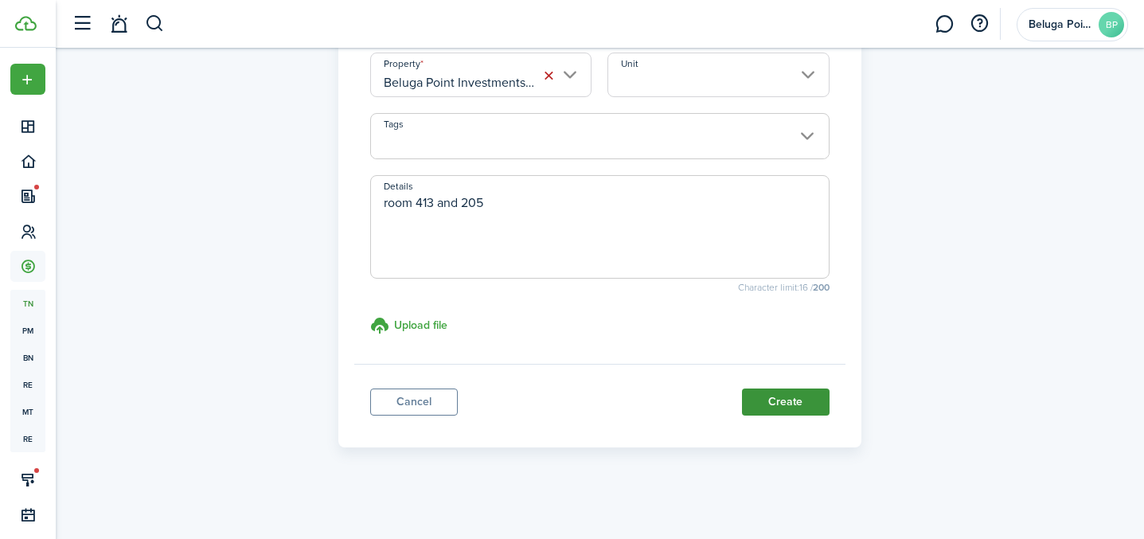
type textarea "room 413 and 205"
click at [822, 400] on button "Create" at bounding box center [786, 402] width 88 height 27
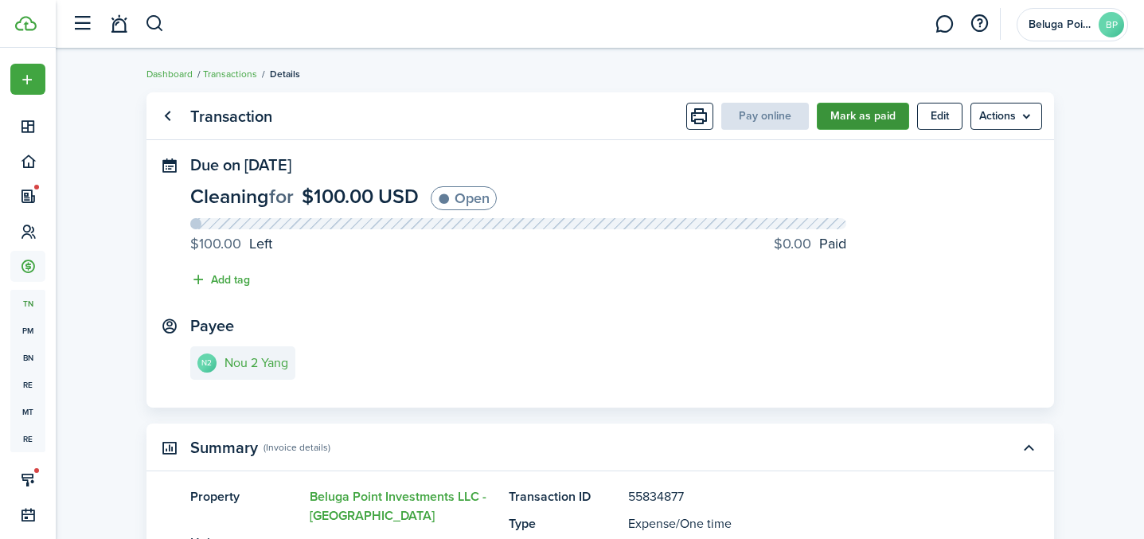
click at [858, 115] on button "Mark as paid" at bounding box center [863, 116] width 92 height 27
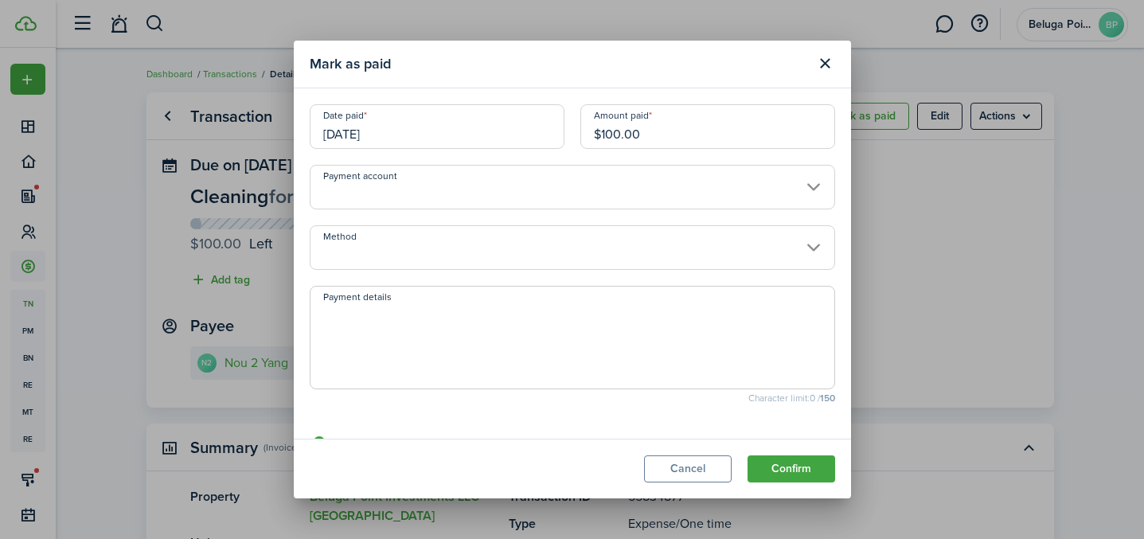
click at [493, 196] on input "Payment account" at bounding box center [573, 187] width 526 height 45
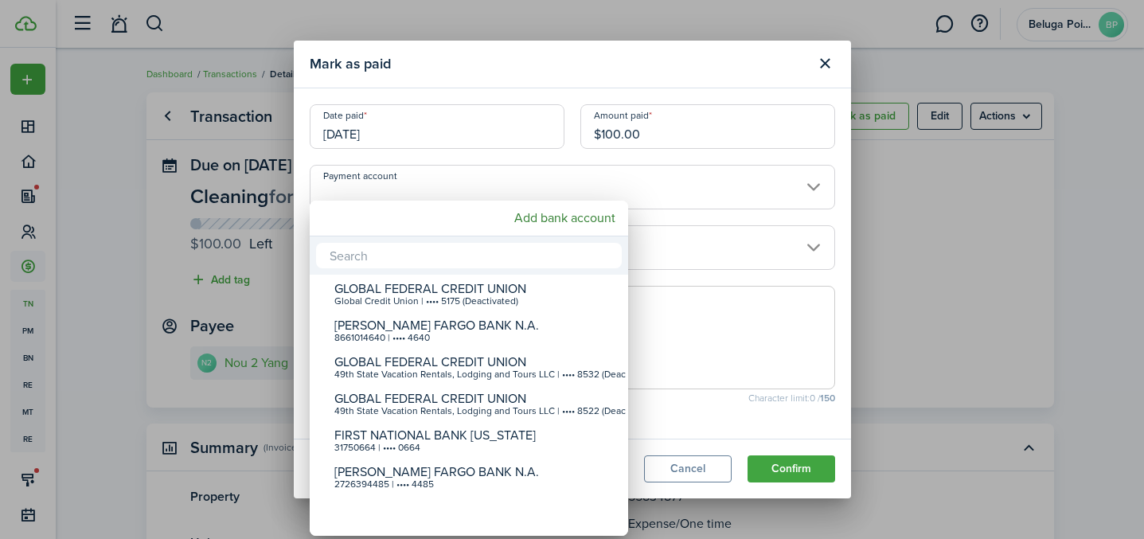
click at [738, 196] on div at bounding box center [572, 270] width 1399 height 794
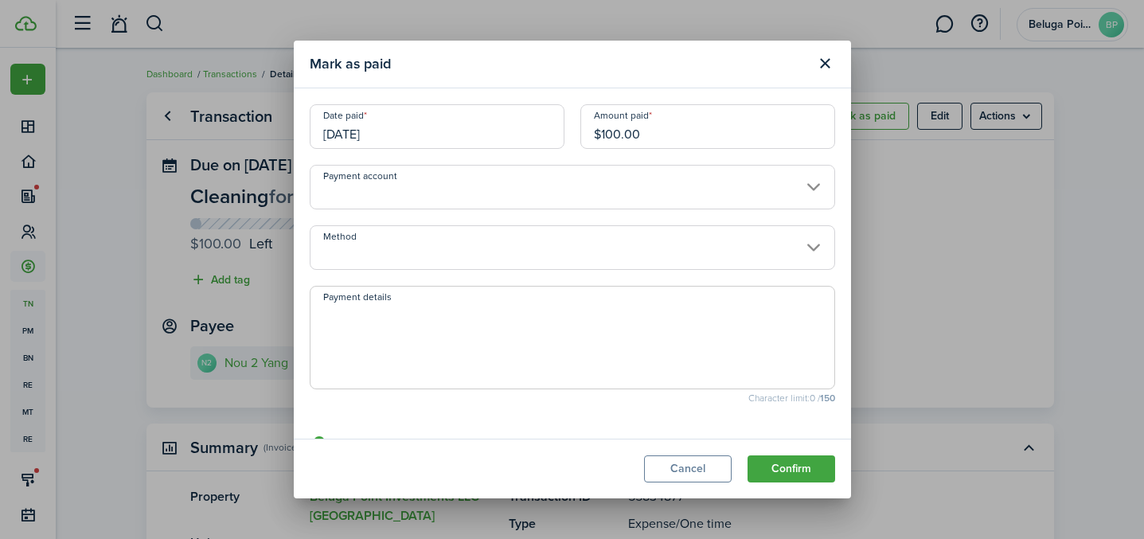
click at [465, 256] on input "Method" at bounding box center [573, 247] width 526 height 45
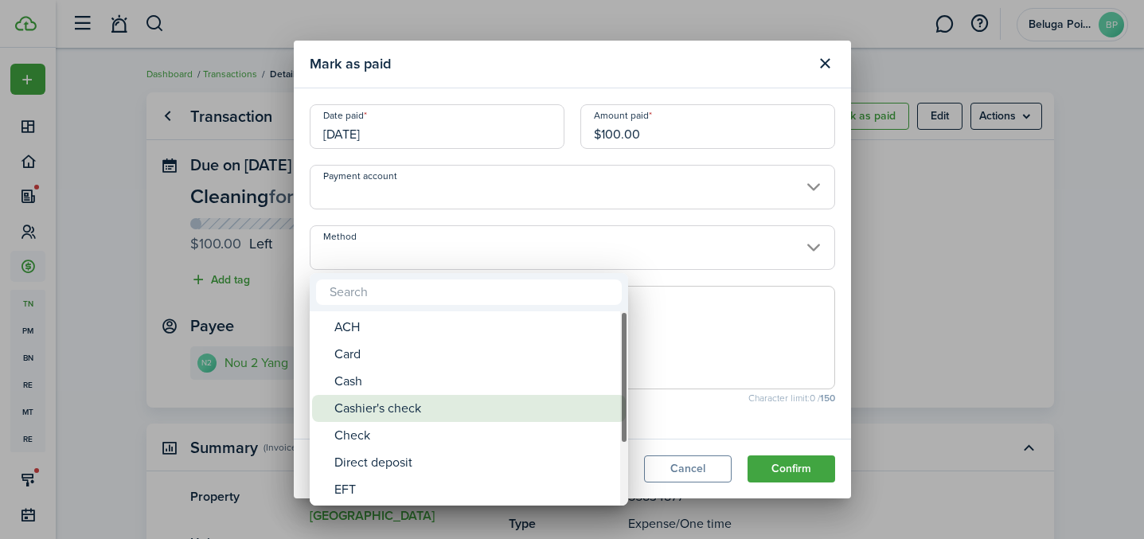
click at [387, 408] on div "Cashier's check" at bounding box center [475, 408] width 282 height 27
type input "Cashier's check"
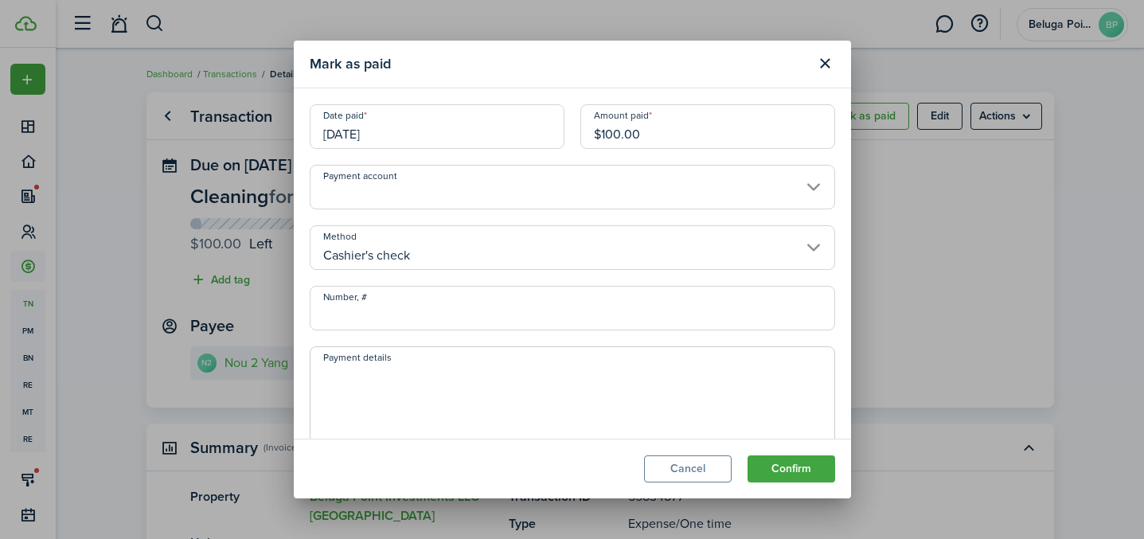
drag, startPoint x: 373, startPoint y: 315, endPoint x: 407, endPoint y: 317, distance: 34.3
click at [373, 316] on input "Number, #" at bounding box center [573, 308] width 526 height 45
type input "j9pysmpg"
click at [804, 474] on button "Confirm" at bounding box center [792, 469] width 88 height 27
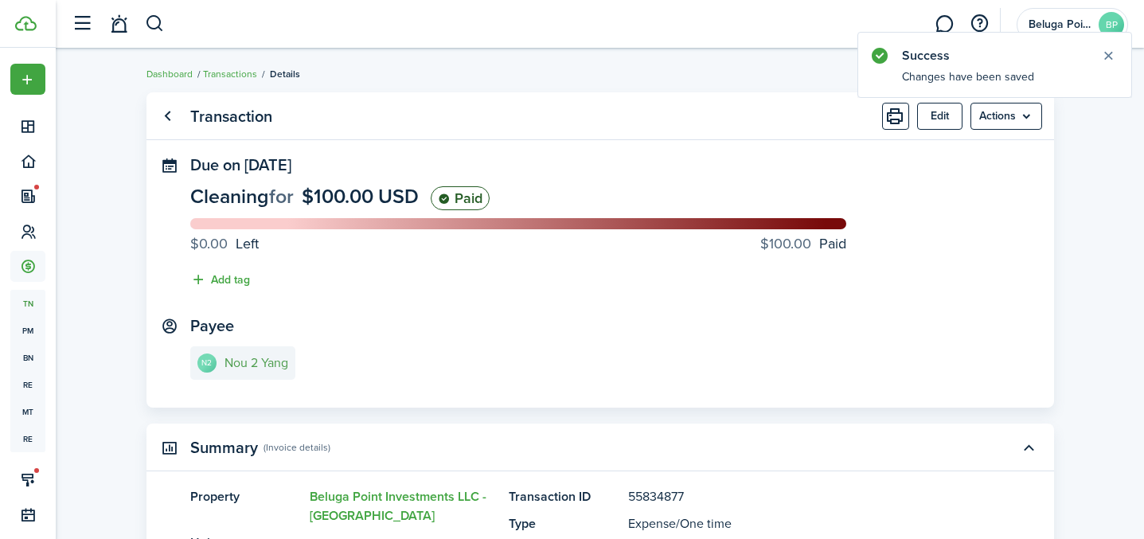
click at [231, 362] on e-details-info-title "Nou 2 Yang" at bounding box center [257, 363] width 64 height 14
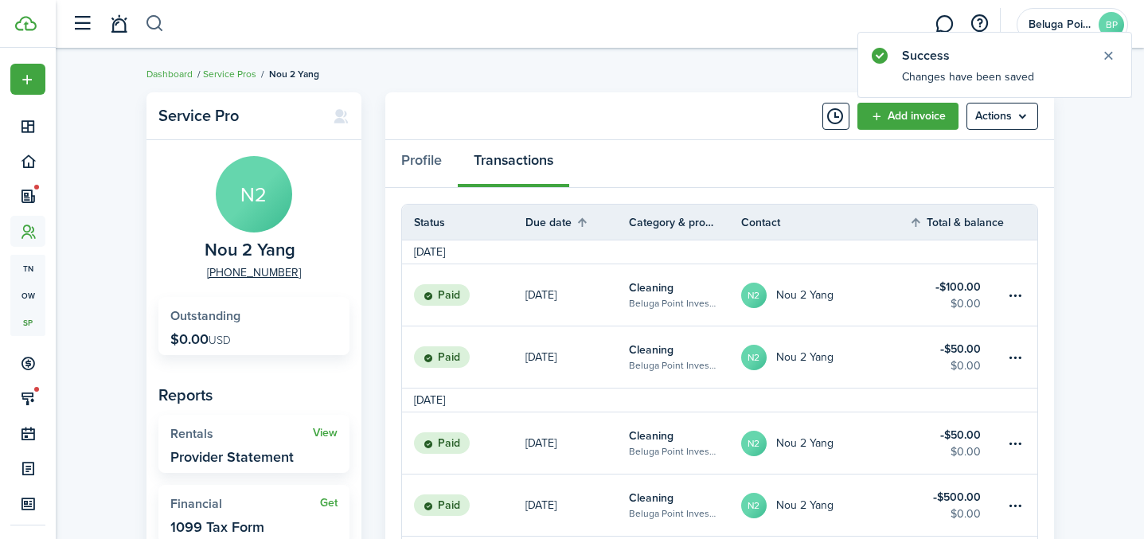
click at [149, 25] on button "button" at bounding box center [155, 23] width 20 height 27
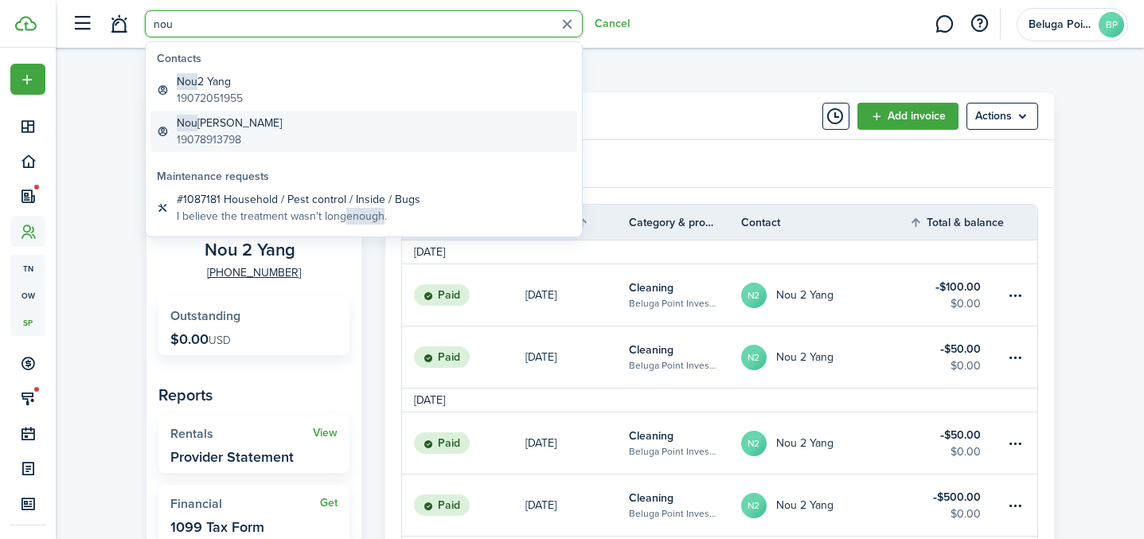
type input "nou"
click at [224, 127] on global-search-item-title "[PERSON_NAME]" at bounding box center [229, 123] width 105 height 17
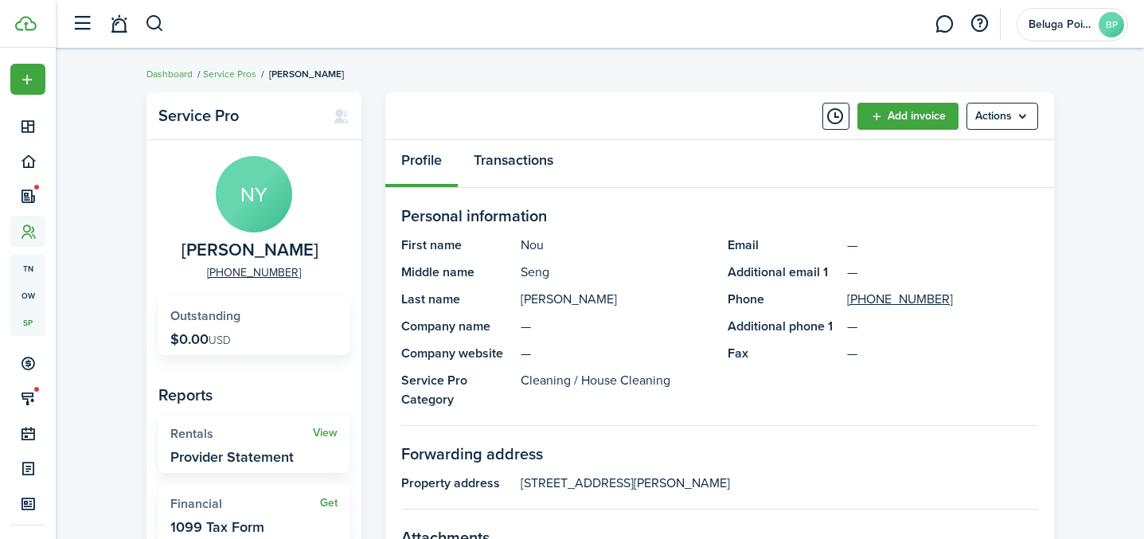
click at [527, 166] on link "Transactions" at bounding box center [513, 164] width 111 height 48
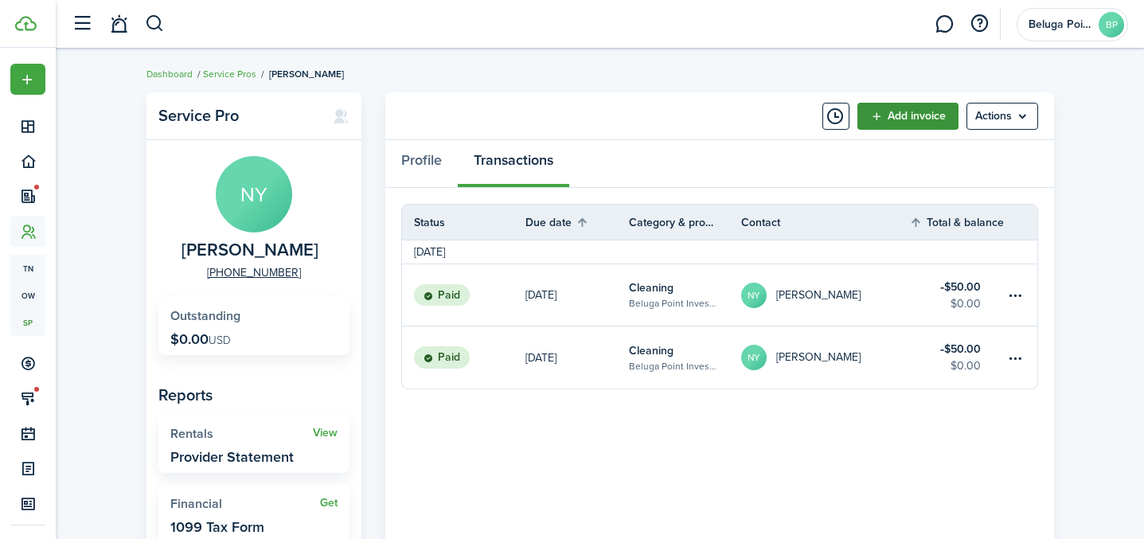
click at [905, 117] on link "Add invoice" at bounding box center [908, 116] width 101 height 27
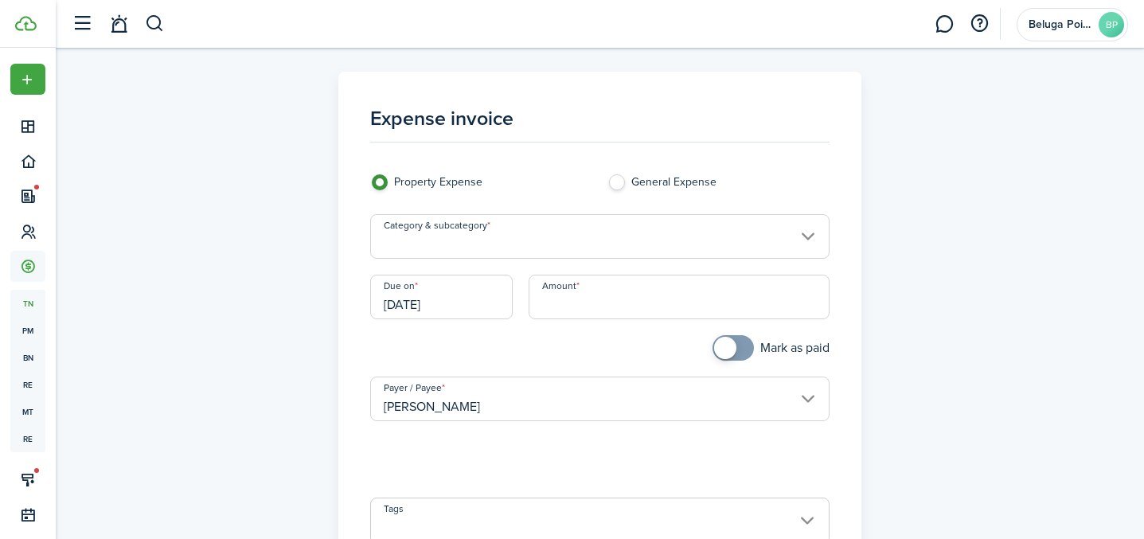
click at [528, 237] on input "Category & subcategory" at bounding box center [600, 236] width 460 height 45
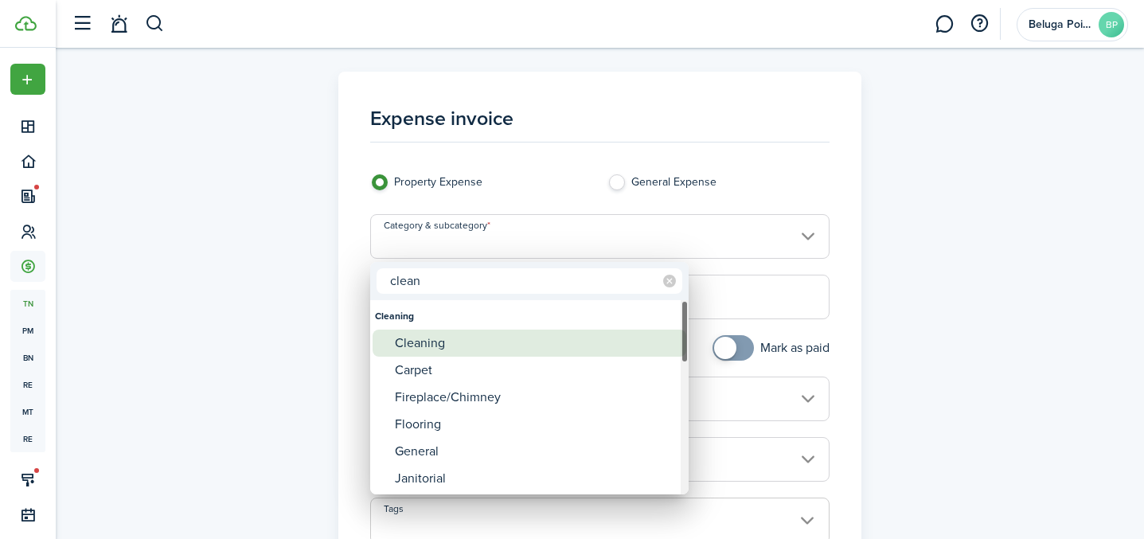
type input "clean"
click at [495, 338] on div "Cleaning" at bounding box center [536, 343] width 282 height 27
type input "Cleaning"
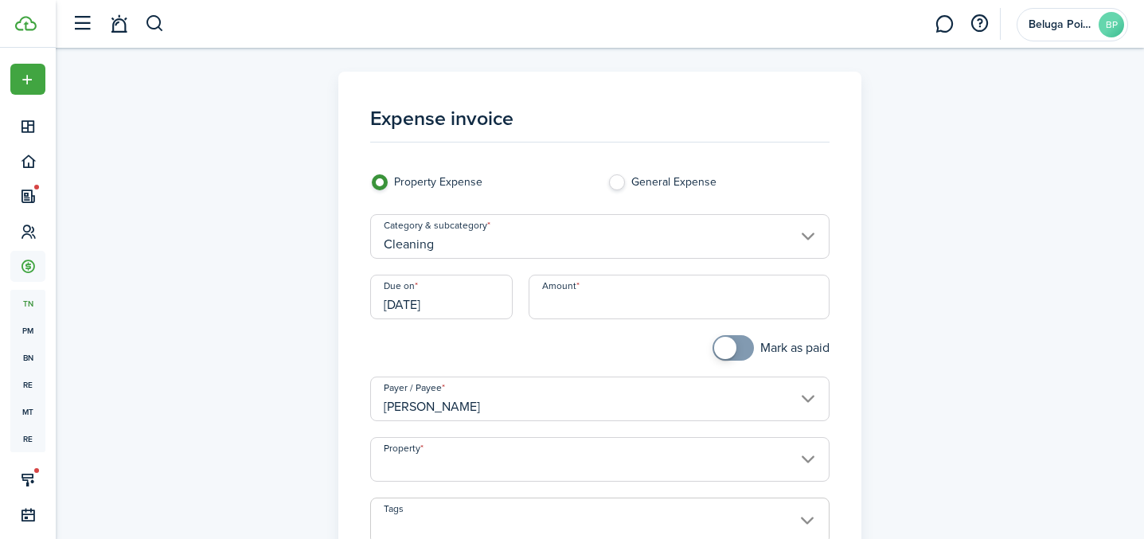
click at [562, 303] on input "Amount" at bounding box center [679, 297] width 301 height 45
type input "$100.00"
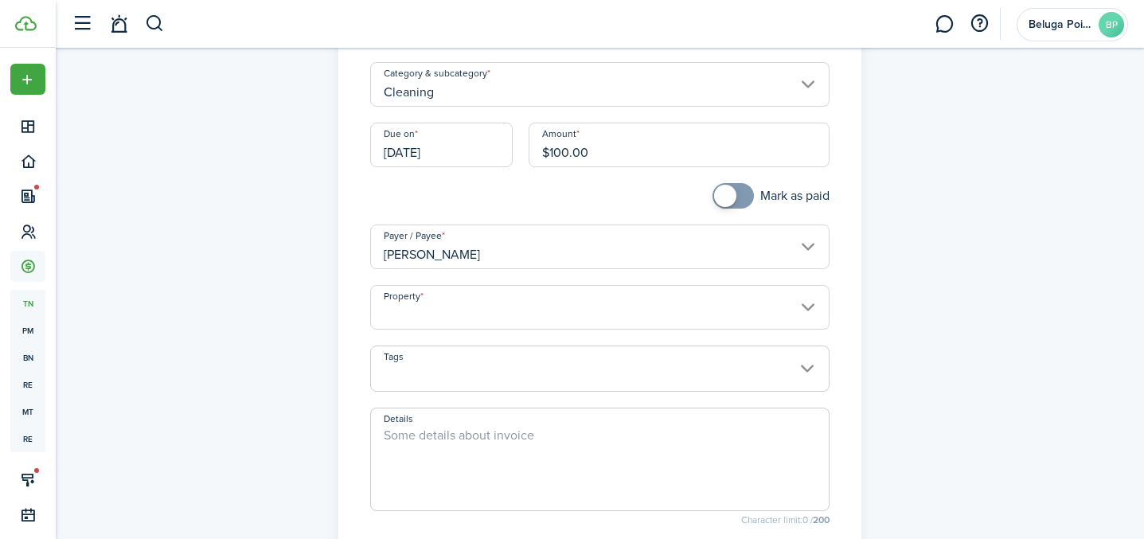
scroll to position [162, 0]
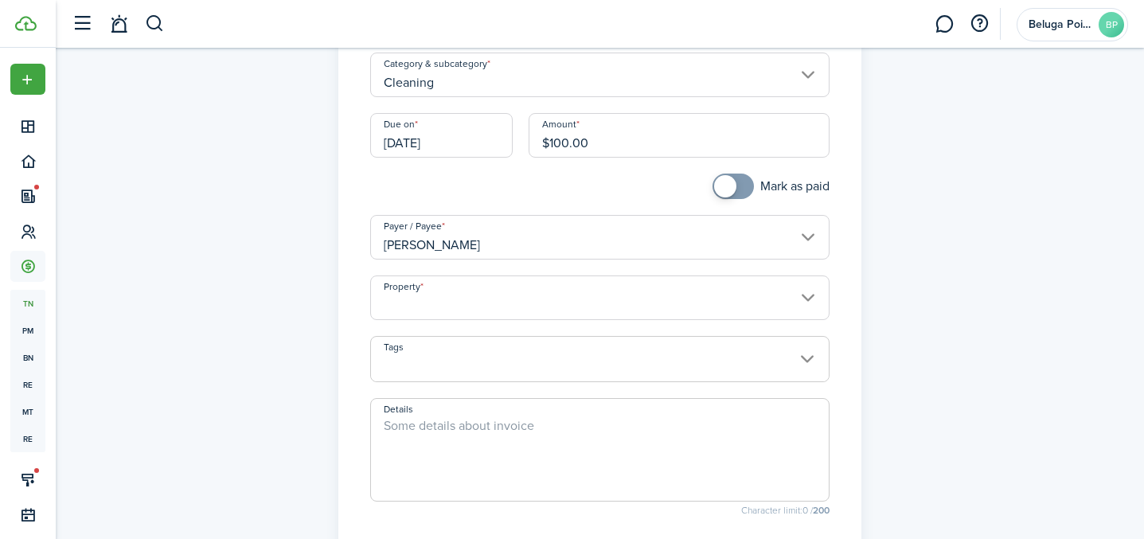
click at [501, 273] on div "Payer / [PERSON_NAME]" at bounding box center [599, 245] width 475 height 61
click at [497, 299] on input "Property" at bounding box center [600, 298] width 460 height 45
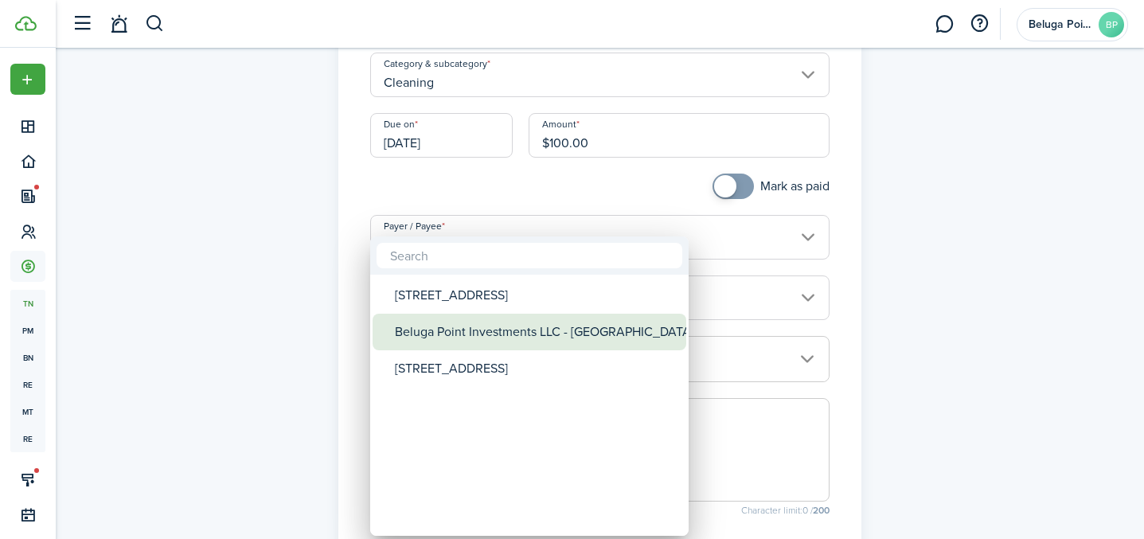
click at [466, 338] on div "Beluga Point Investments LLC - [GEOGRAPHIC_DATA]" at bounding box center [536, 332] width 282 height 37
type input "Beluga Point Investments LLC - [GEOGRAPHIC_DATA]"
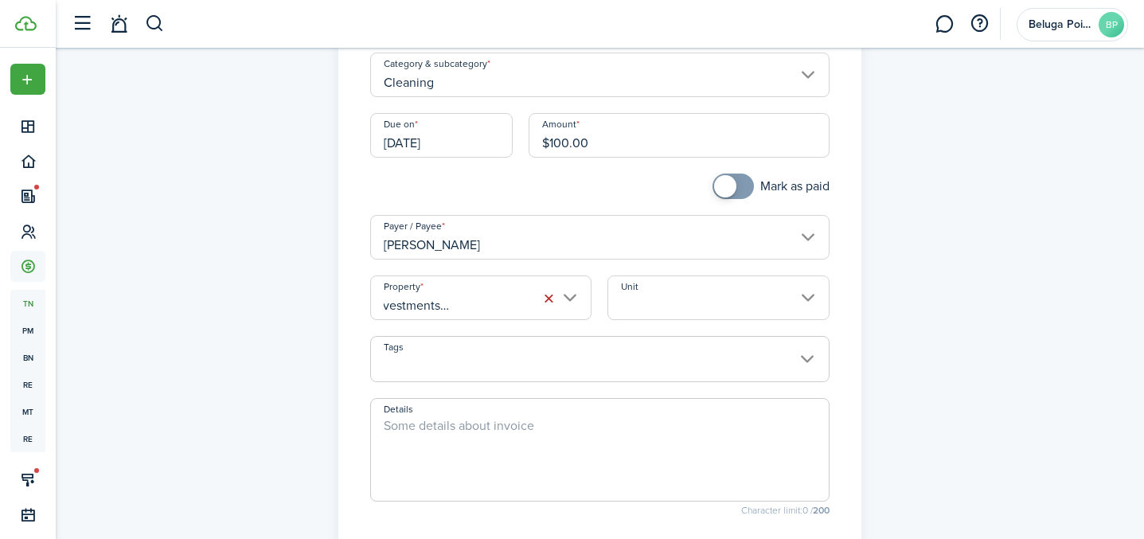
scroll to position [0, 0]
click at [487, 357] on span at bounding box center [600, 367] width 458 height 27
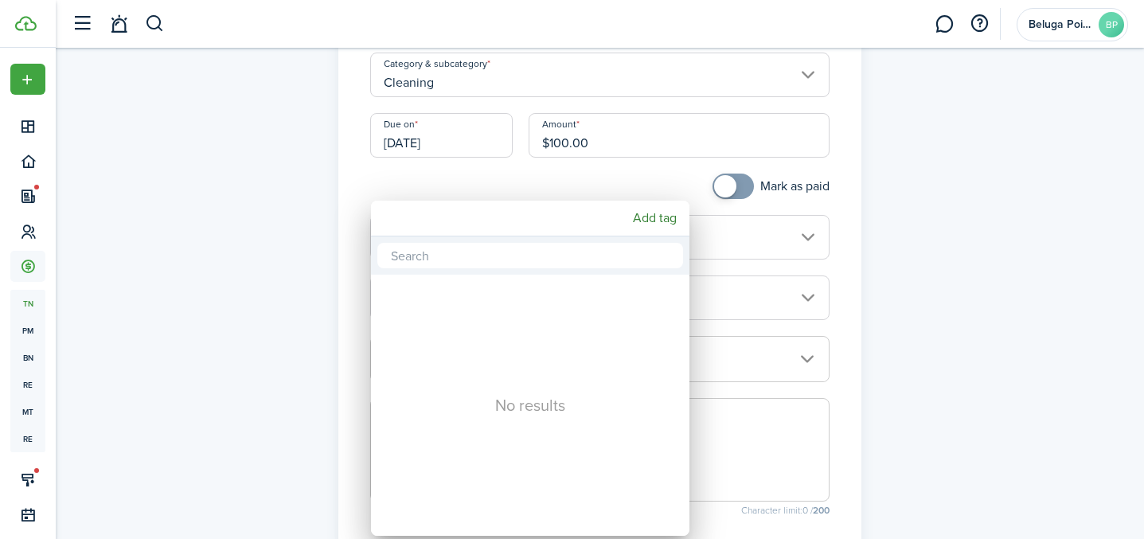
click at [774, 284] on div at bounding box center [572, 270] width 1399 height 794
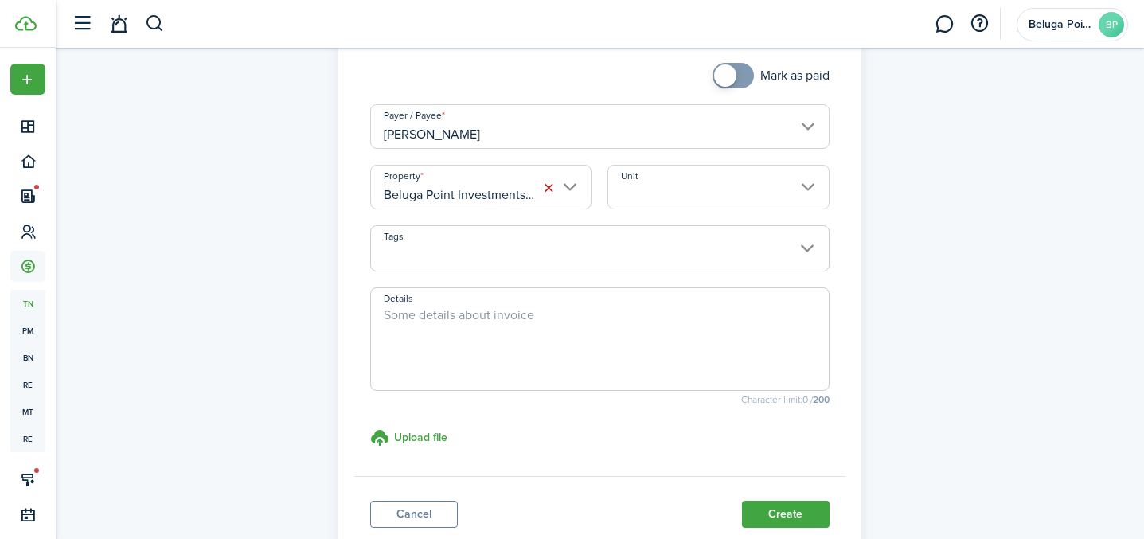
scroll to position [273, 0]
click at [448, 352] on textarea "Details" at bounding box center [600, 343] width 458 height 76
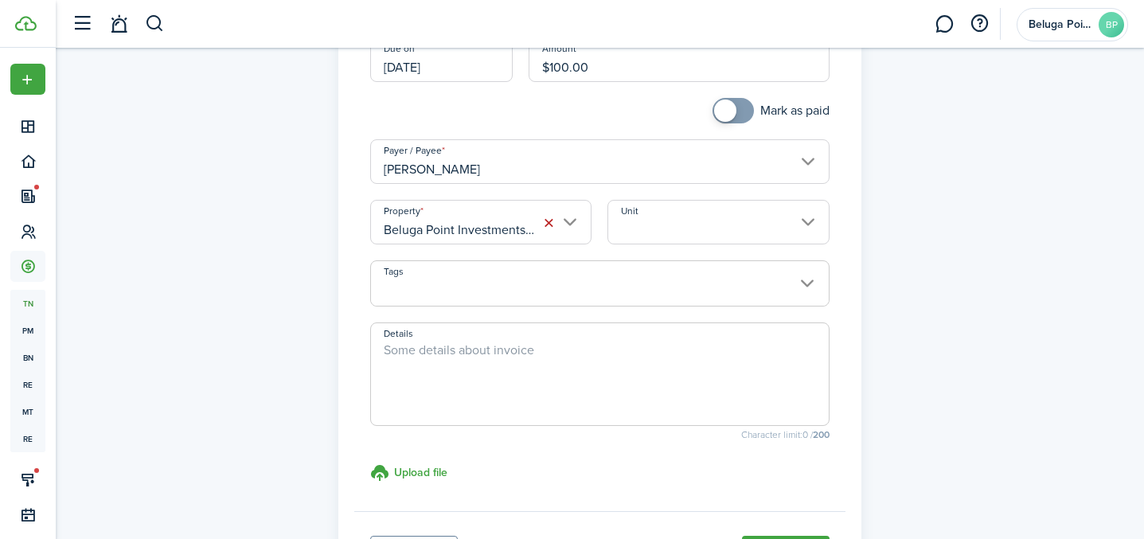
scroll to position [235, 0]
click at [490, 369] on textarea "Details" at bounding box center [600, 381] width 458 height 76
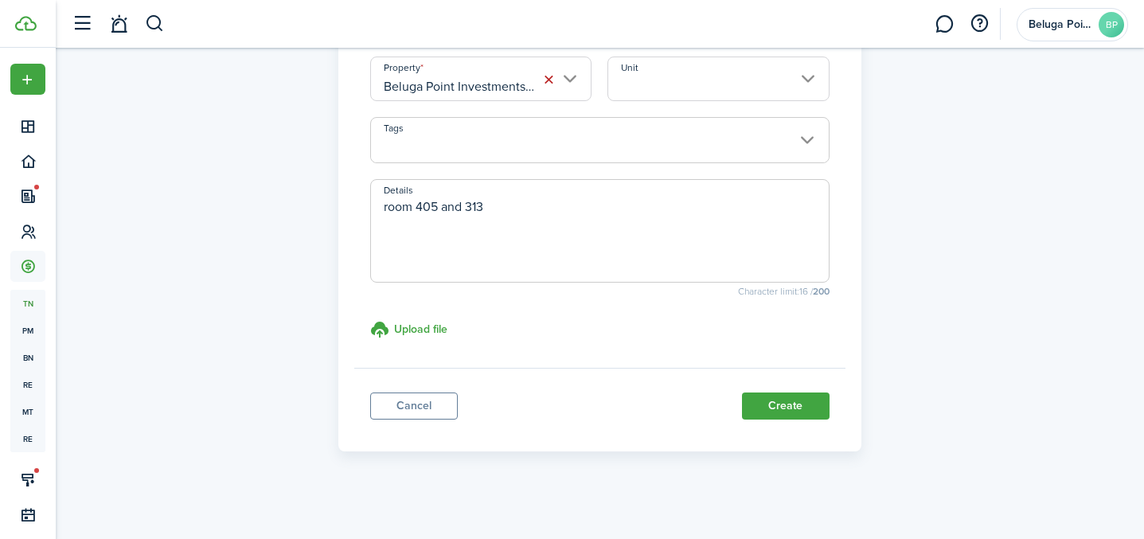
scroll to position [385, 0]
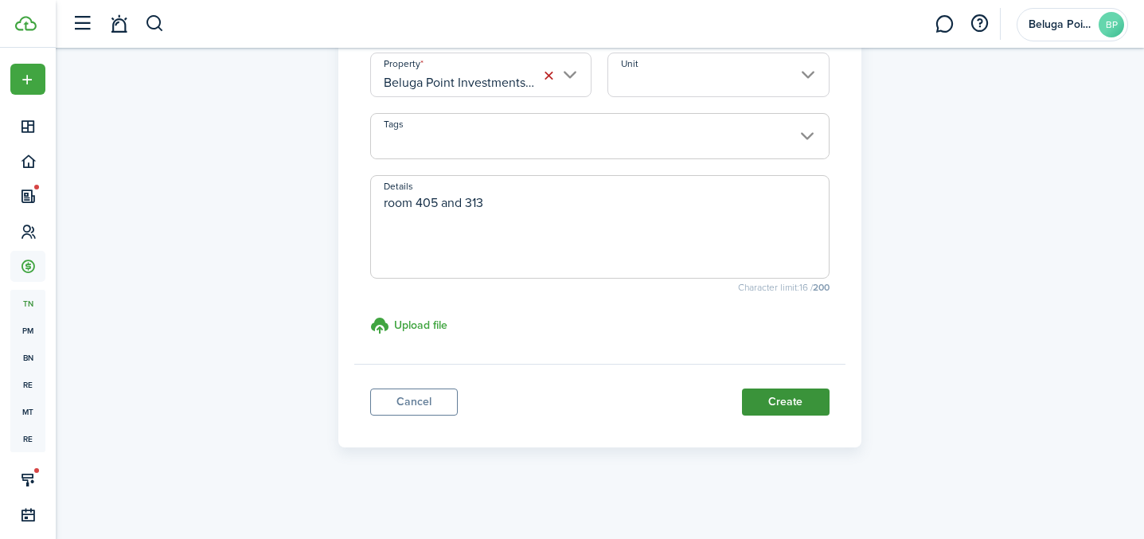
type textarea "room 405 and 313"
click at [790, 405] on button "Create" at bounding box center [786, 402] width 88 height 27
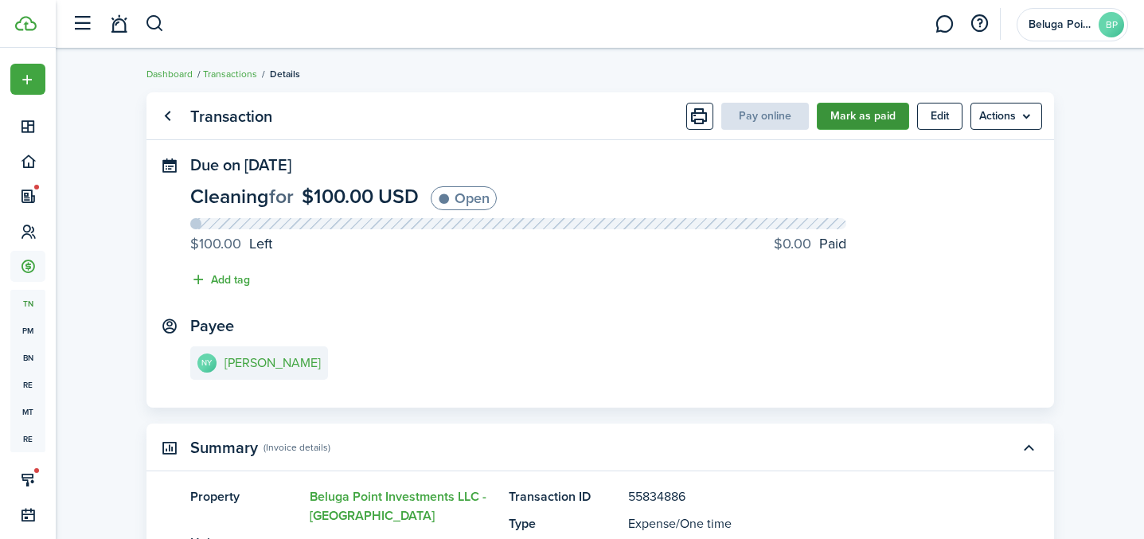
click at [854, 121] on button "Mark as paid" at bounding box center [863, 116] width 92 height 27
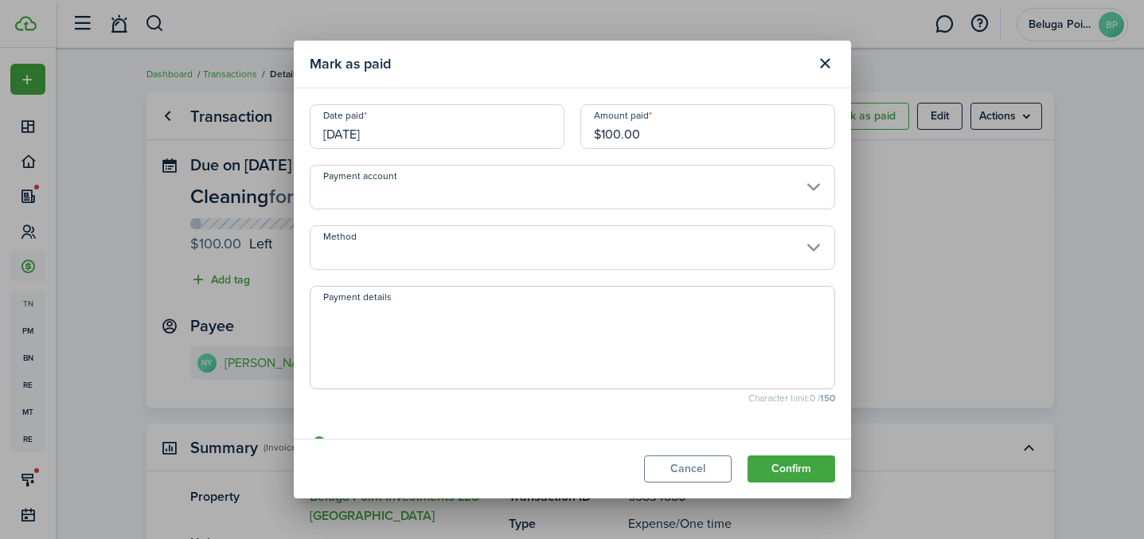
click at [455, 180] on input "Payment account" at bounding box center [573, 187] width 526 height 45
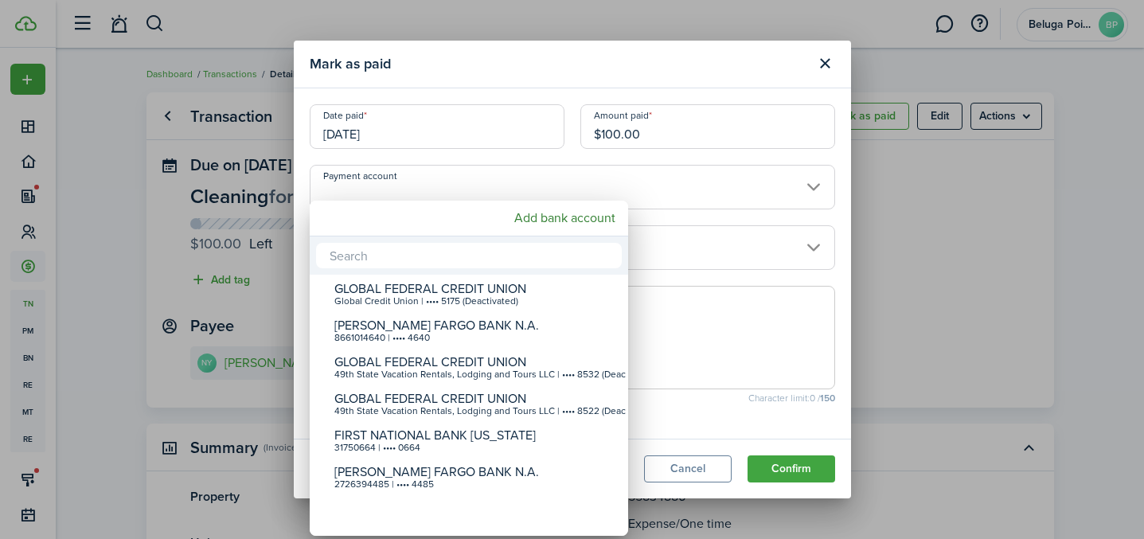
click at [715, 243] on div at bounding box center [572, 270] width 1399 height 794
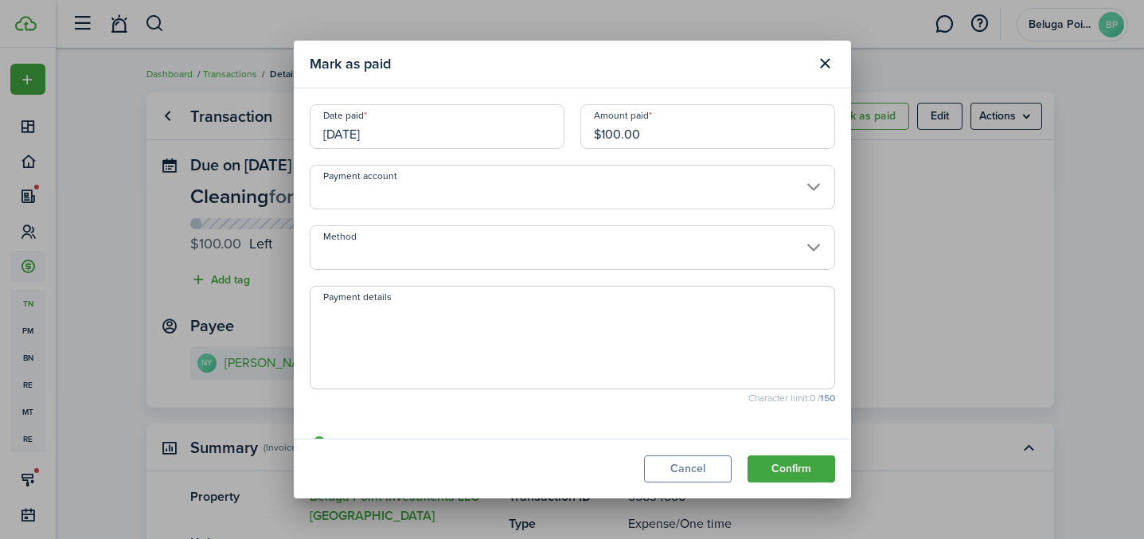
click at [547, 242] on input "Method" at bounding box center [573, 247] width 526 height 45
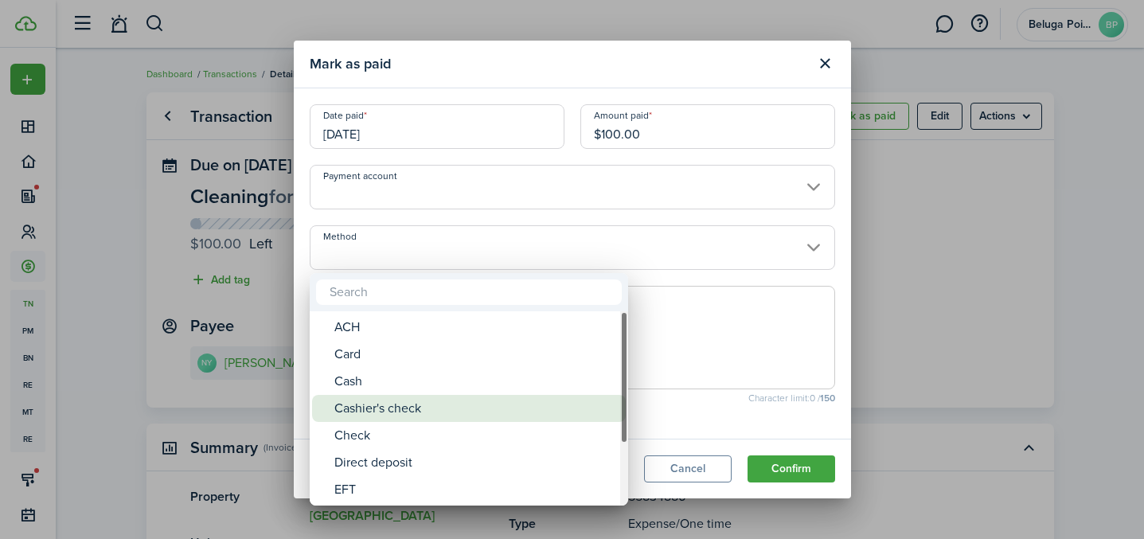
click at [438, 399] on div "Cashier's check" at bounding box center [475, 408] width 282 height 27
type input "Cashier's check"
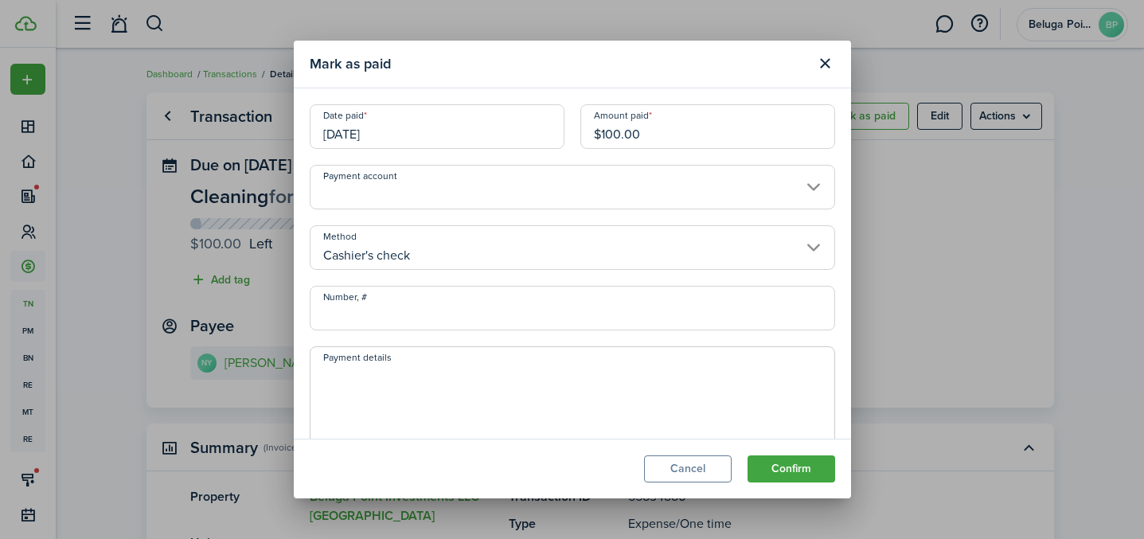
click at [440, 303] on input "Number, #" at bounding box center [573, 308] width 526 height 45
type input "c9lymmtg"
click at [797, 475] on button "Confirm" at bounding box center [792, 469] width 88 height 27
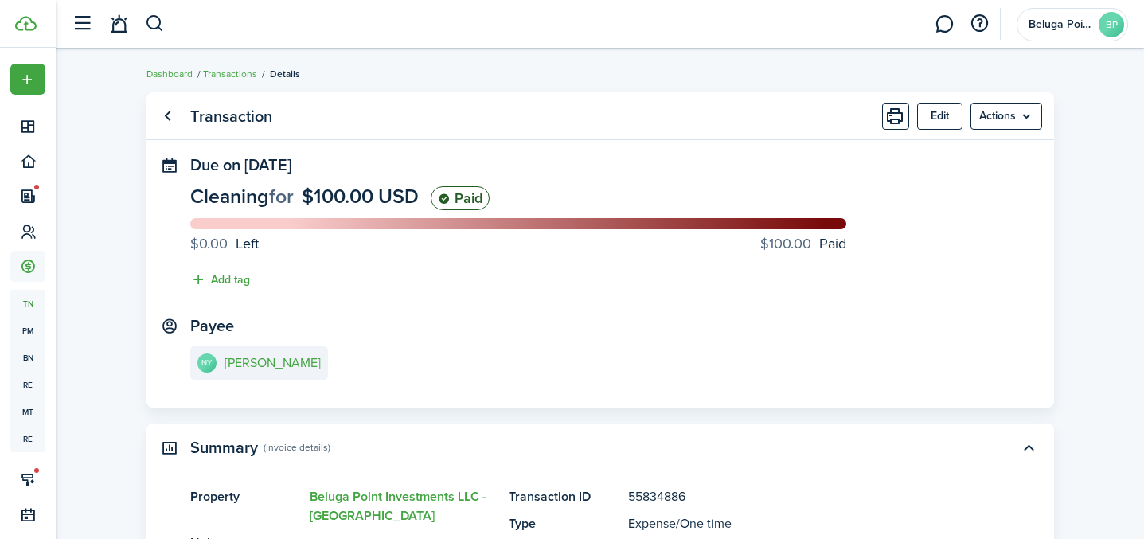
click at [124, 25] on link at bounding box center [119, 24] width 30 height 41
